Goal: Task Accomplishment & Management: Complete application form

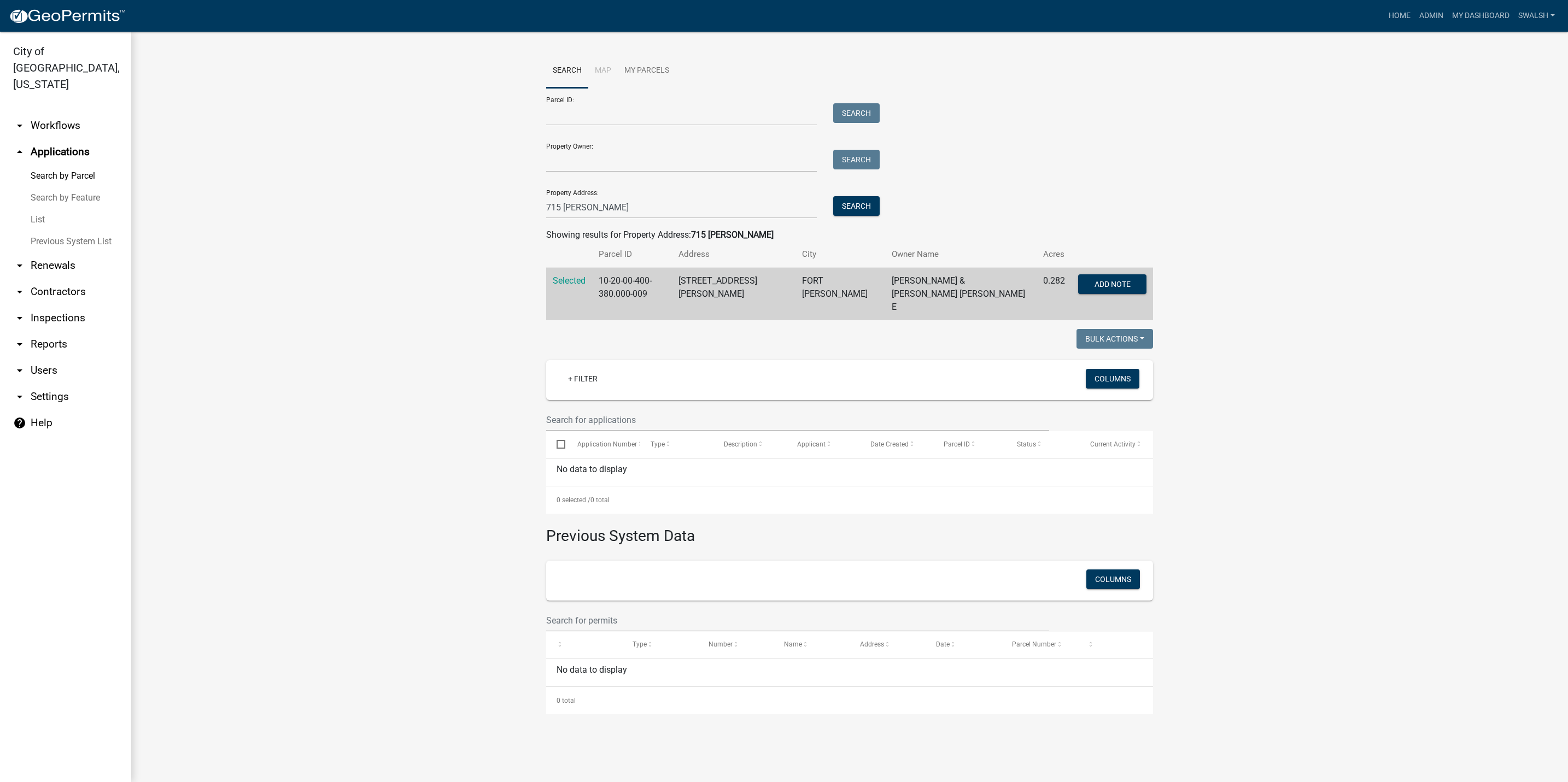
click at [47, 113] on link "arrow_drop_down Workflows" at bounding box center [65, 126] width 131 height 27
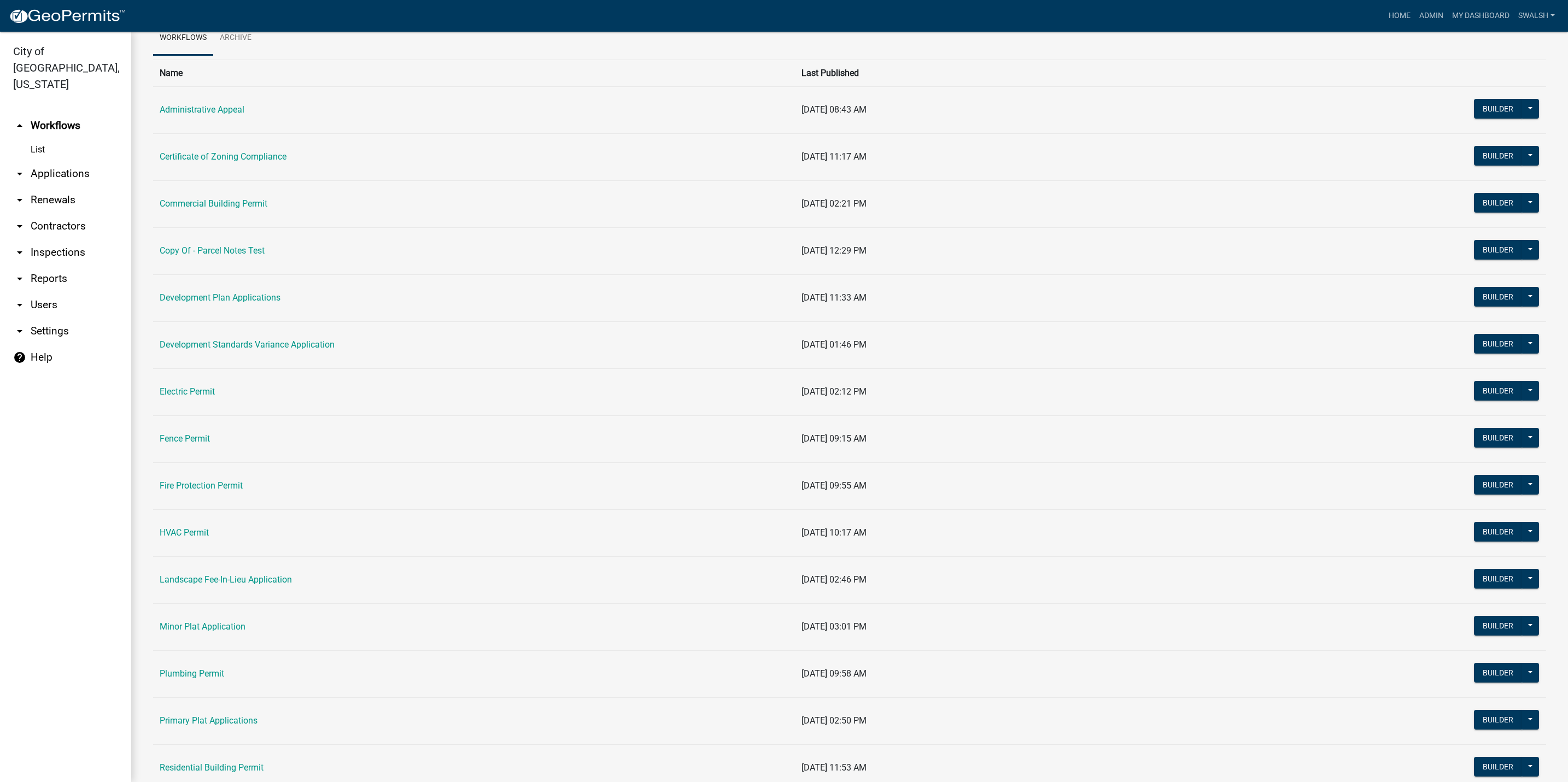
scroll to position [82, 0]
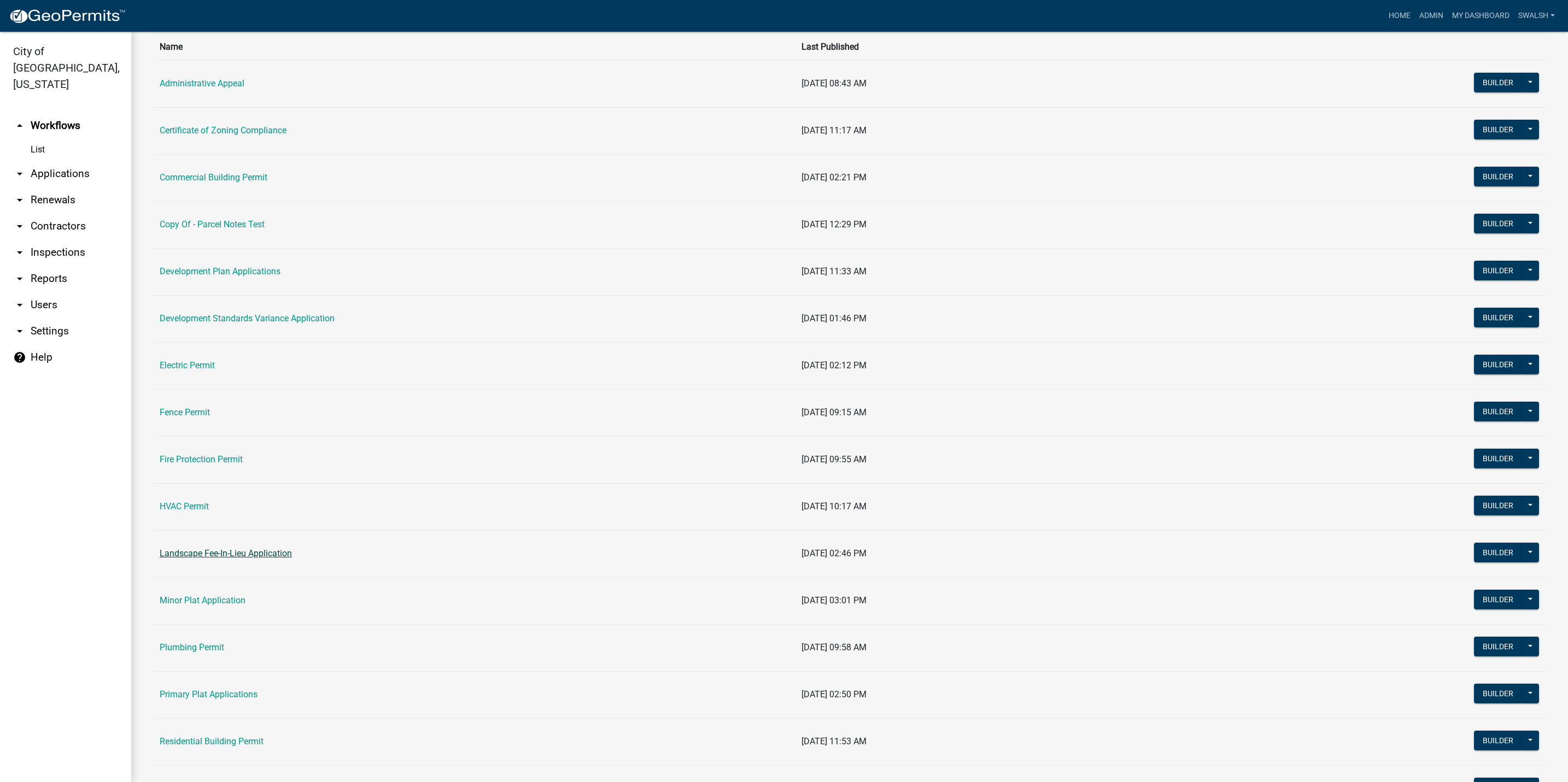
click at [200, 556] on link "Landscape Fee-In-Lieu Application" at bounding box center [225, 554] width 132 height 10
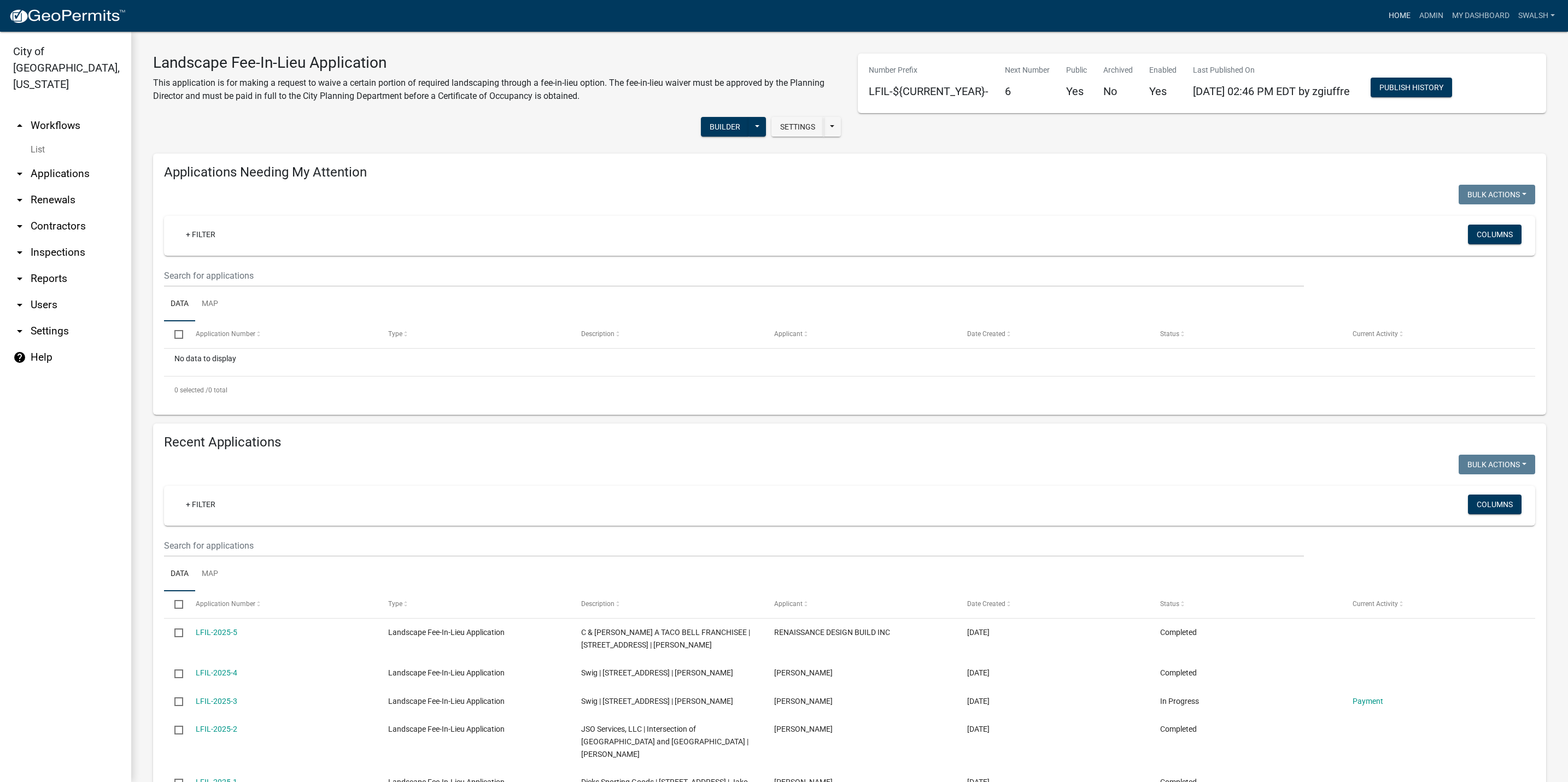
click at [1403, 17] on link "Home" at bounding box center [1399, 16] width 31 height 21
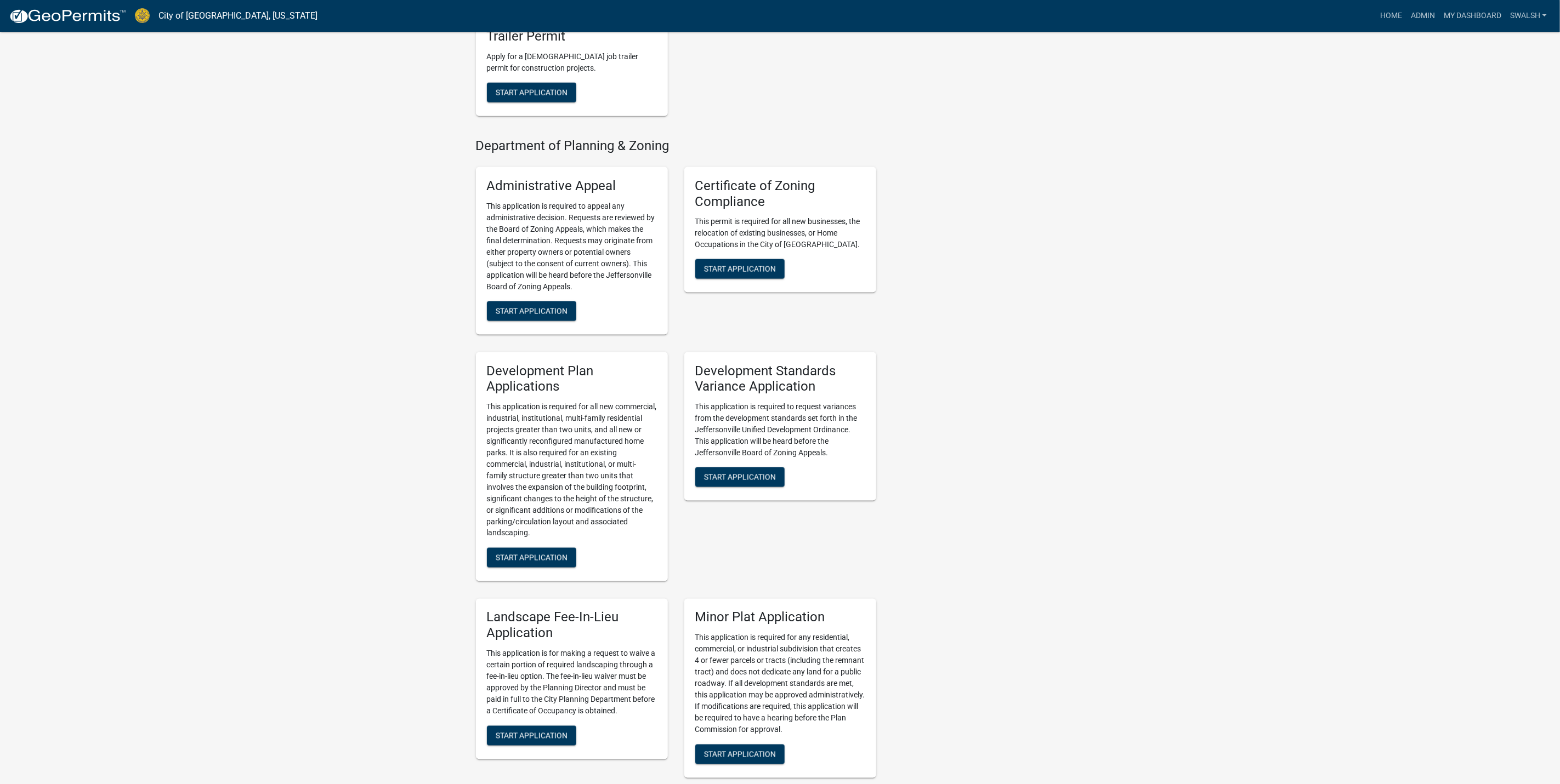
scroll to position [1069, 0]
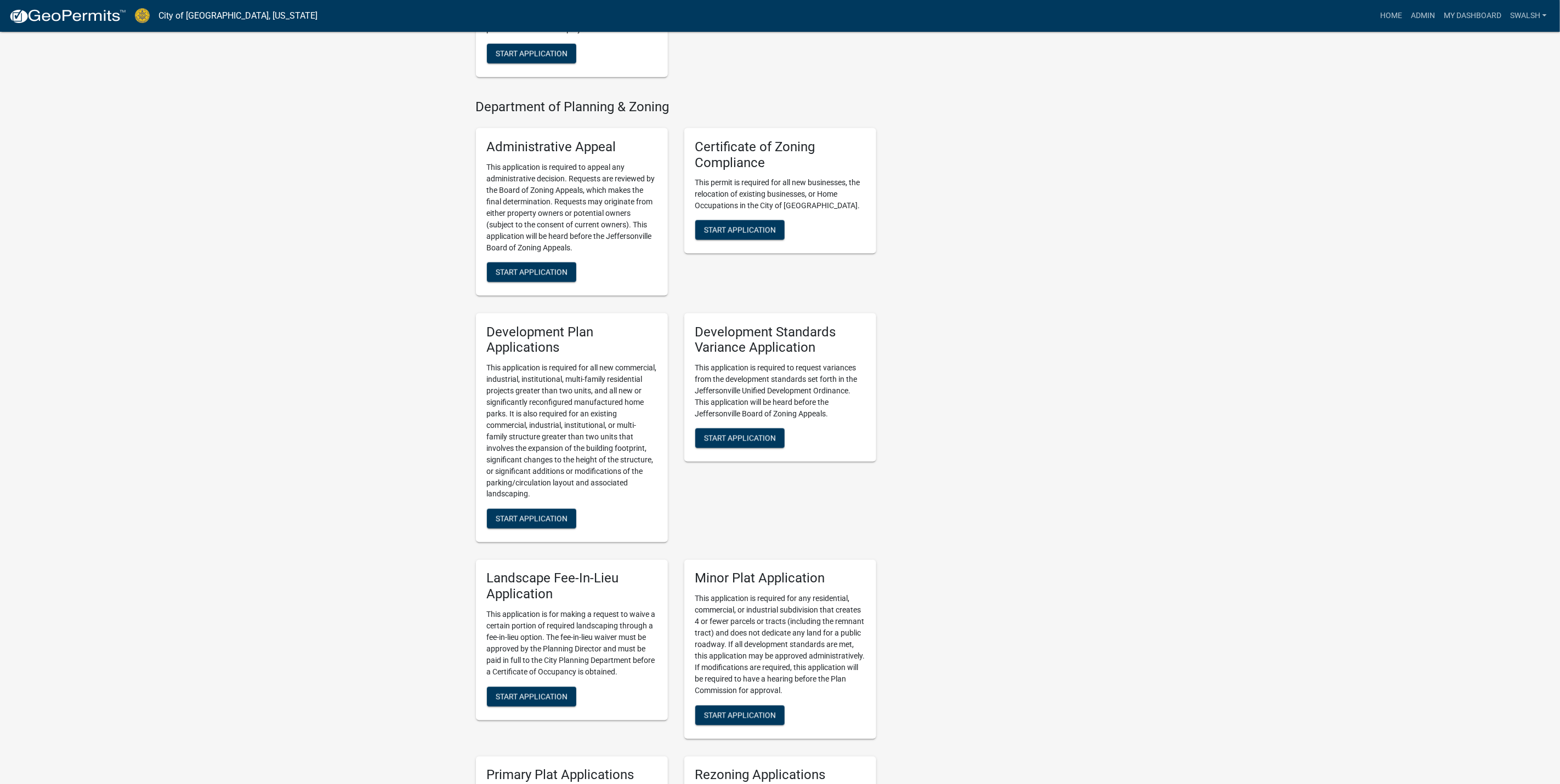
click at [66, 8] on img at bounding box center [67, 16] width 117 height 17
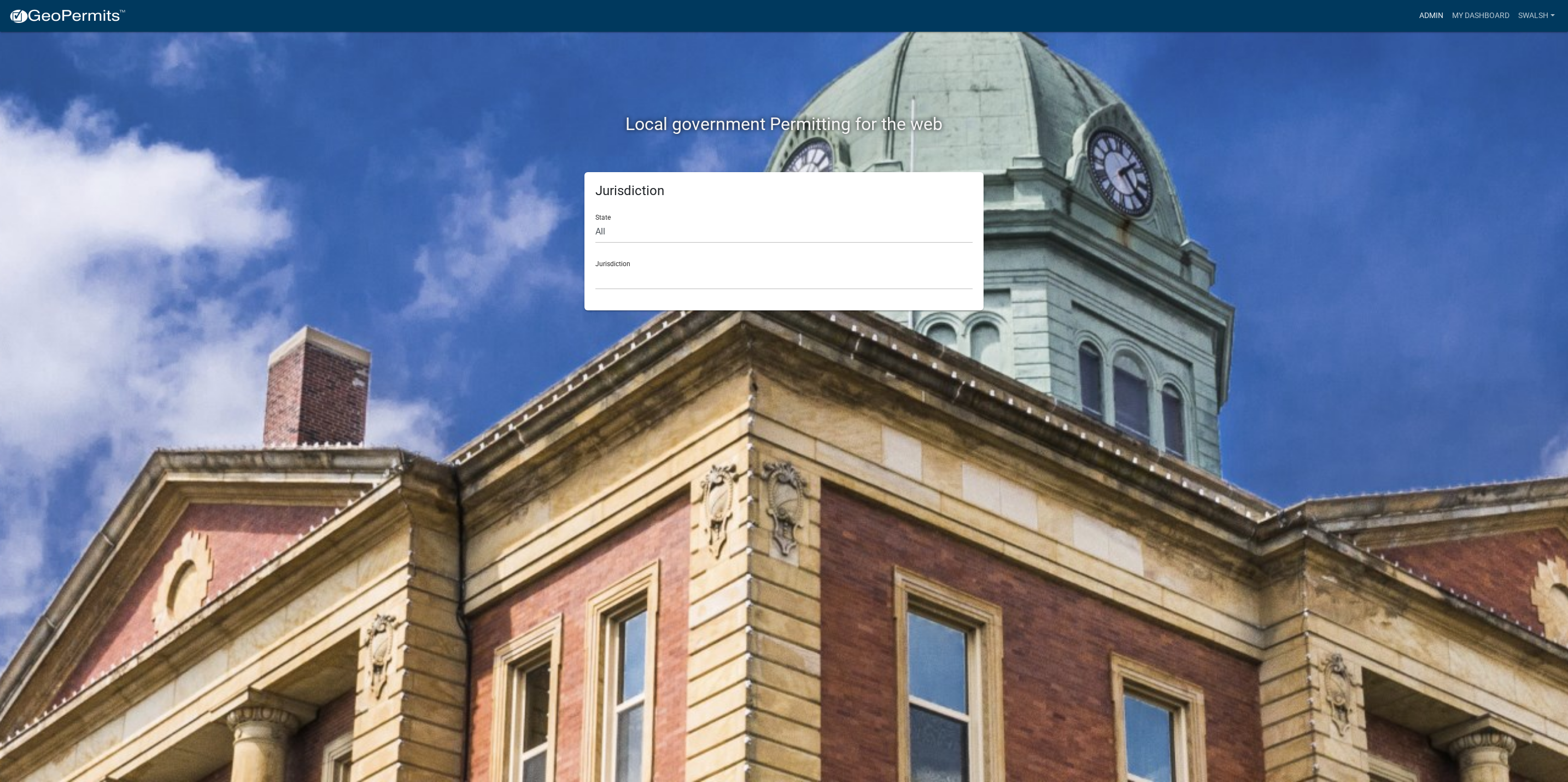
click at [1428, 22] on link "Admin" at bounding box center [1431, 16] width 33 height 21
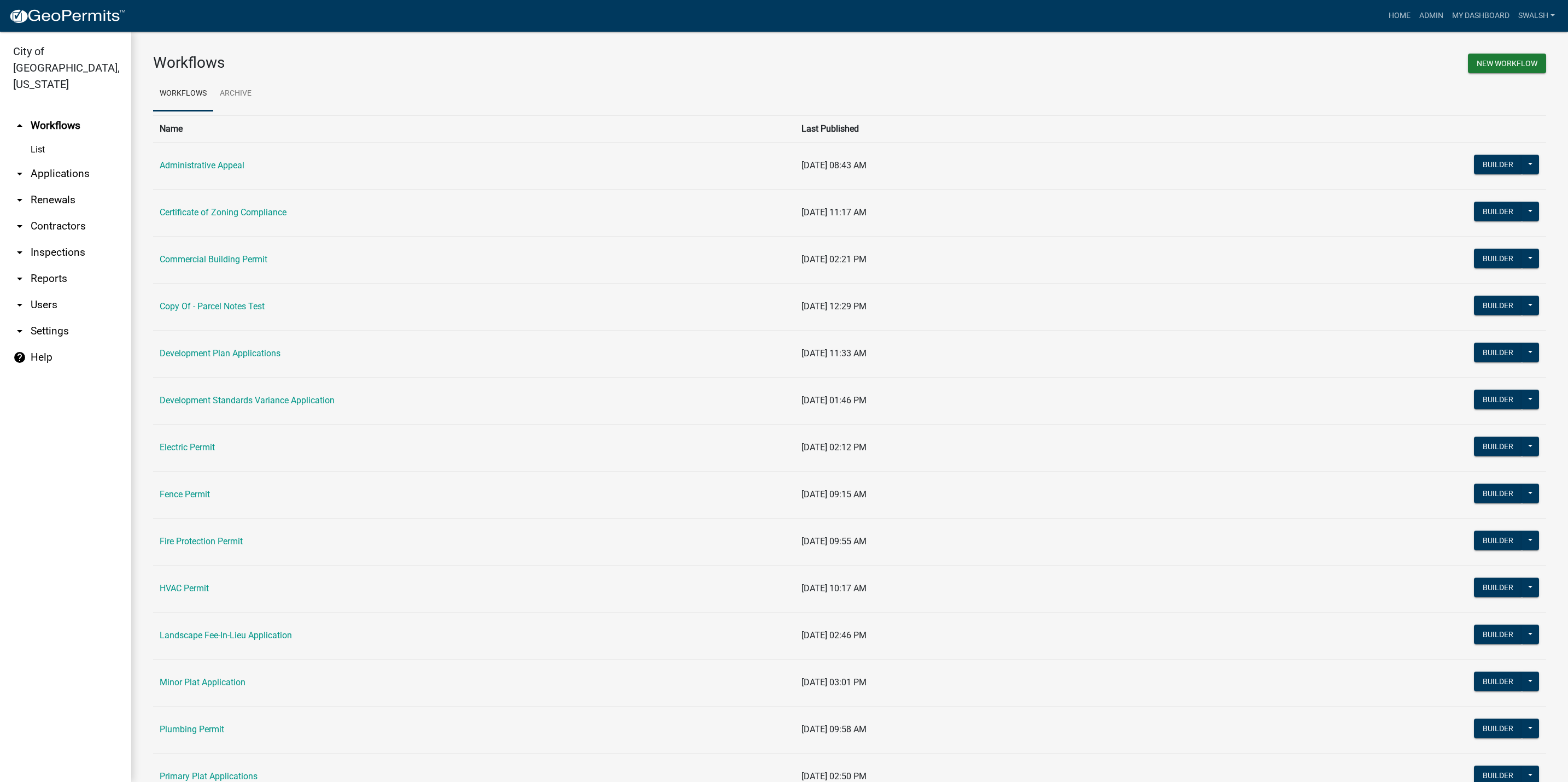
click at [57, 161] on link "arrow_drop_down Applications" at bounding box center [65, 174] width 131 height 27
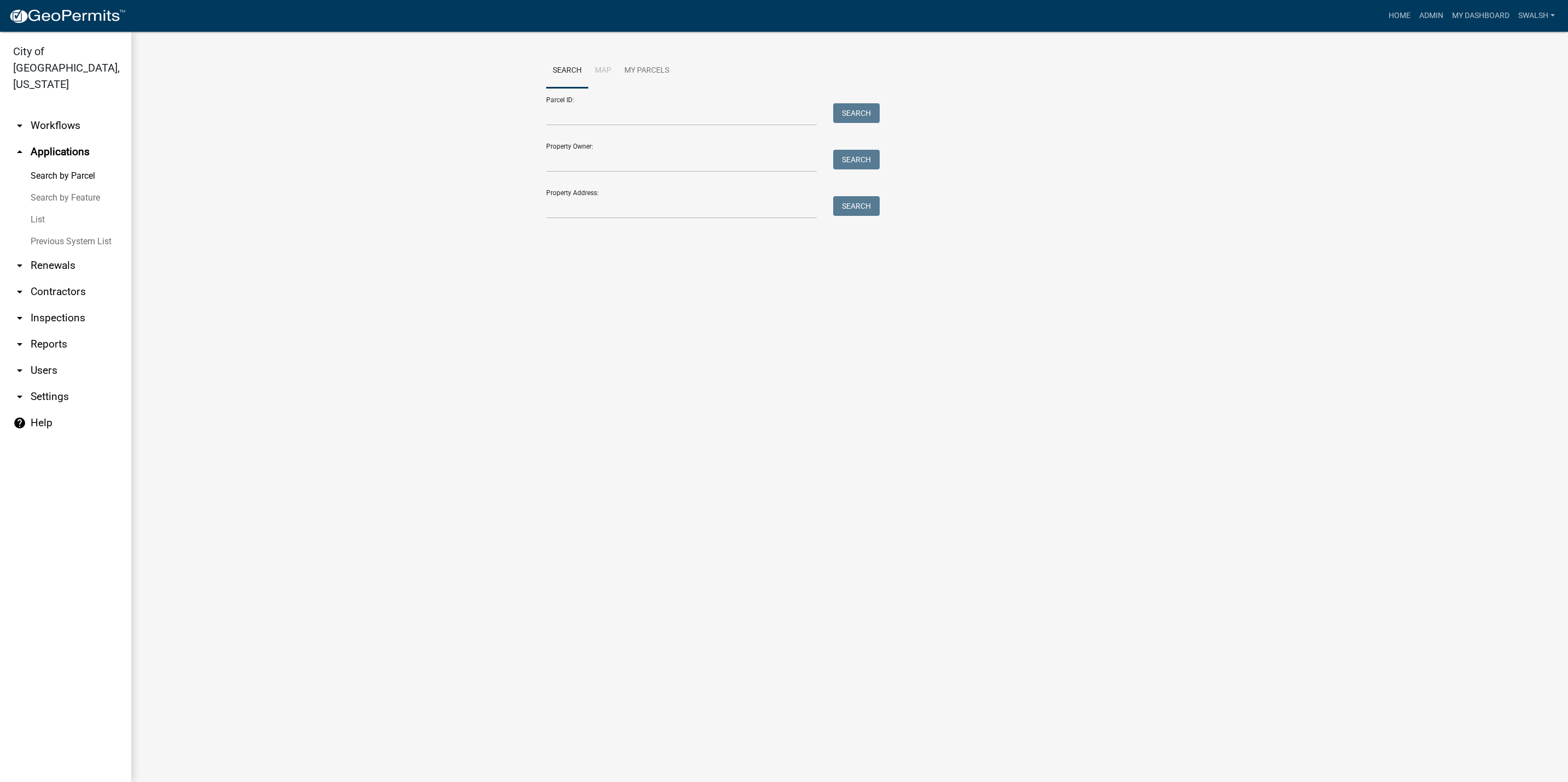
click at [770, 228] on div "Search Map My Parcels Parcel ID: Search Property Owner: Search Property Address…" at bounding box center [849, 141] width 623 height 175
click at [769, 213] on input "Property Address:" at bounding box center [681, 207] width 271 height 22
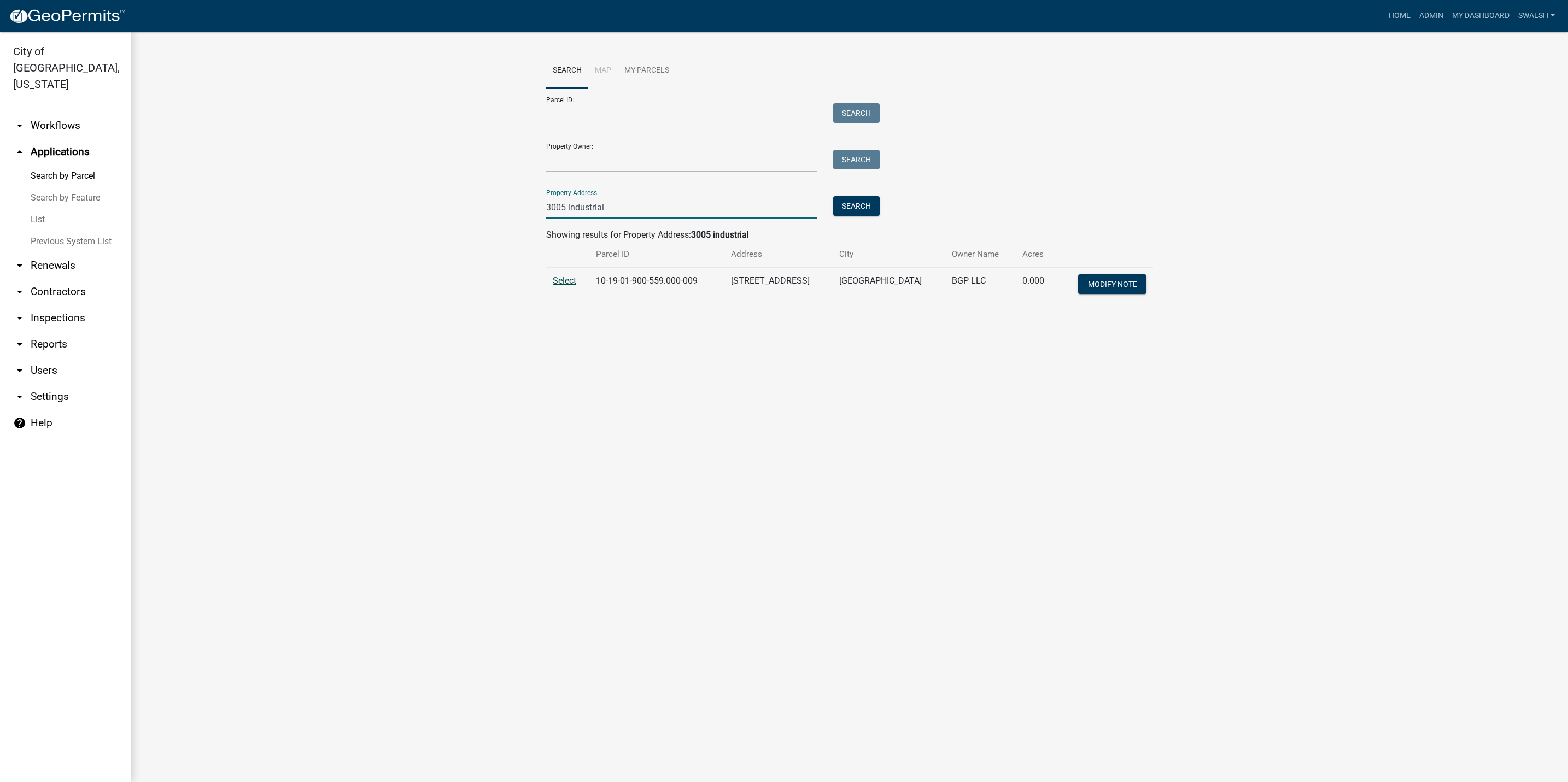
type input "3005 industrial"
click at [573, 283] on span "Select" at bounding box center [564, 281] width 24 height 10
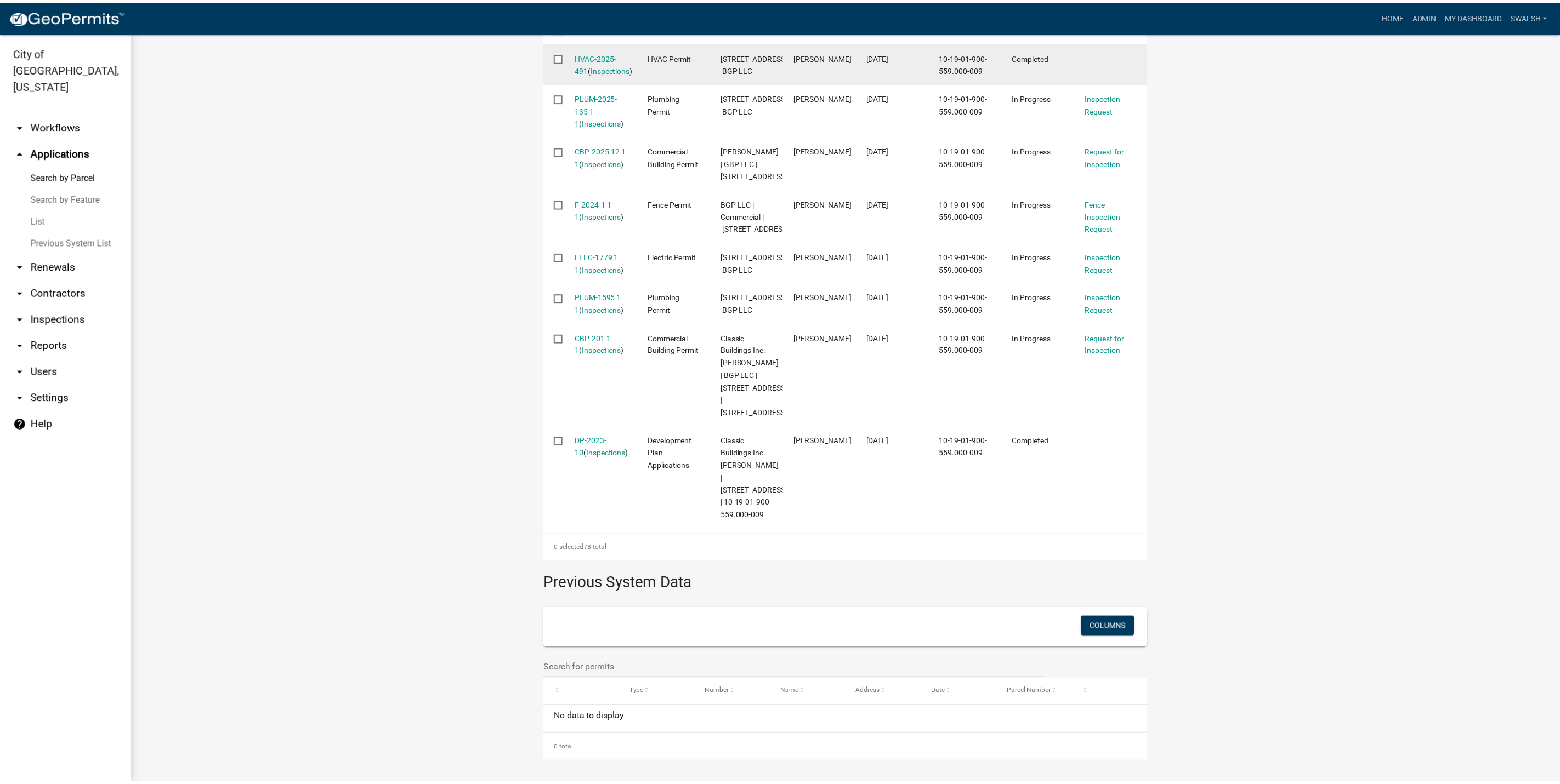
scroll to position [493, 0]
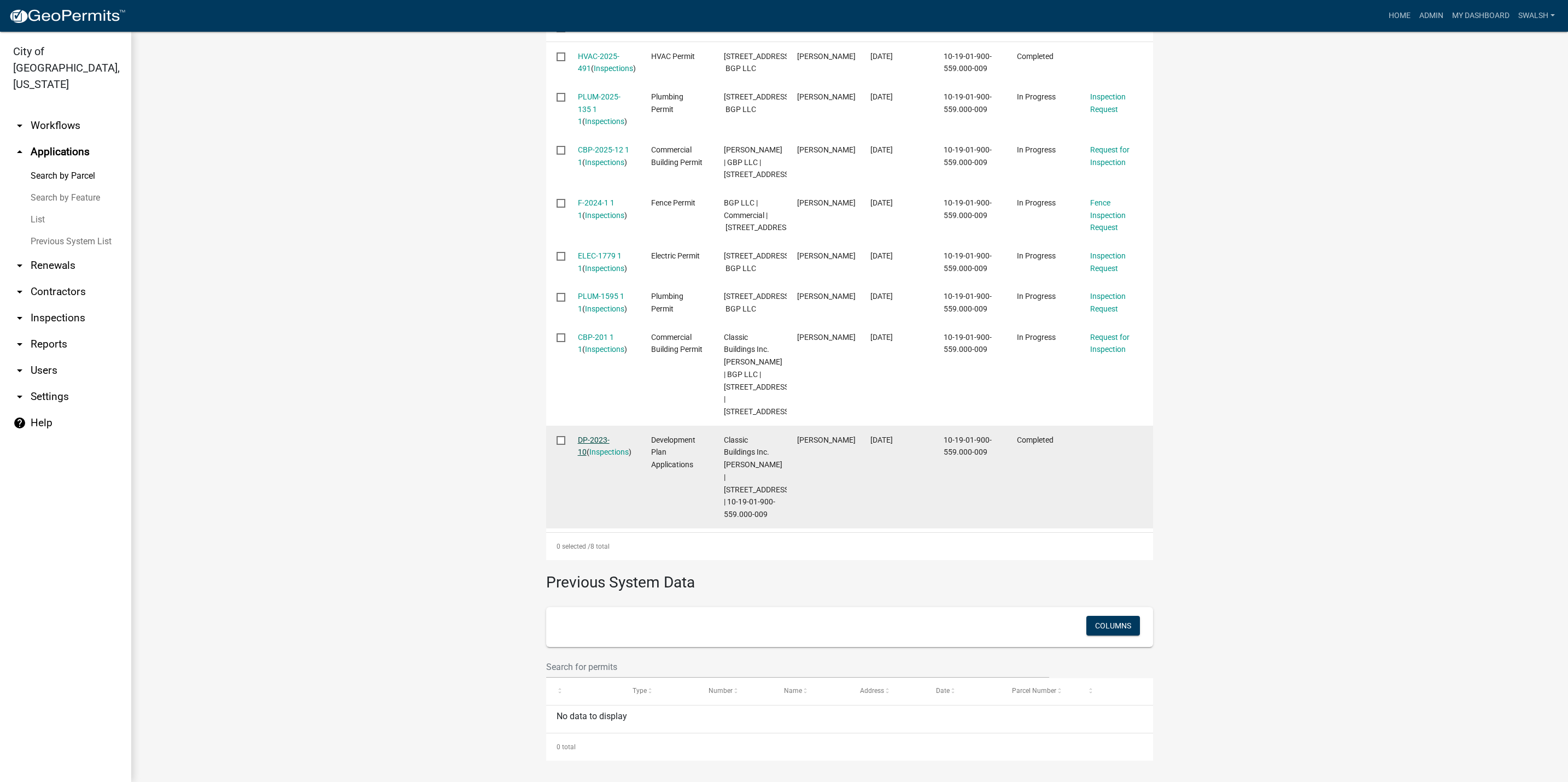
click at [597, 457] on link "DP-2023-10" at bounding box center [594, 447] width 32 height 22
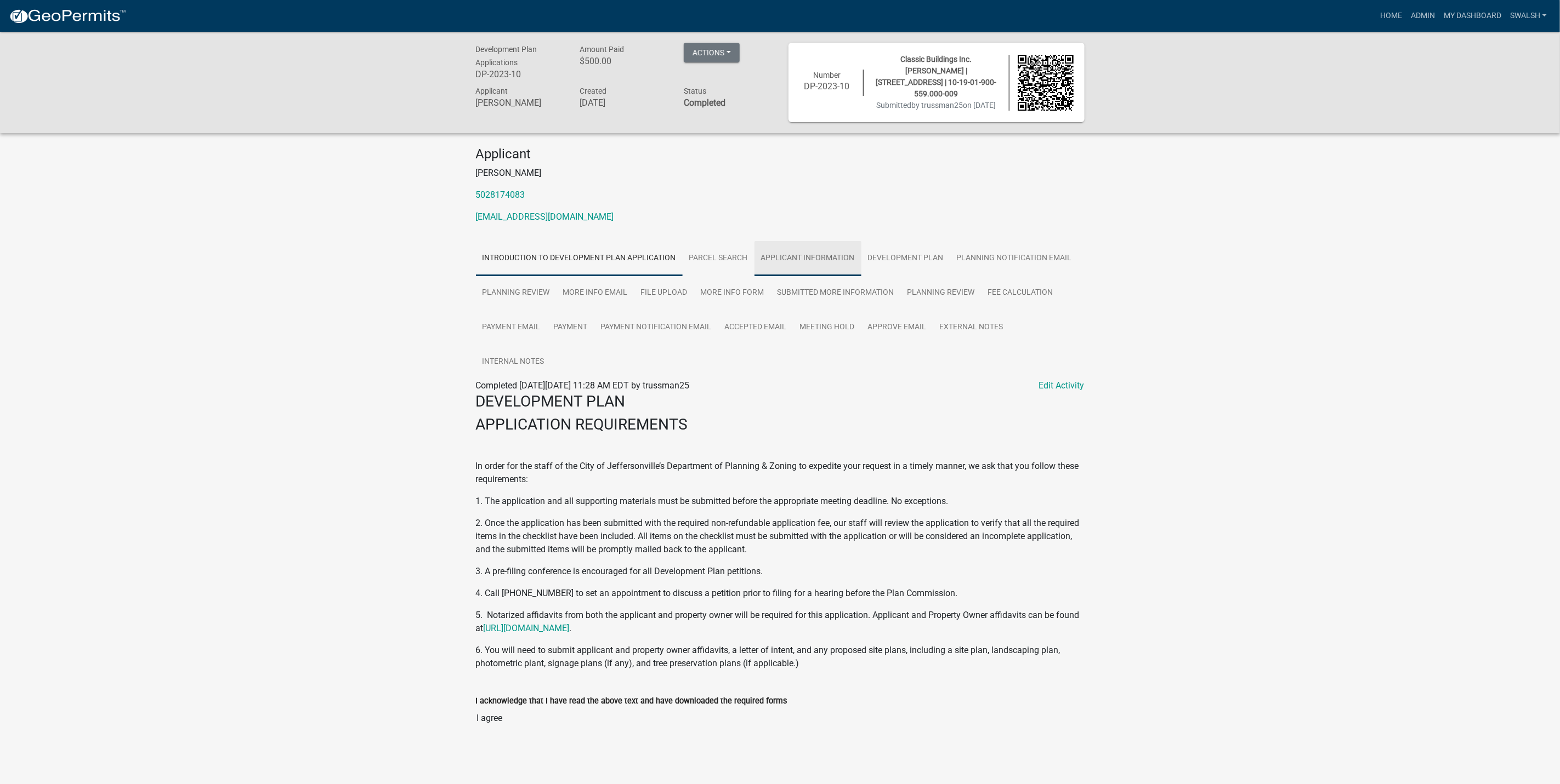
click at [784, 258] on link "Applicant Information" at bounding box center [808, 258] width 107 height 35
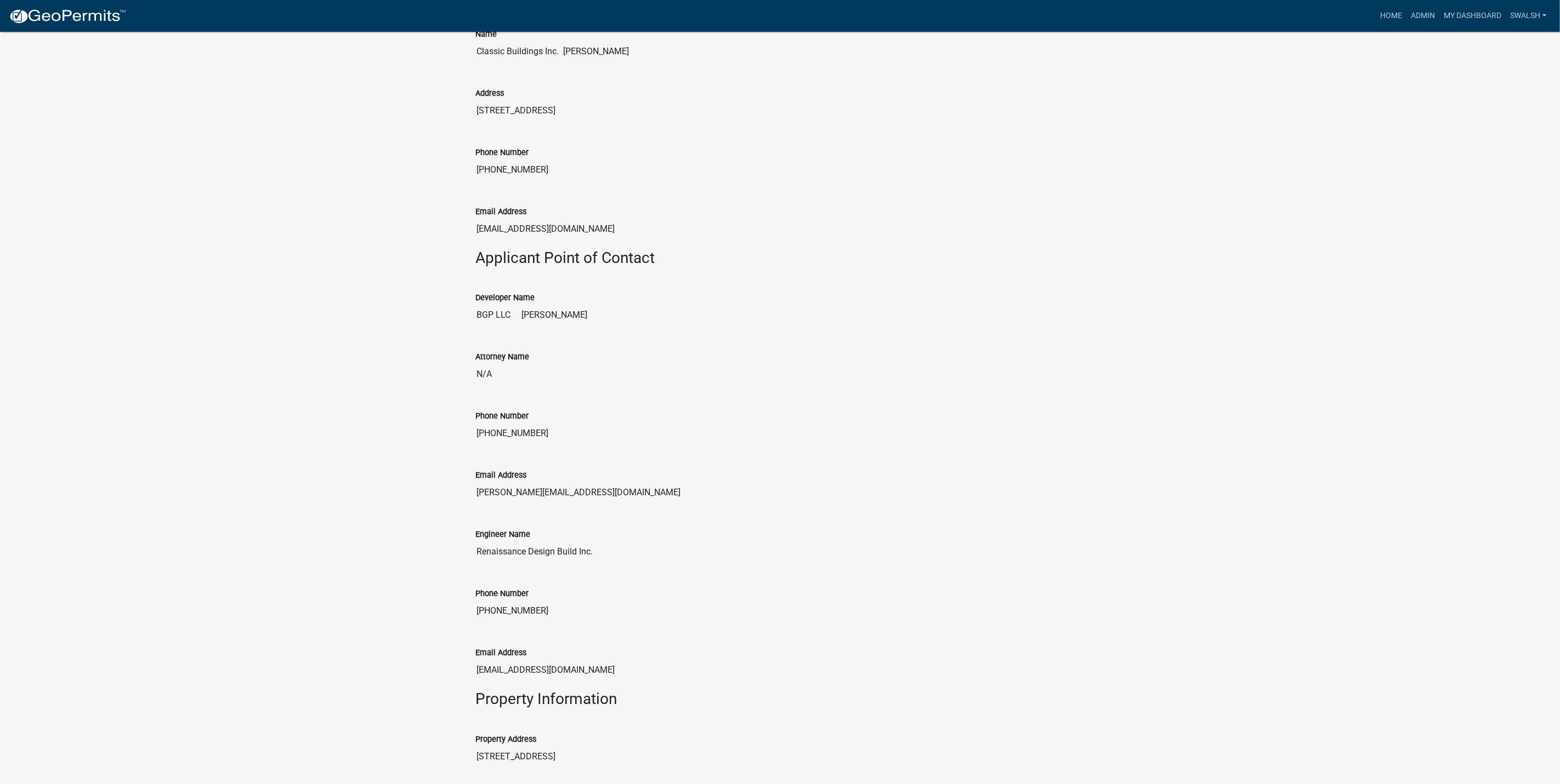
scroll to position [411, 0]
drag, startPoint x: 601, startPoint y: 487, endPoint x: 467, endPoint y: 503, distance: 135.0
click at [467, 503] on div "Email Address [PERSON_NAME][EMAIL_ADDRESS][DOMAIN_NAME]" at bounding box center [780, 479] width 625 height 59
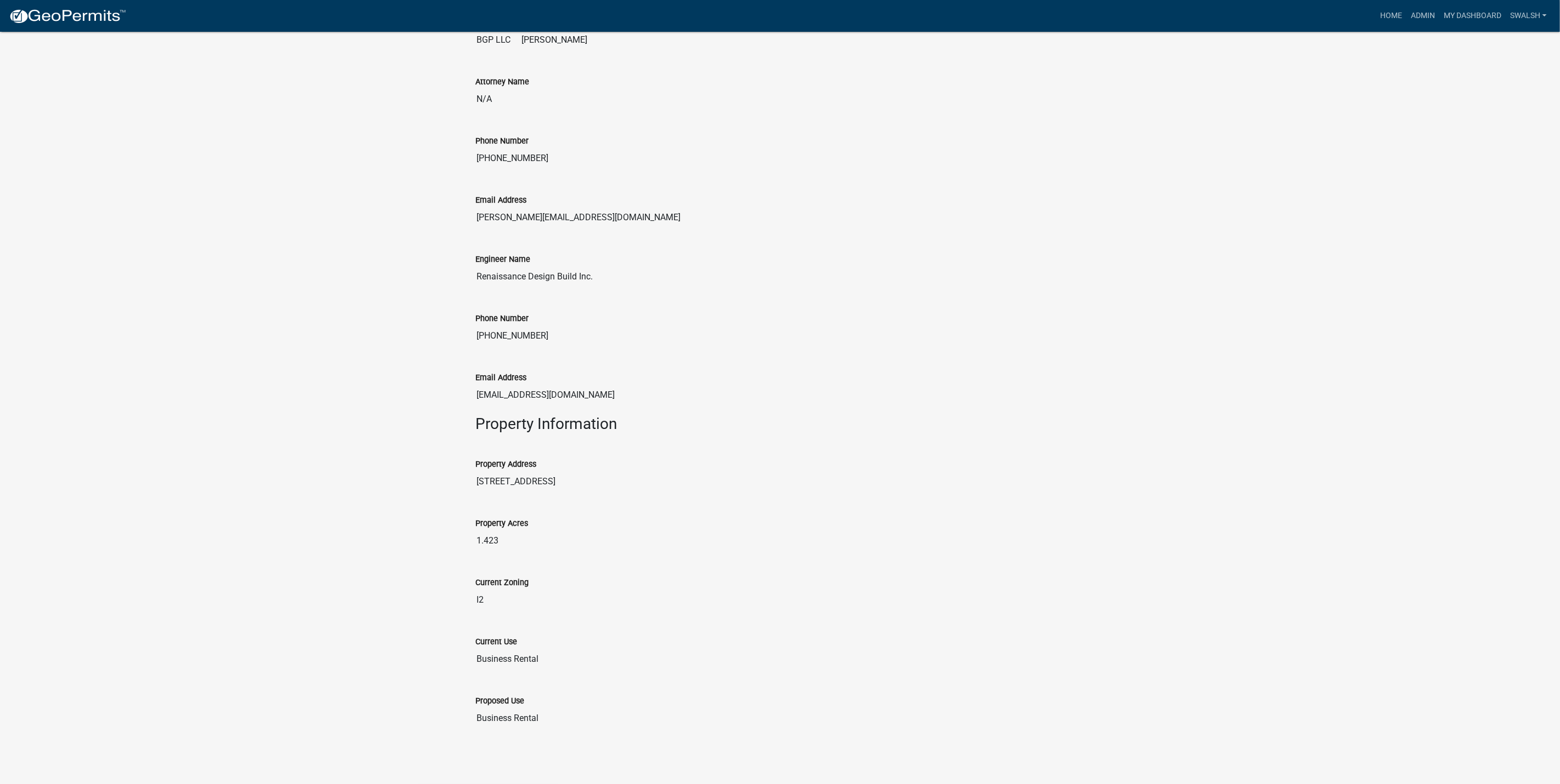
scroll to position [0, 0]
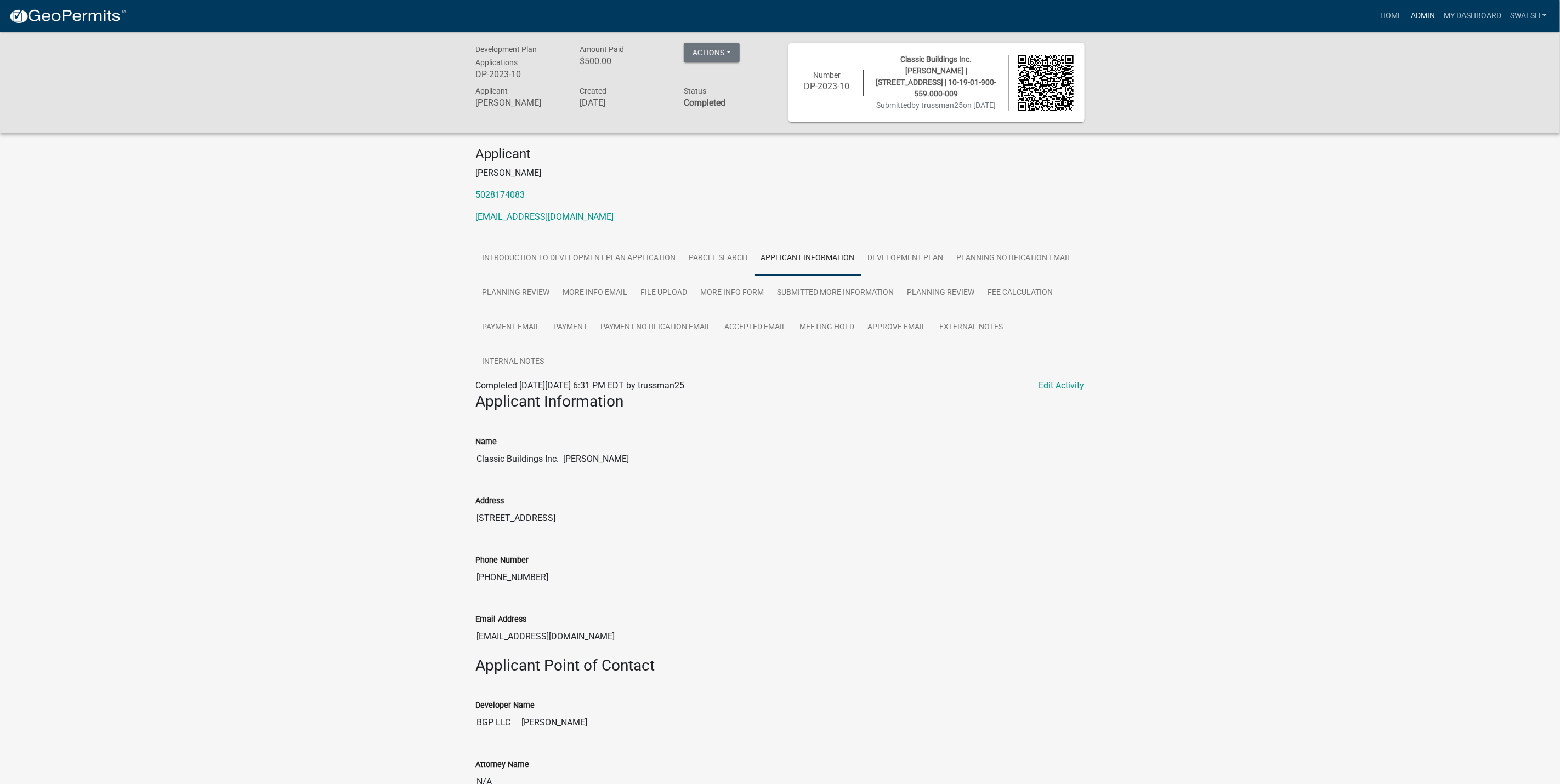
click at [1415, 15] on link "Admin" at bounding box center [1423, 16] width 33 height 21
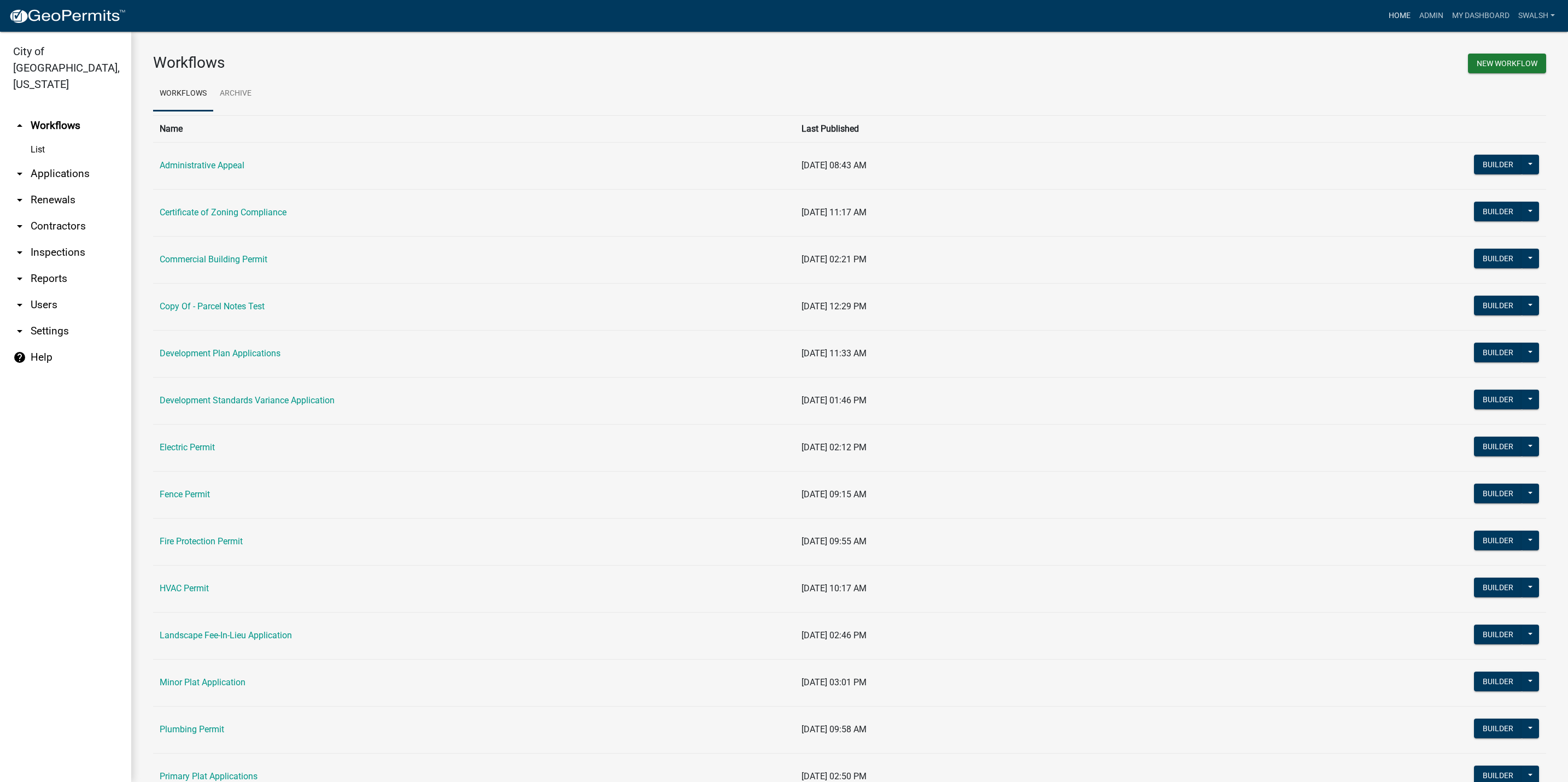
click at [1391, 15] on link "Home" at bounding box center [1399, 16] width 31 height 21
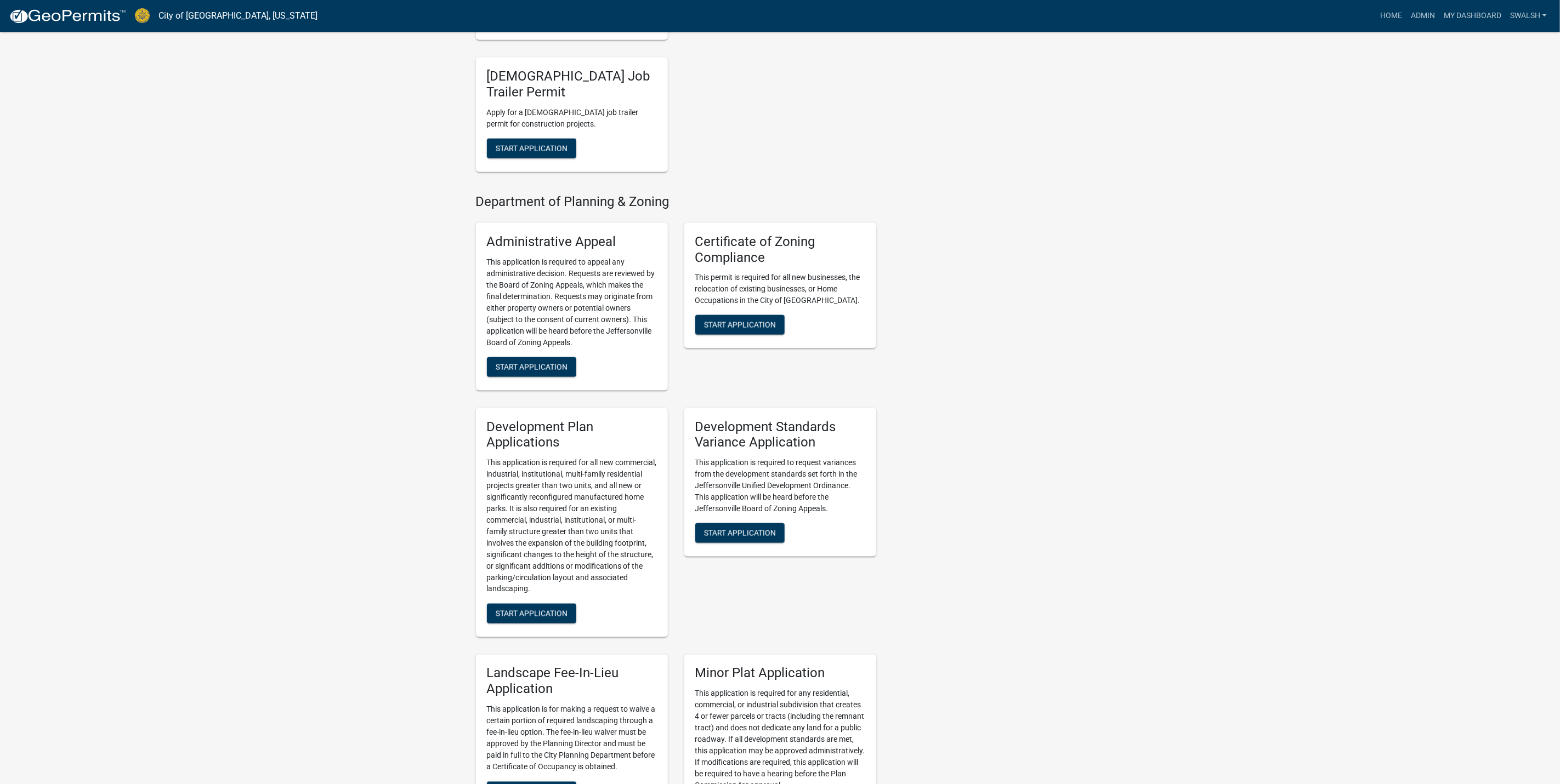
scroll to position [1233, 0]
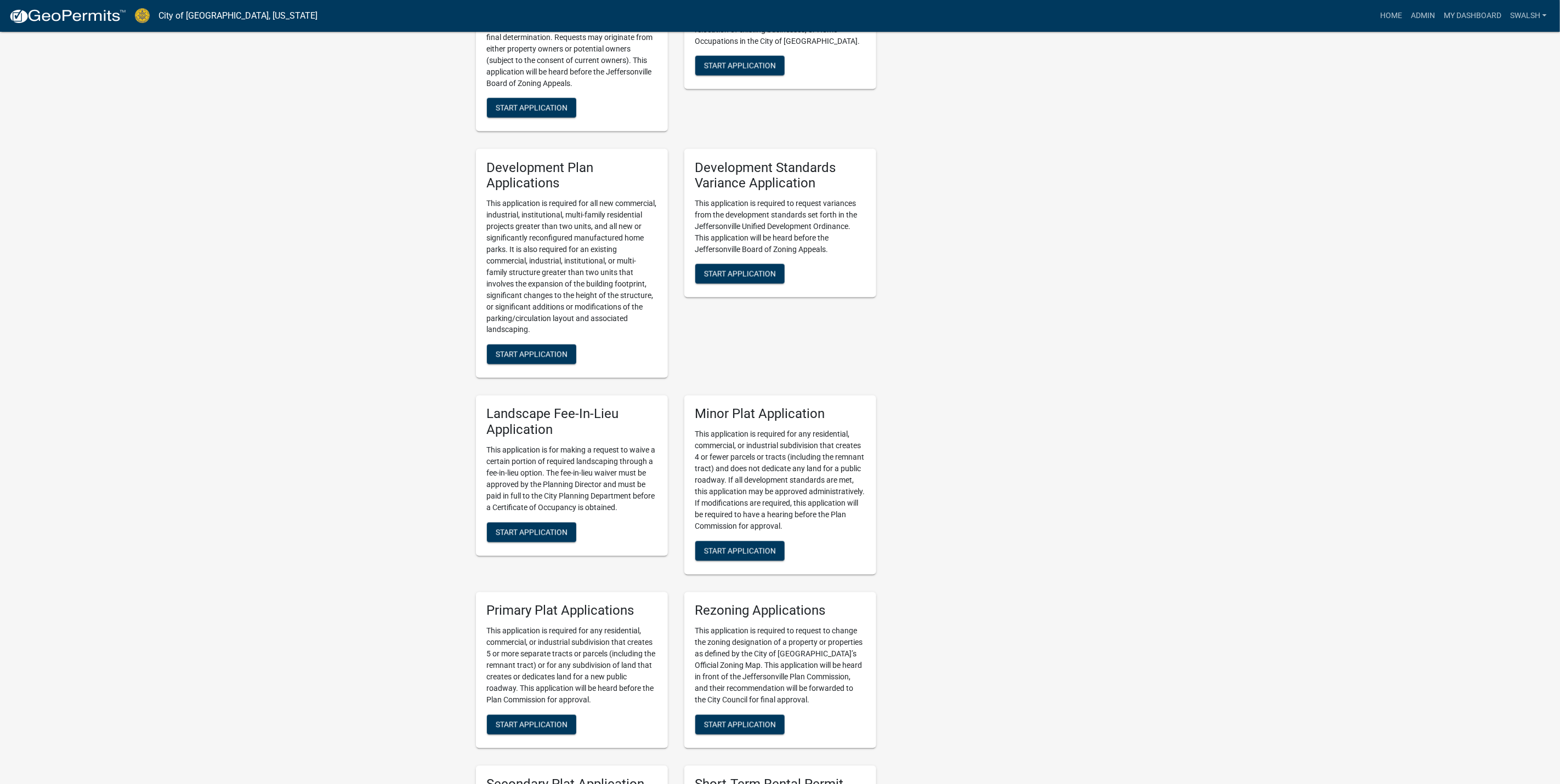
click at [538, 502] on div "Landscape Fee-In-Lieu Application This application is for making a request to w…" at bounding box center [572, 476] width 192 height 161
click at [529, 528] on span "Start Application" at bounding box center [532, 532] width 72 height 9
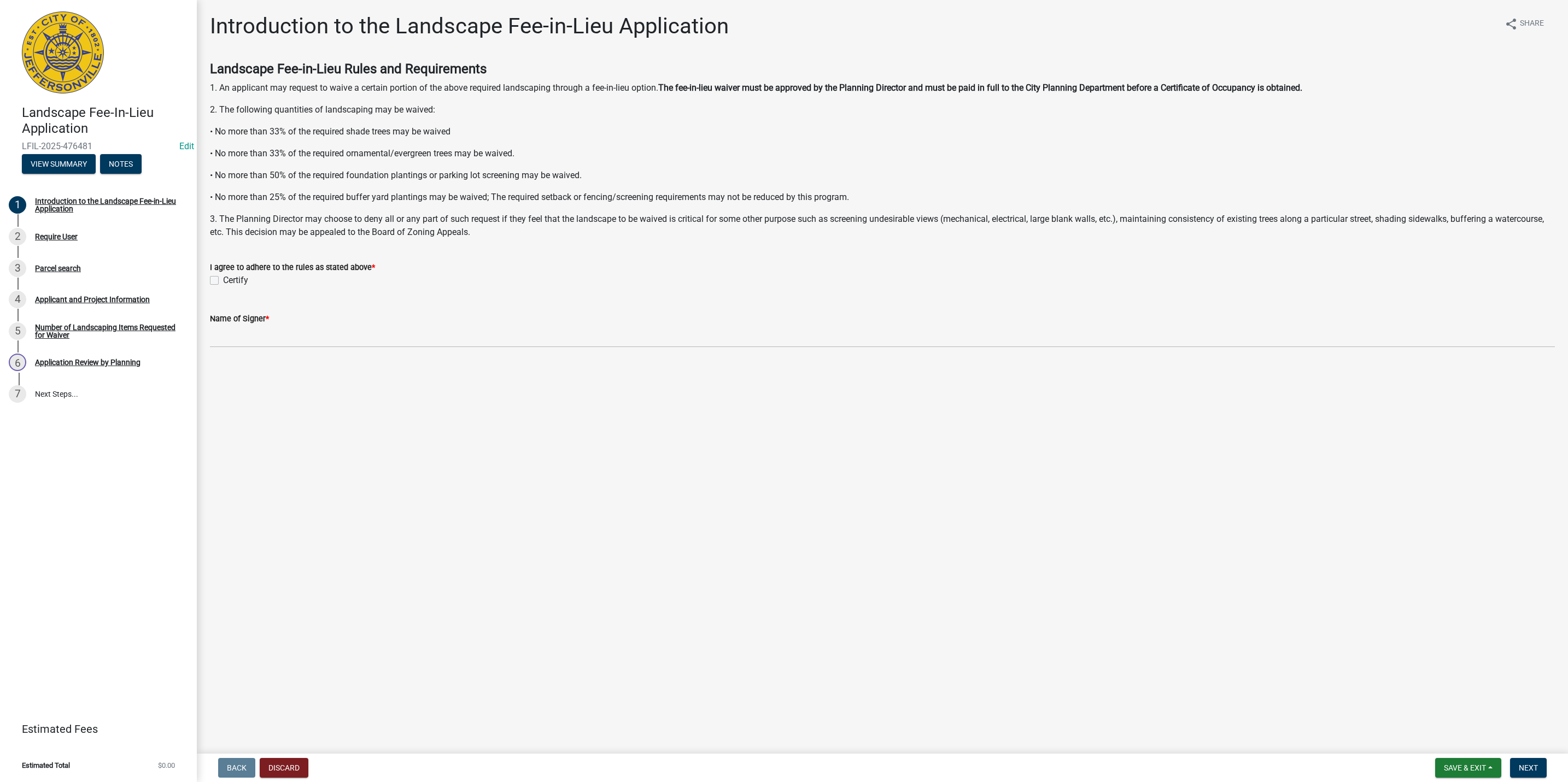
click at [223, 276] on label "Certify" at bounding box center [235, 280] width 25 height 13
click at [223, 276] on input "Certify" at bounding box center [227, 277] width 7 height 7
checkbox input "true"
click at [80, 274] on div "3 Parcel search" at bounding box center [94, 269] width 171 height 17
click at [77, 301] on div "Applicant and Project Information" at bounding box center [93, 299] width 115 height 8
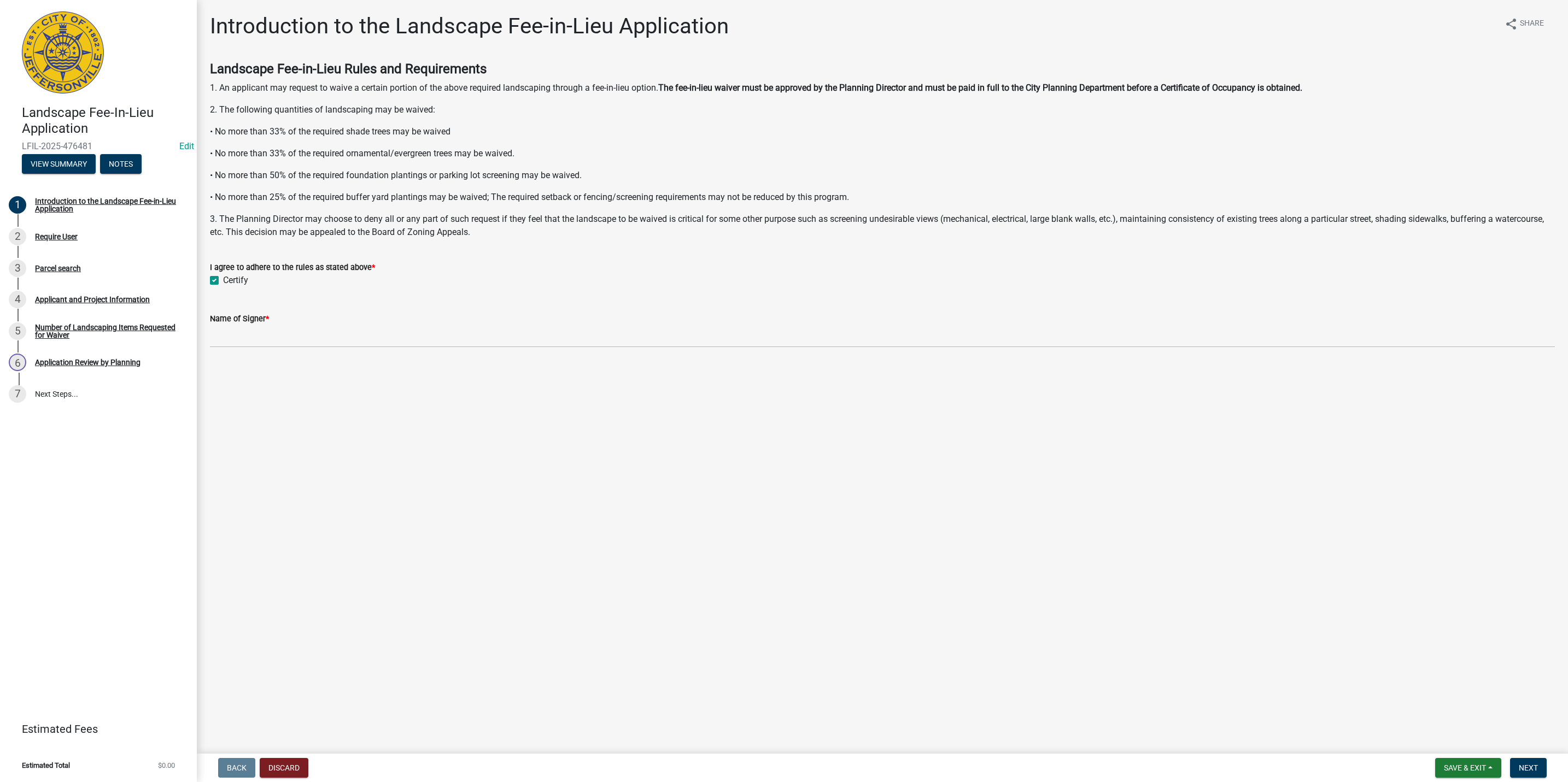
drag, startPoint x: 553, startPoint y: 322, endPoint x: 545, endPoint y: 332, distance: 12.8
click at [553, 322] on div "Name of Signer *" at bounding box center [882, 319] width 1345 height 13
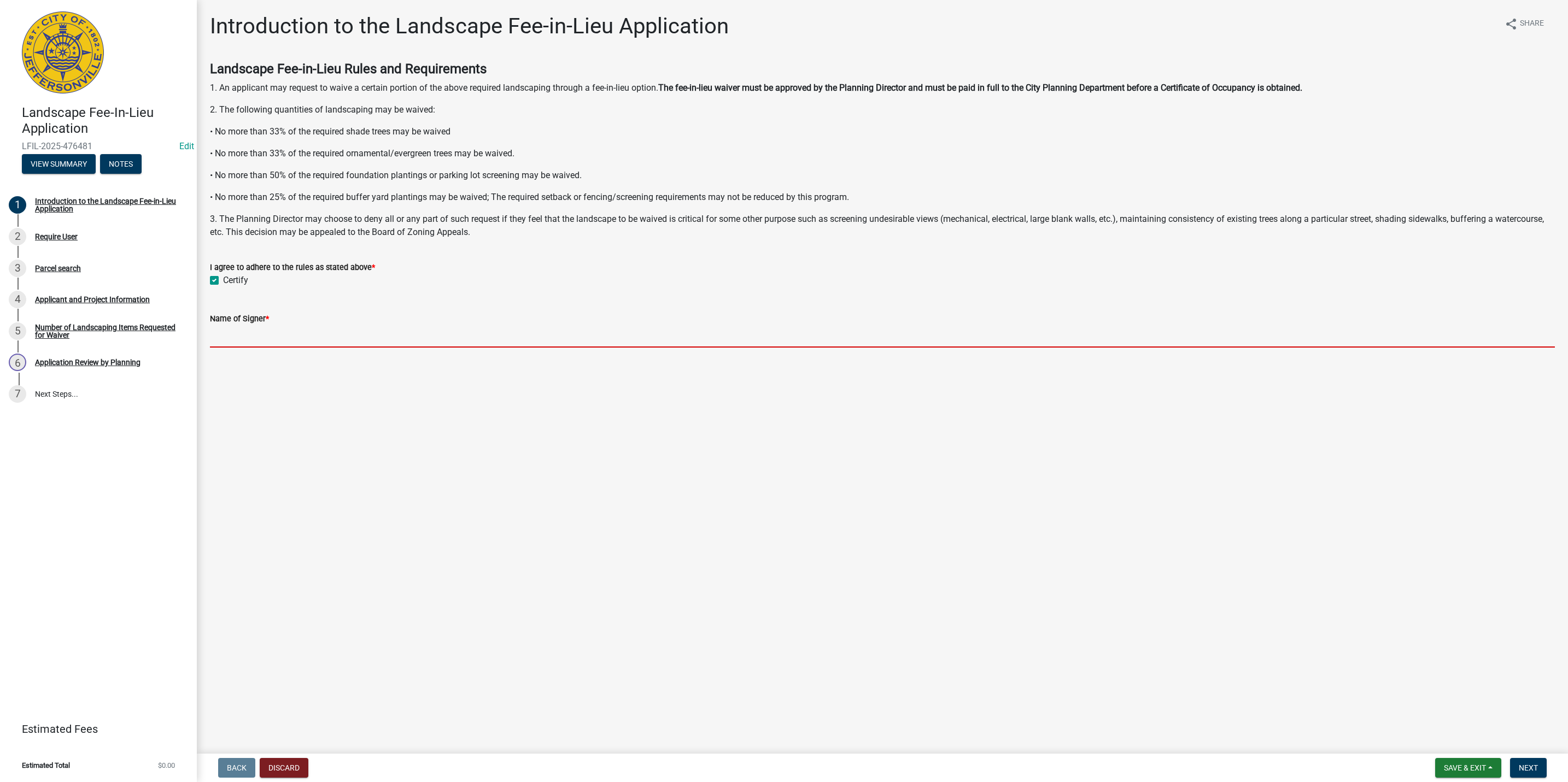
click at [544, 336] on input "Name of Signer *" at bounding box center [882, 336] width 1345 height 22
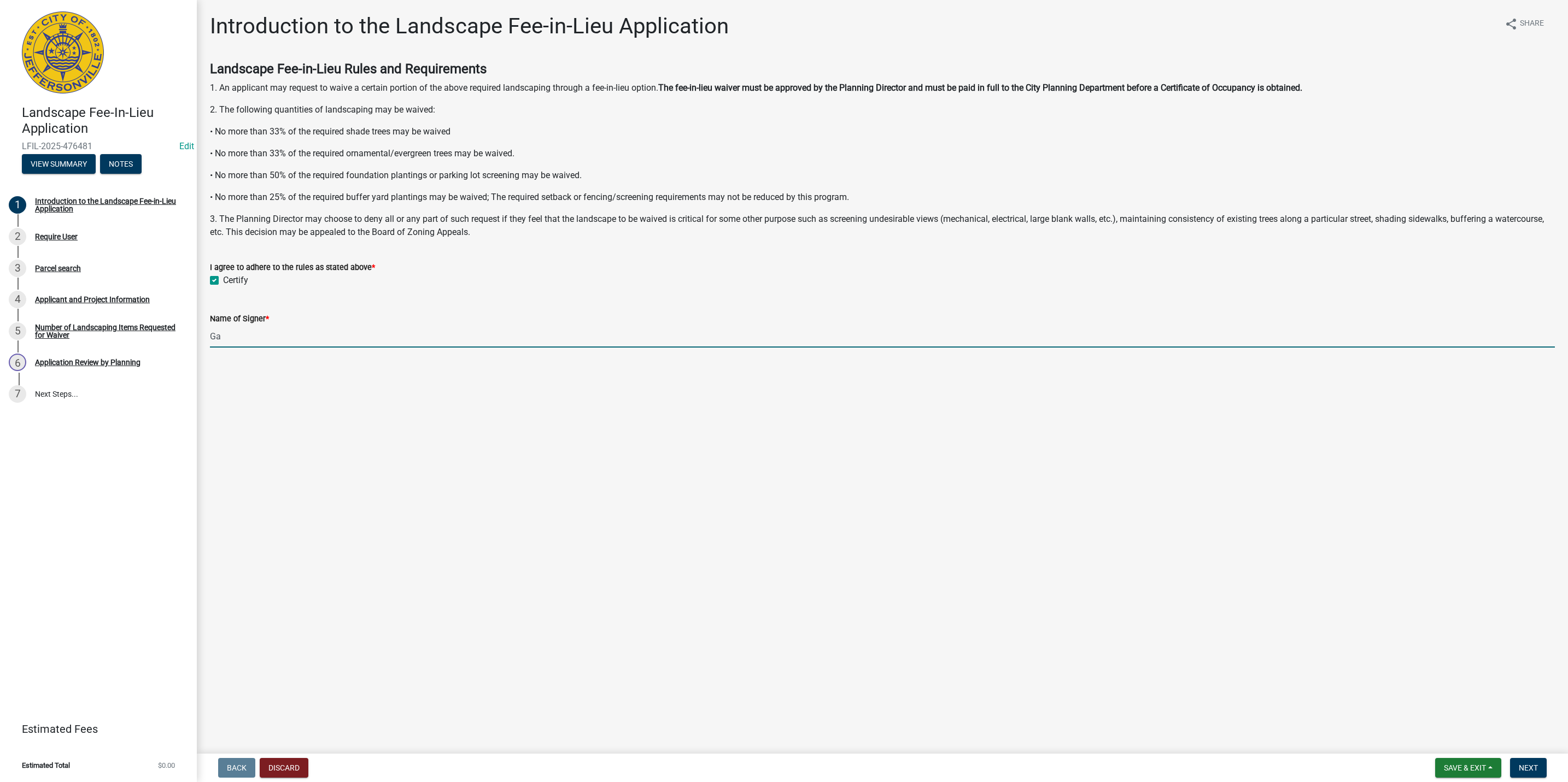
type input "G"
type input "[PERSON_NAME]"
click at [1536, 764] on span "Next" at bounding box center [1528, 768] width 19 height 9
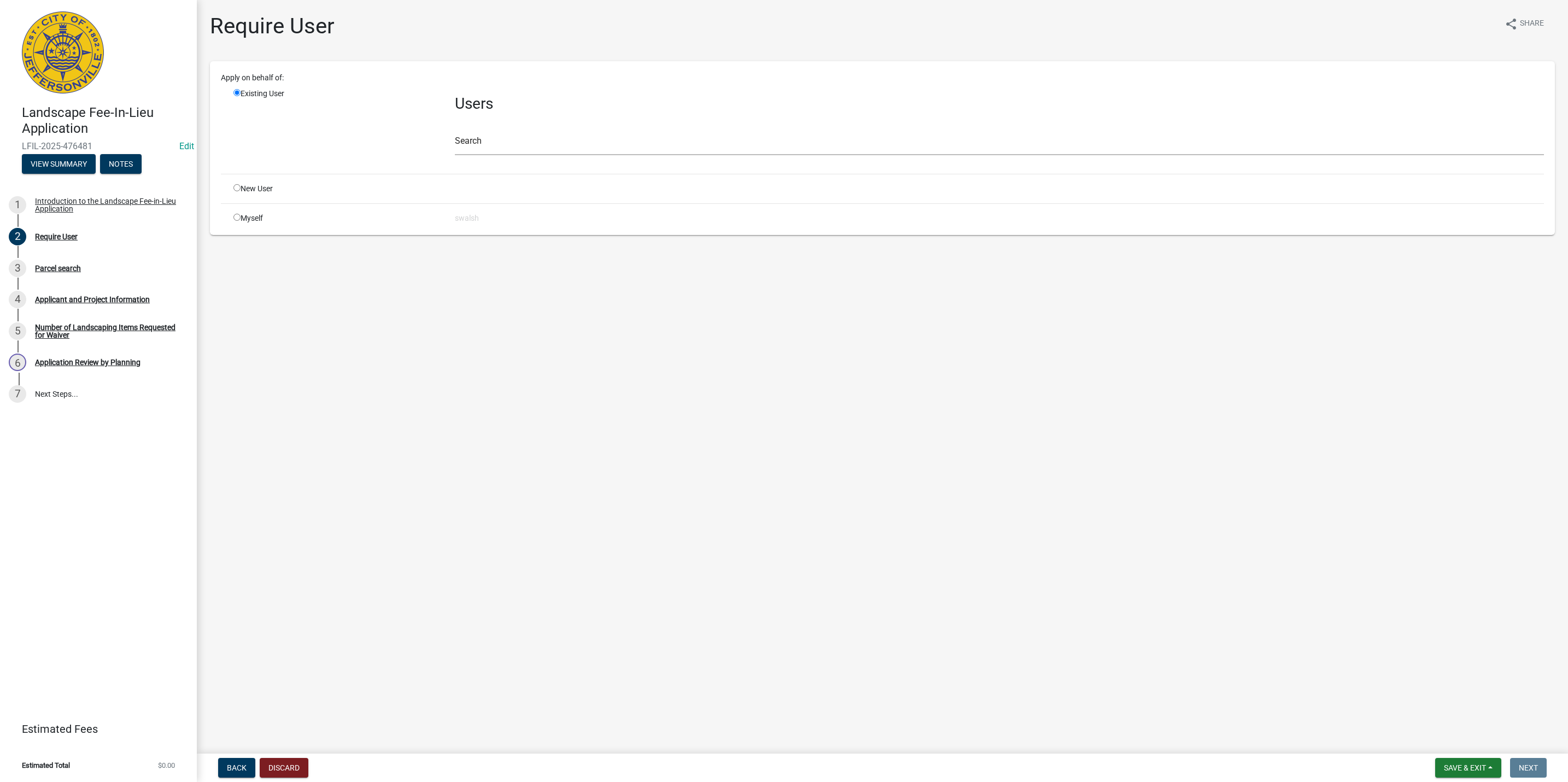
click at [238, 215] on input "radio" at bounding box center [237, 218] width 7 height 7
radio input "true"
radio input "false"
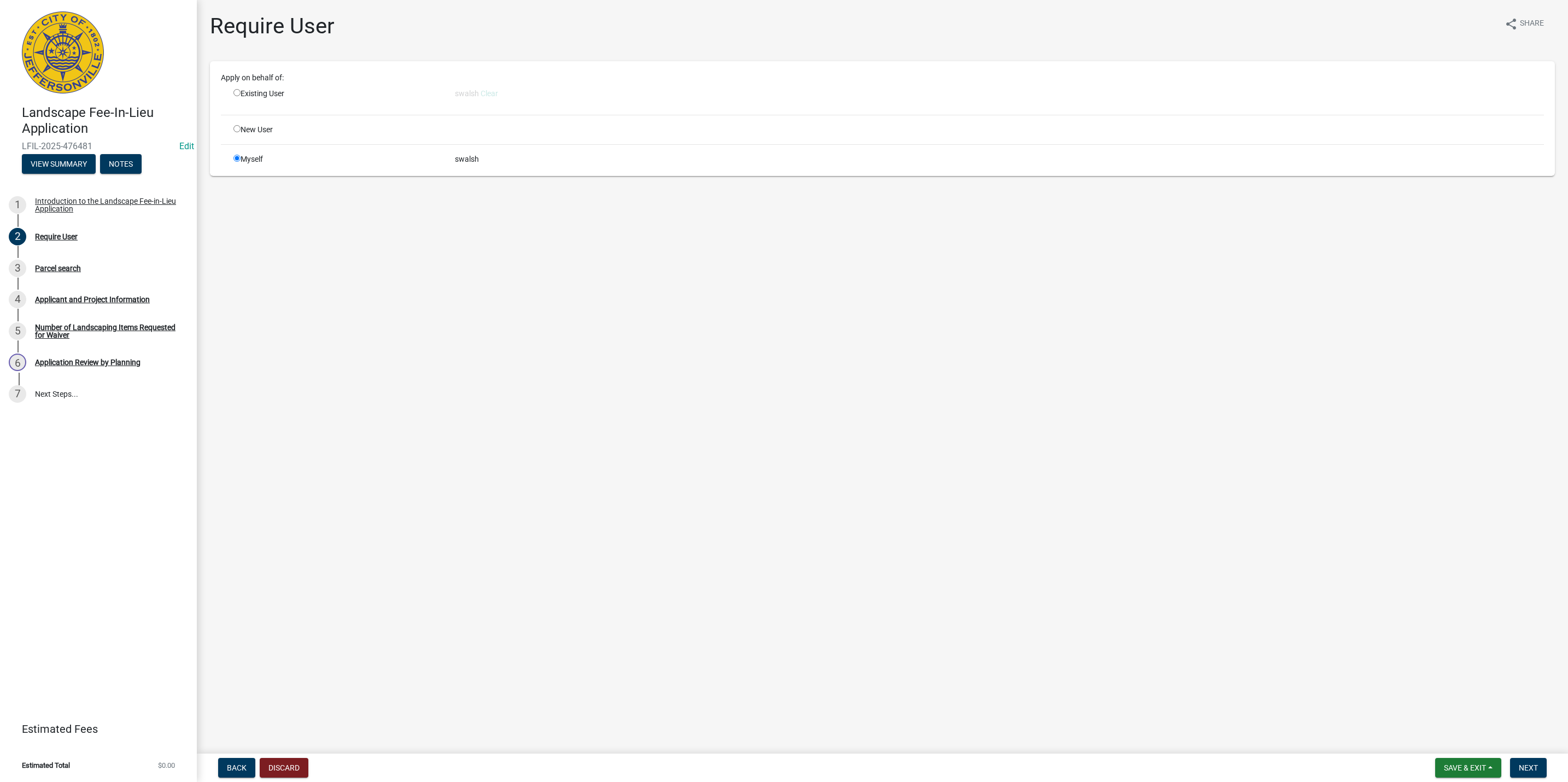
click at [238, 128] on input "radio" at bounding box center [237, 129] width 7 height 7
radio input "true"
radio input "false"
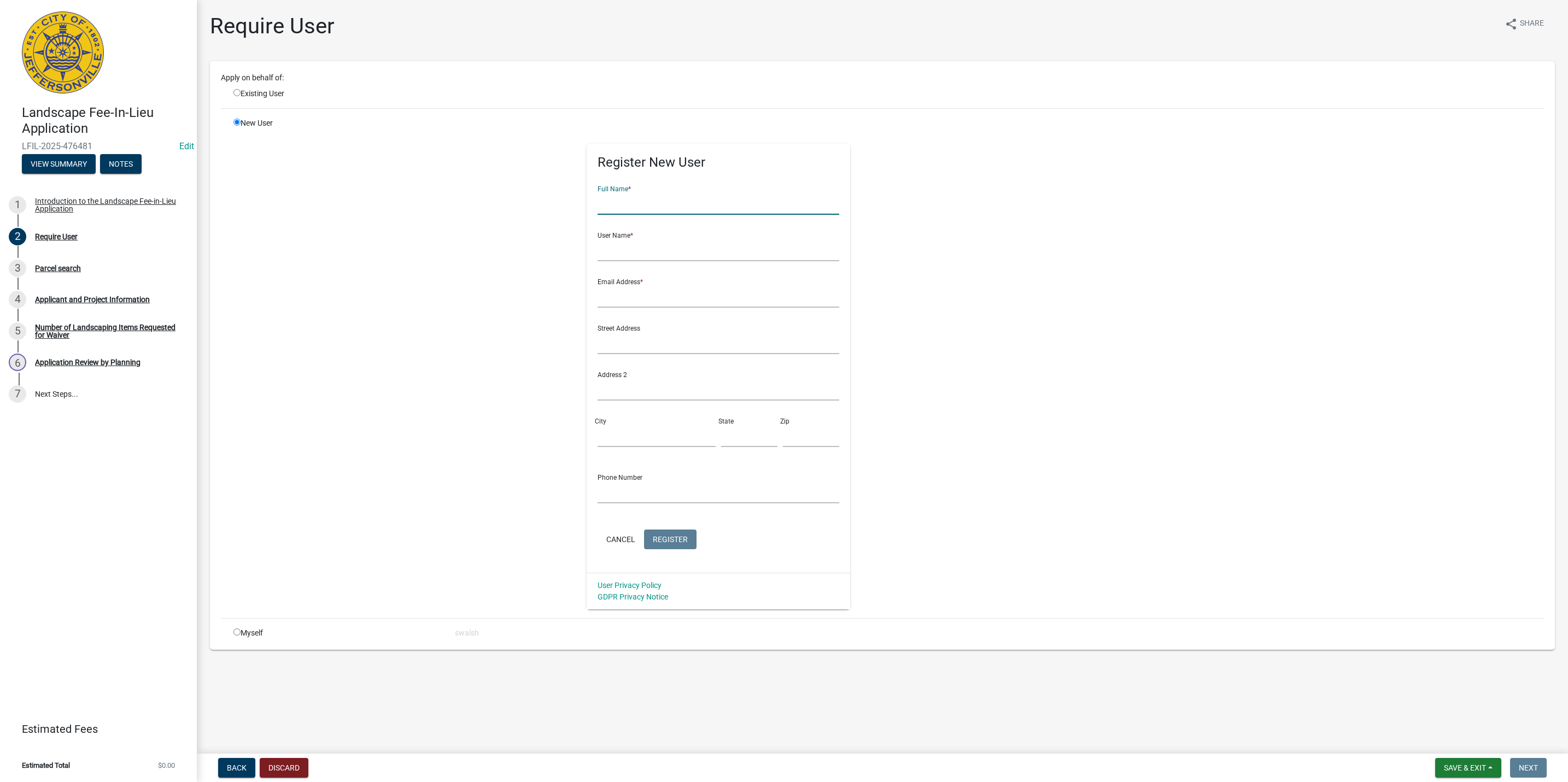
click at [664, 207] on input "text" at bounding box center [718, 203] width 242 height 22
type input "[PERSON_NAME]"
type input "Gpulliam"
paste input "[PERSON_NAME][EMAIL_ADDRESS][DOMAIN_NAME]"
type input "[PERSON_NAME][EMAIL_ADDRESS][DOMAIN_NAME]"
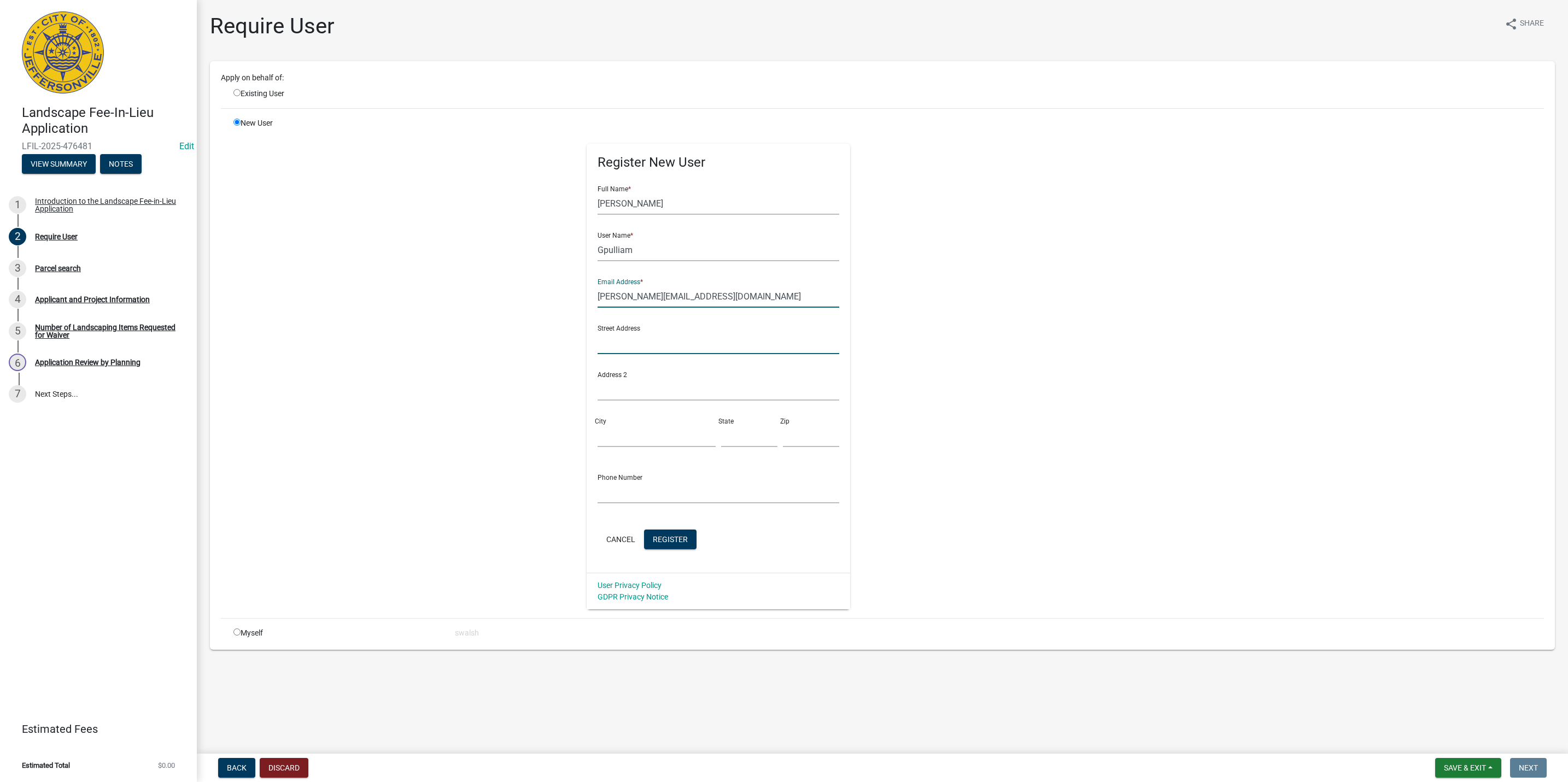
click at [638, 350] on input "text" at bounding box center [718, 343] width 242 height 22
type input "[STREET_ADDRESS]"
type input "[GEOGRAPHIC_DATA]"
type input "i"
type input "IN"
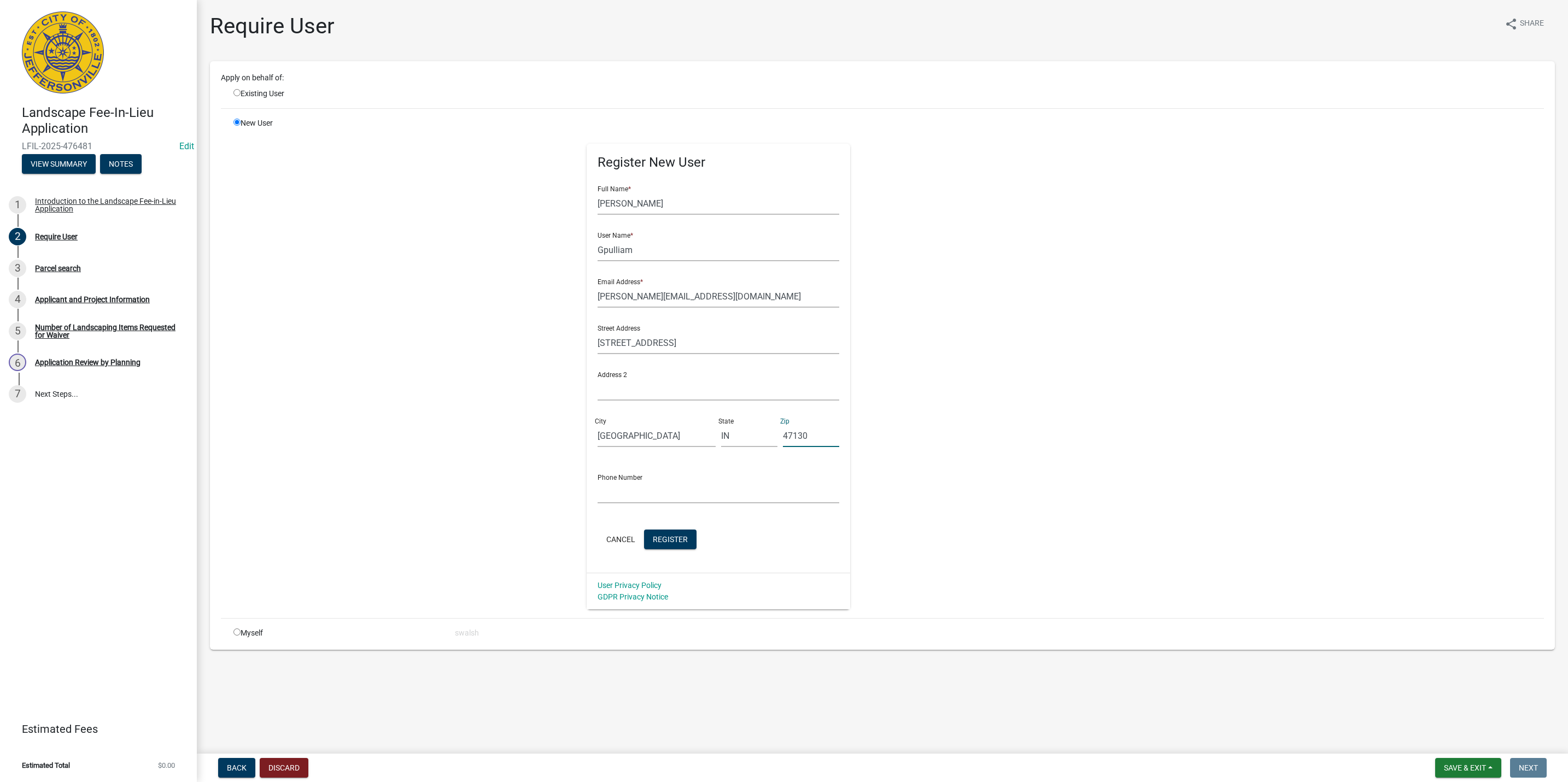
type input "47130"
type input "5026402527"
click at [681, 539] on button "Register" at bounding box center [670, 539] width 52 height 19
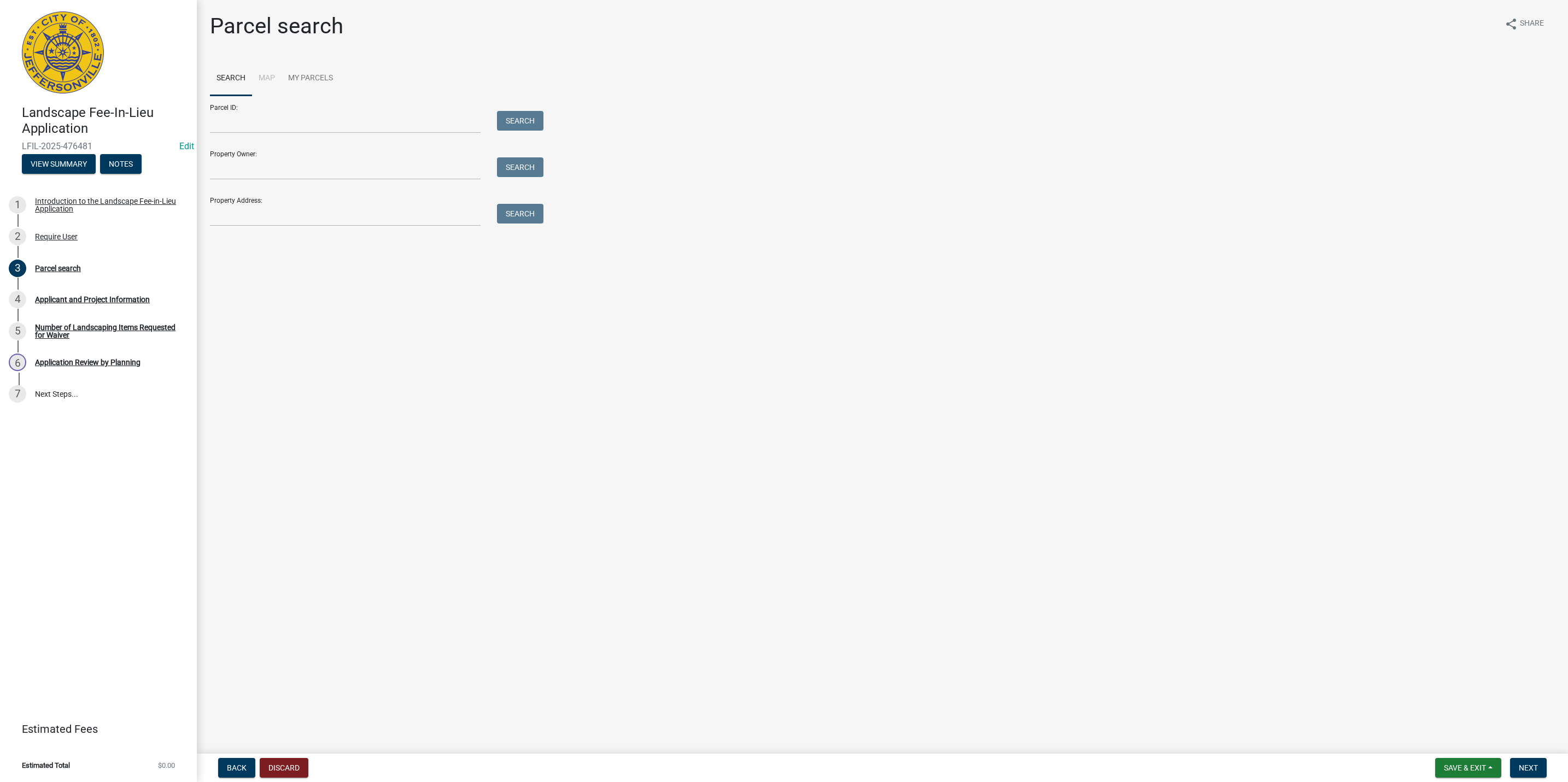
click at [269, 202] on div "Property Address: Search" at bounding box center [373, 208] width 328 height 38
click at [266, 210] on input "Property Address:" at bounding box center [345, 215] width 271 height 22
type input "3005 industrial"
click at [523, 220] on button "Search" at bounding box center [520, 213] width 47 height 19
click at [228, 285] on div at bounding box center [244, 289] width 57 height 13
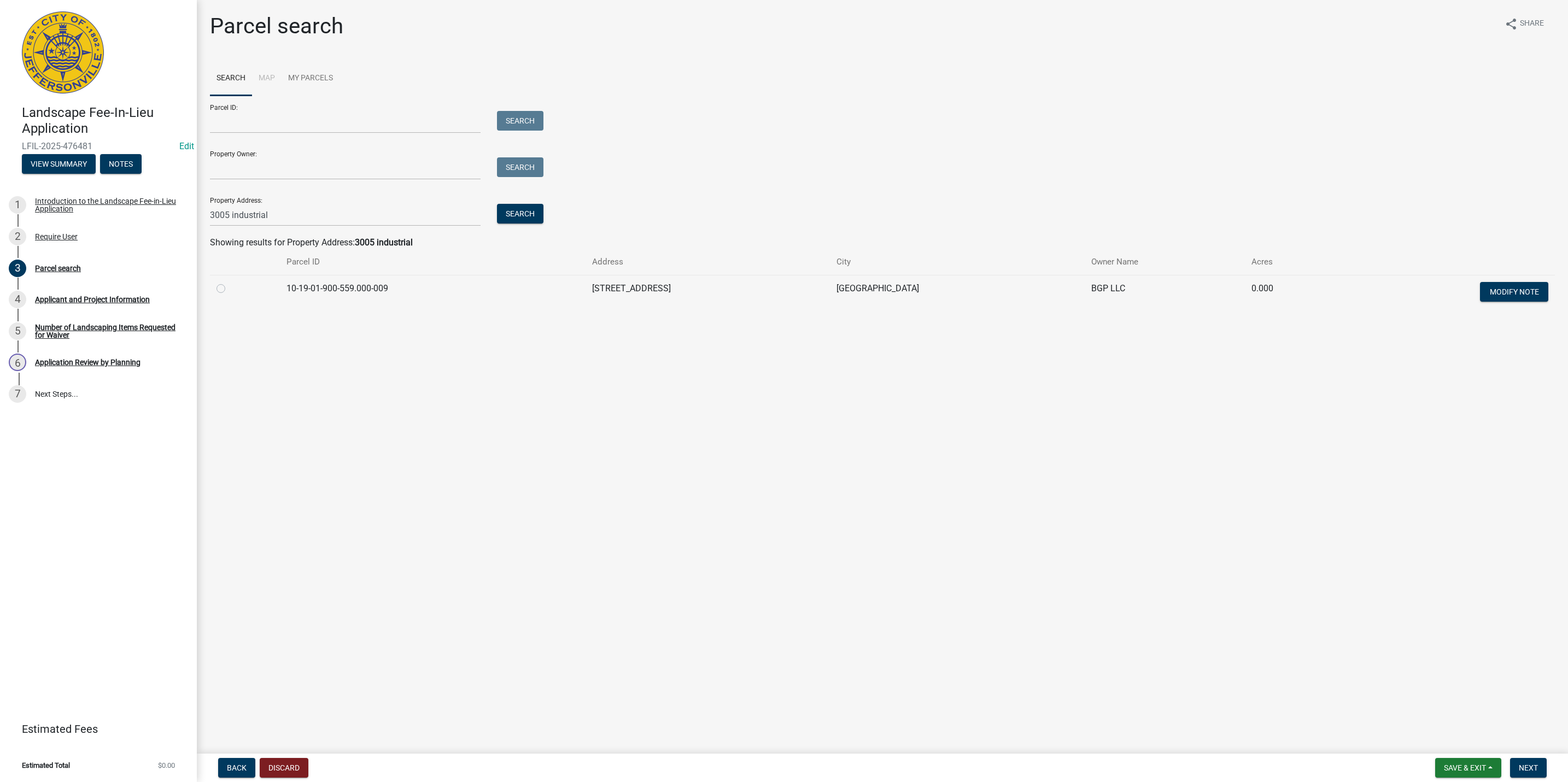
click at [230, 282] on label at bounding box center [230, 282] width 0 height 0
click at [230, 289] on input "radio" at bounding box center [233, 286] width 7 height 7
radio input "true"
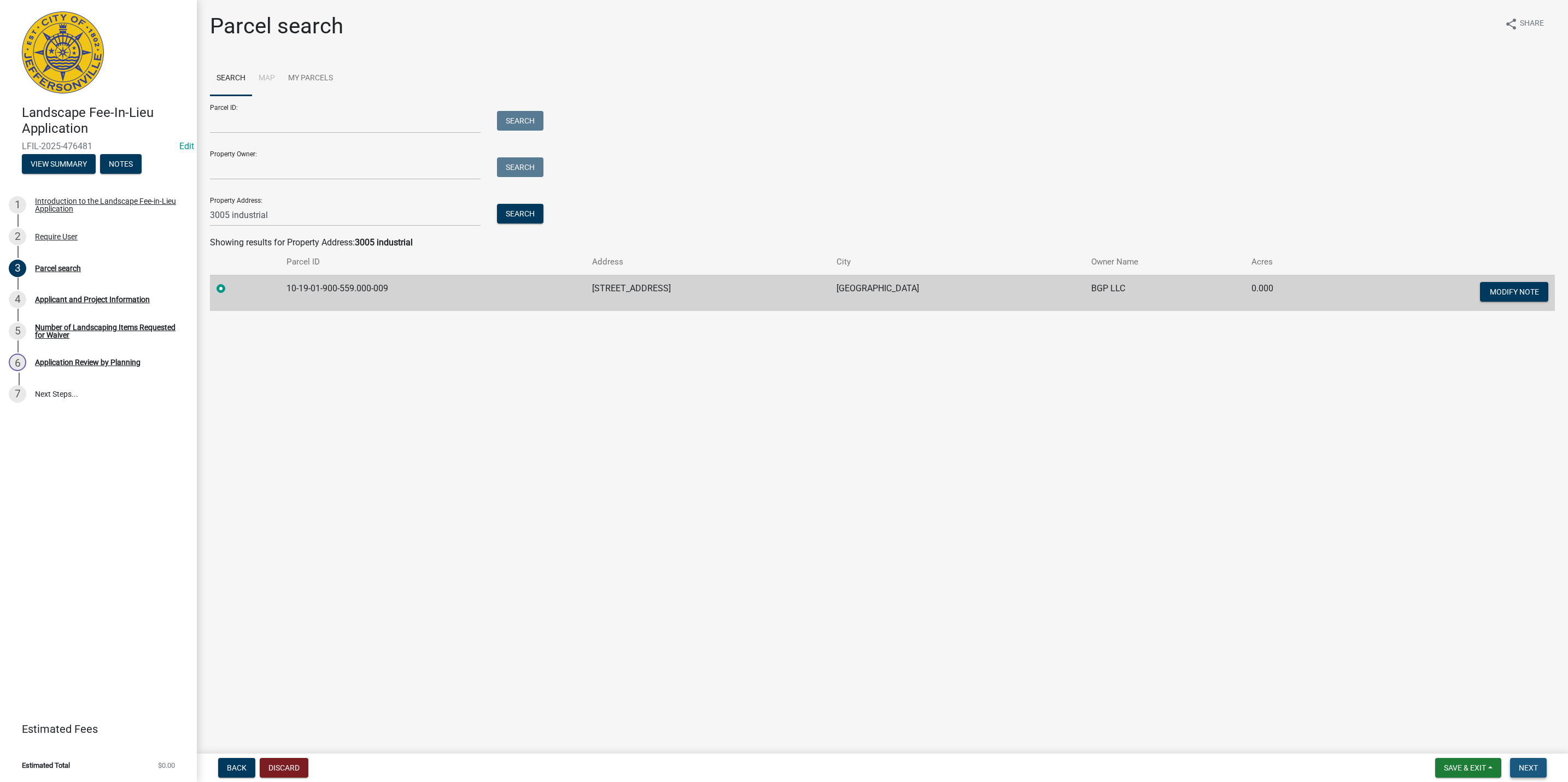
click at [1544, 770] on button "Next" at bounding box center [1528, 768] width 37 height 19
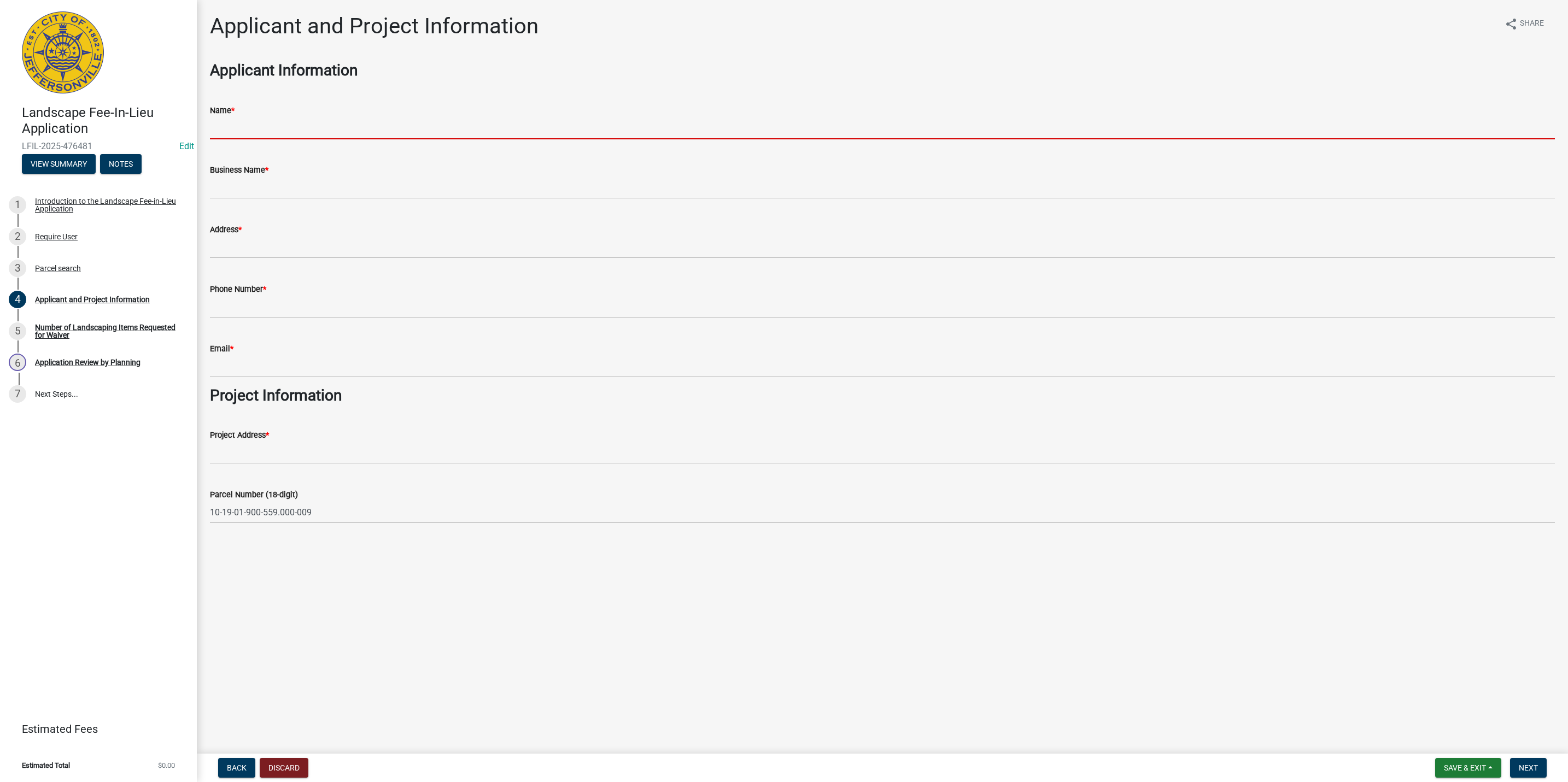
click at [315, 121] on input "Name *" at bounding box center [882, 128] width 1345 height 22
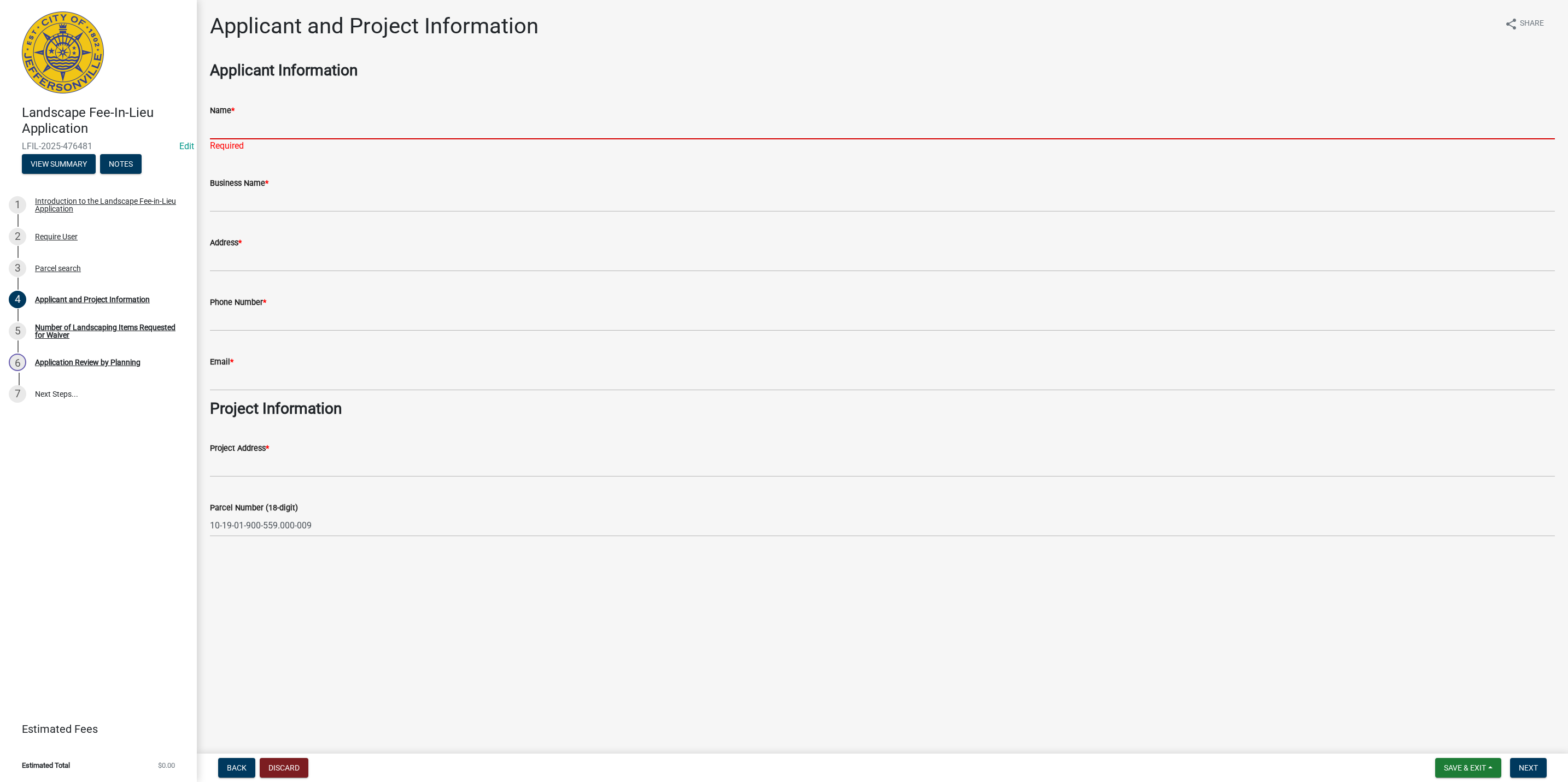
click at [302, 117] on input "Name *" at bounding box center [882, 128] width 1345 height 22
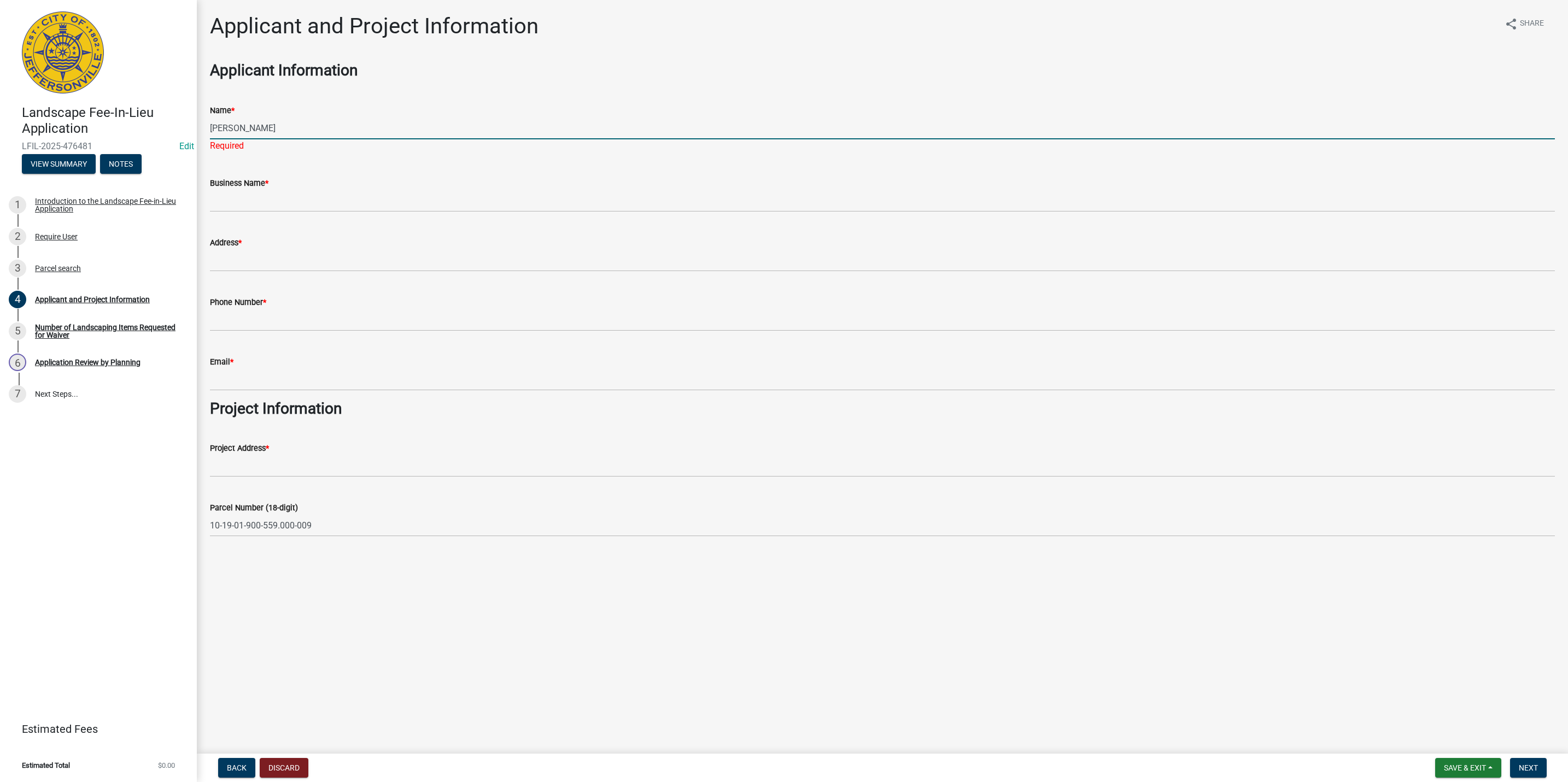
type input "[PERSON_NAME]"
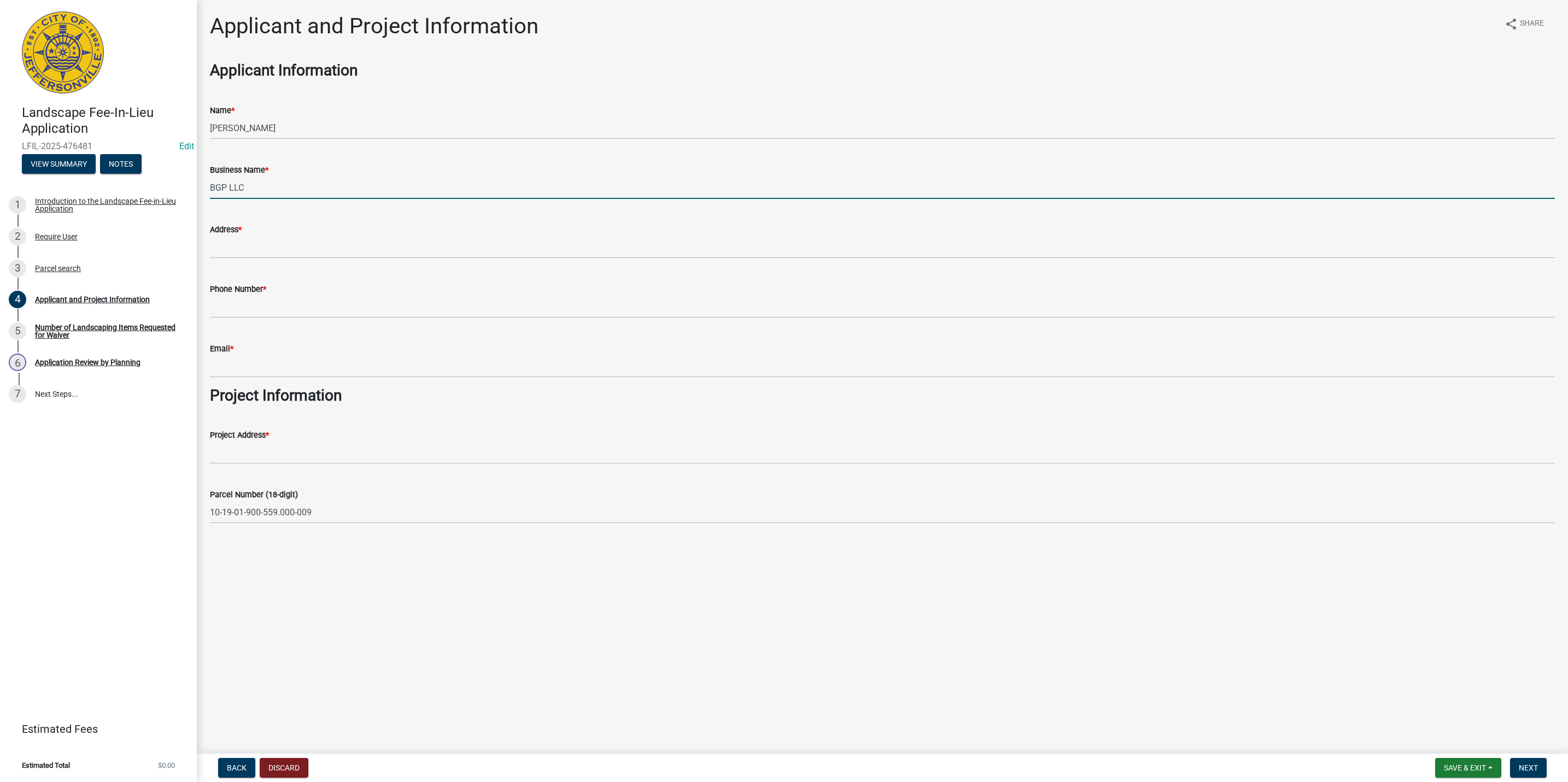
type input "BGP LLC"
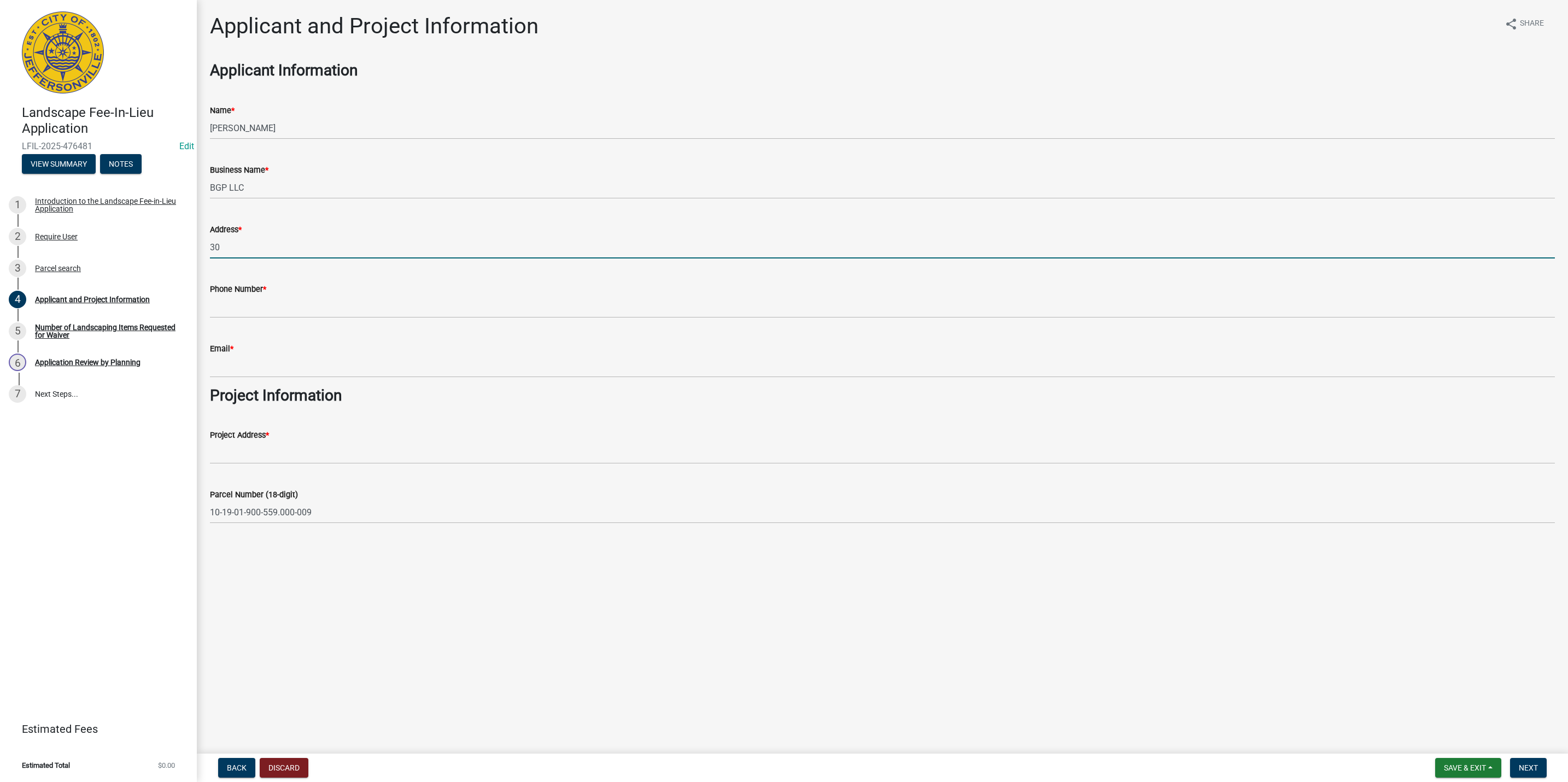
type input "3"
type input "[STREET_ADDRESS]"
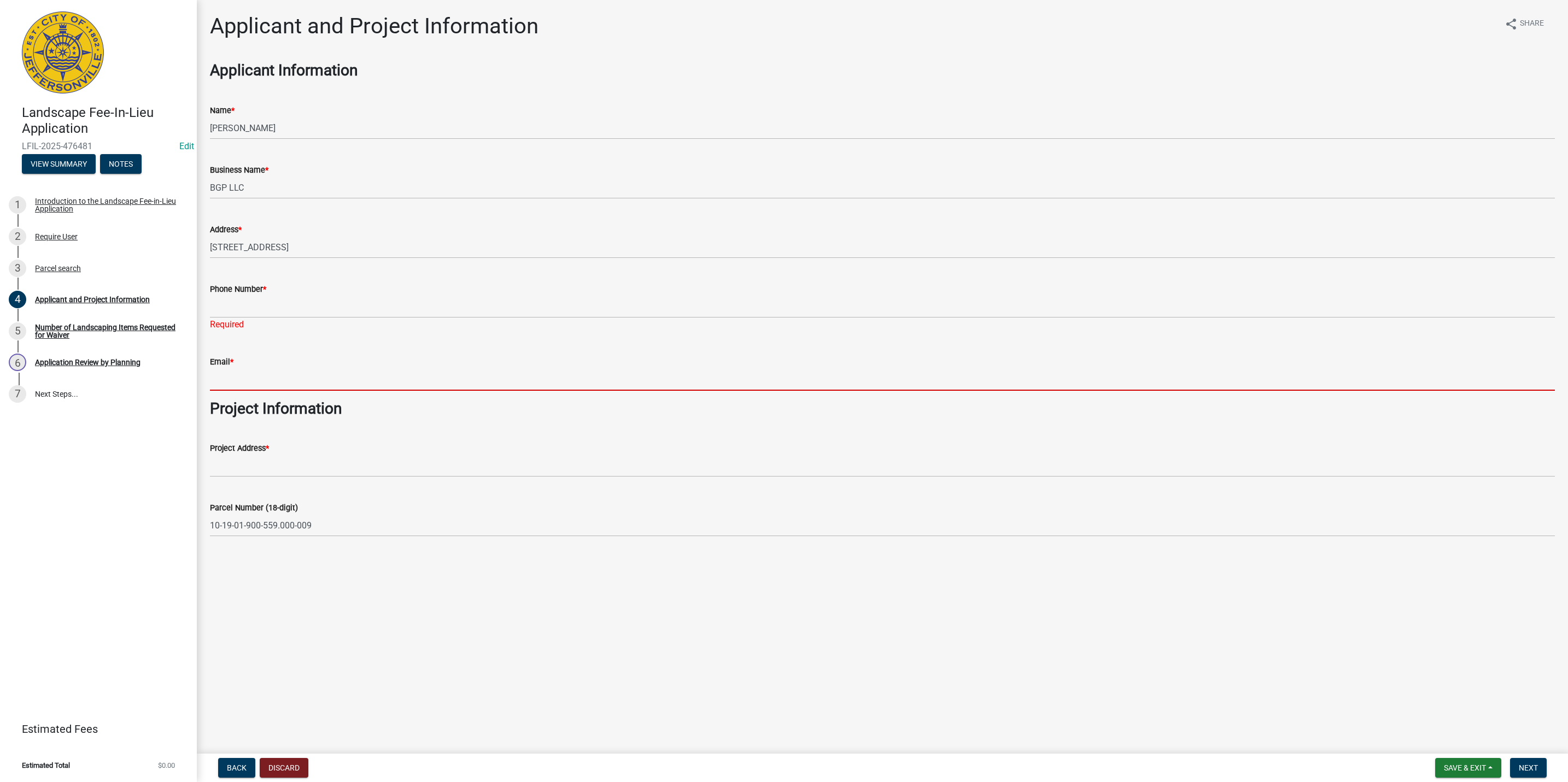
paste input "[PERSON_NAME][EMAIL_ADDRESS][DOMAIN_NAME]"
type input "[PERSON_NAME][EMAIL_ADDRESS][DOMAIN_NAME]"
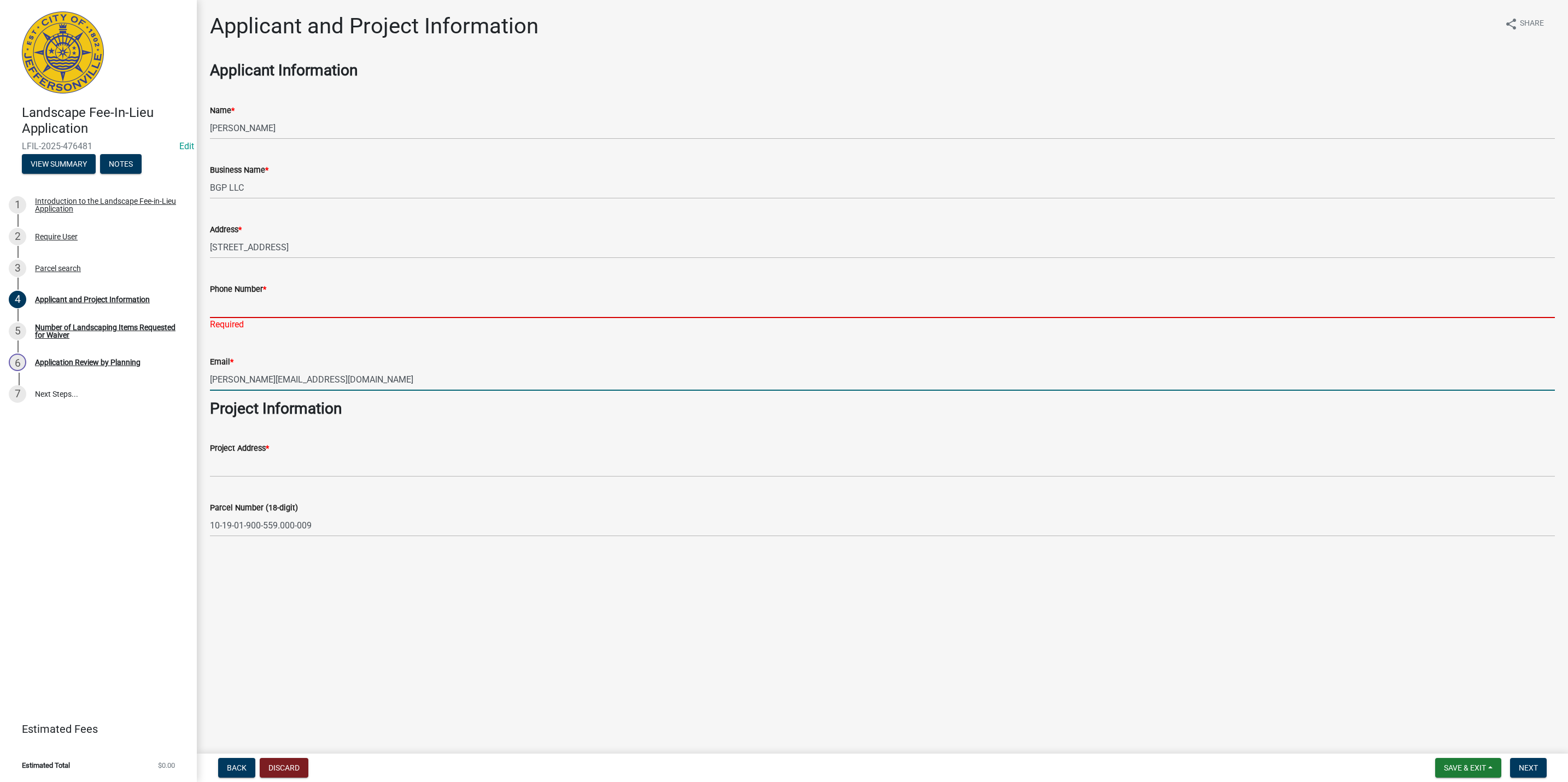
click at [297, 308] on input "Phone Number *" at bounding box center [882, 307] width 1345 height 22
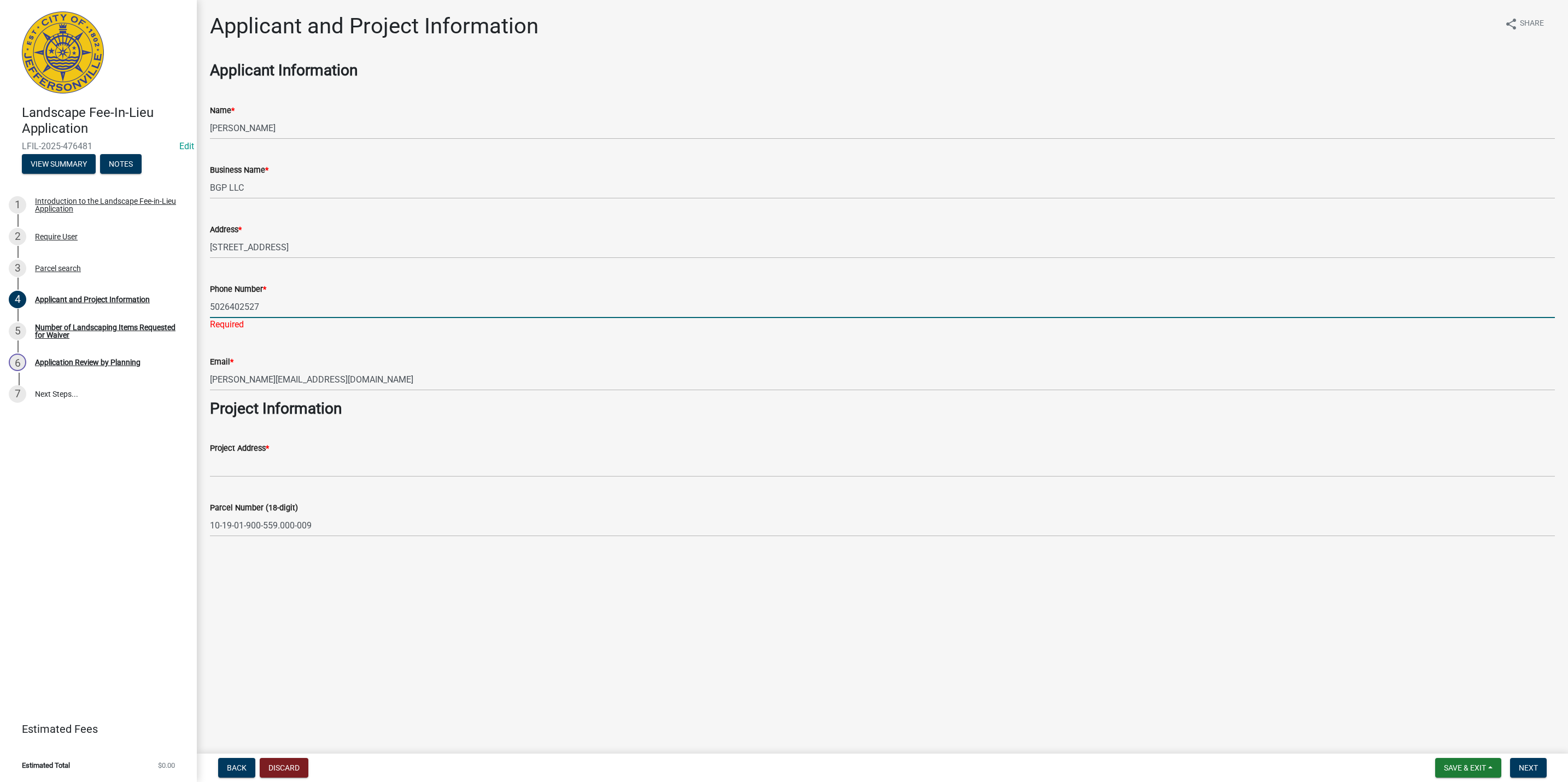
type input "5026402527"
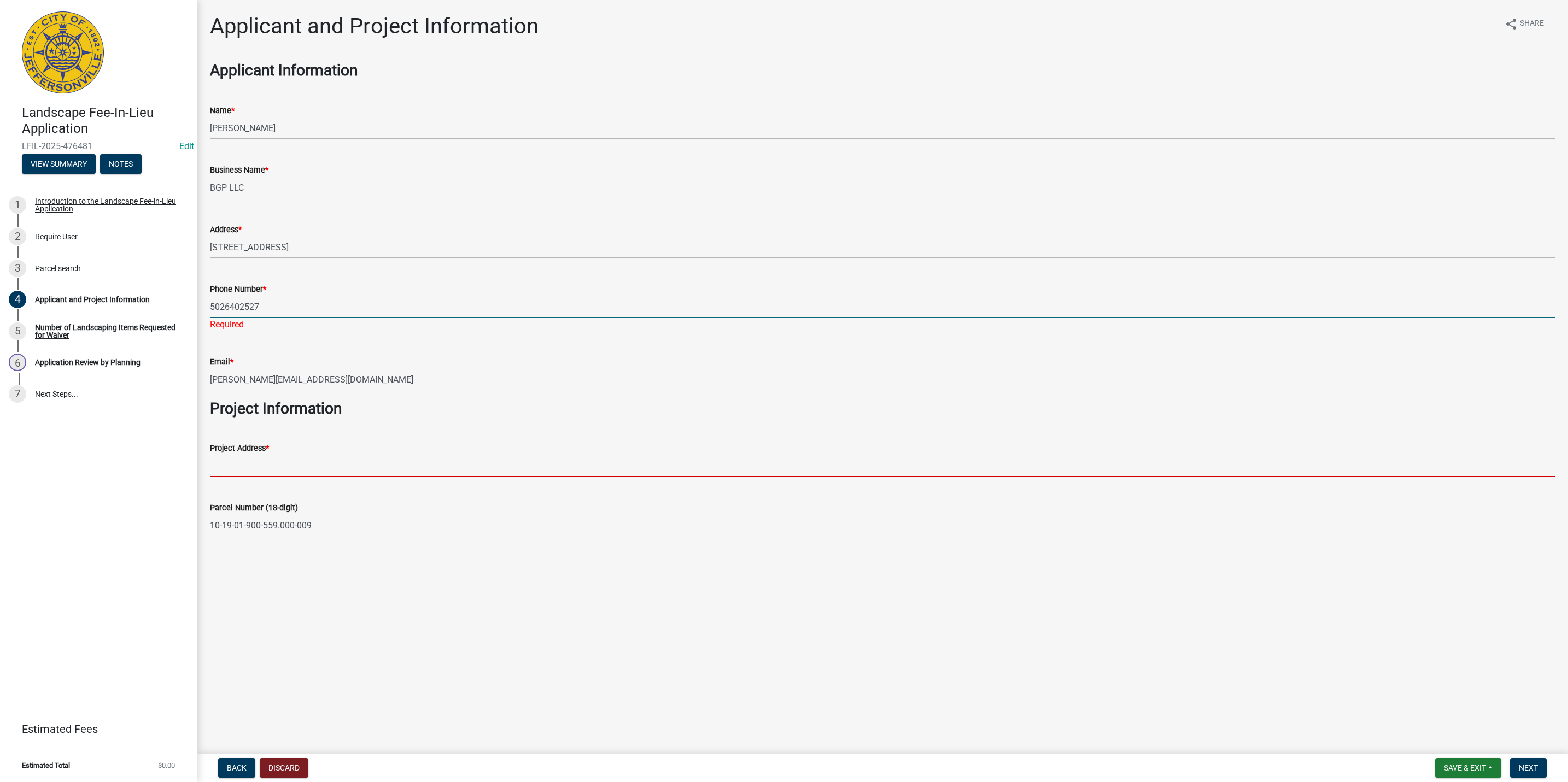
click at [342, 457] on input "Project Address *" at bounding box center [882, 465] width 1345 height 22
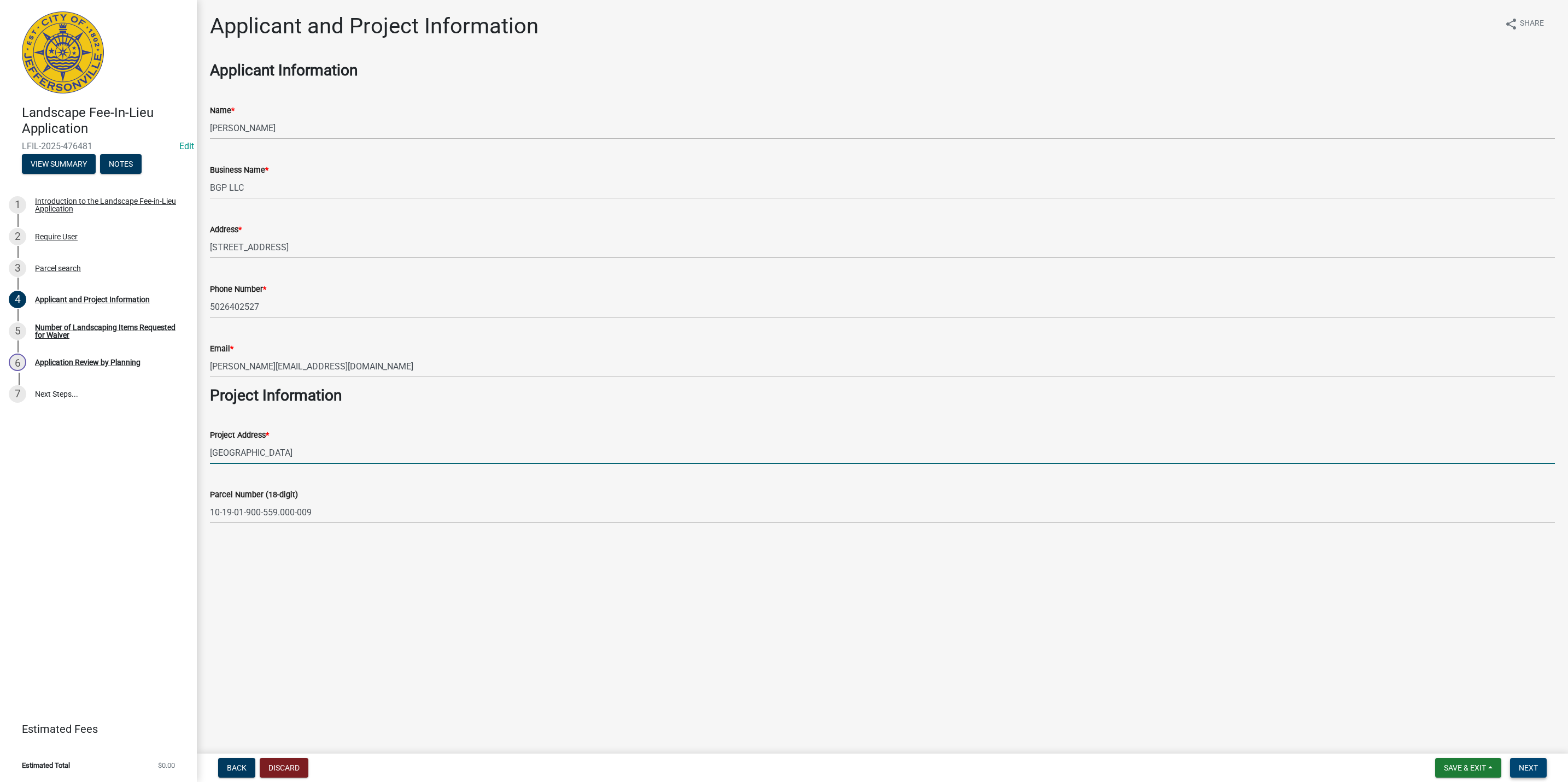
type input "[GEOGRAPHIC_DATA]"
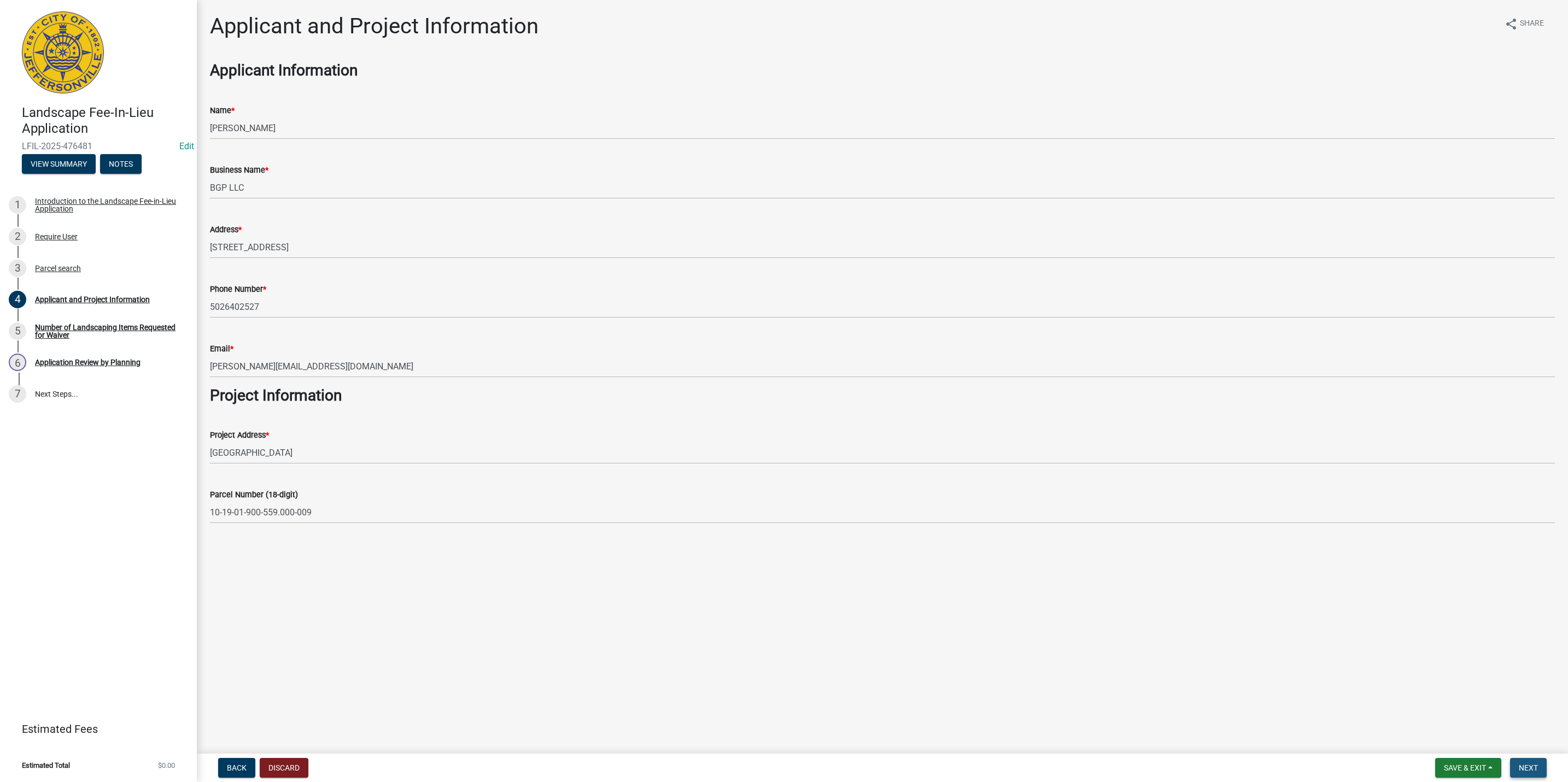
click at [1526, 766] on span "Next" at bounding box center [1528, 768] width 19 height 9
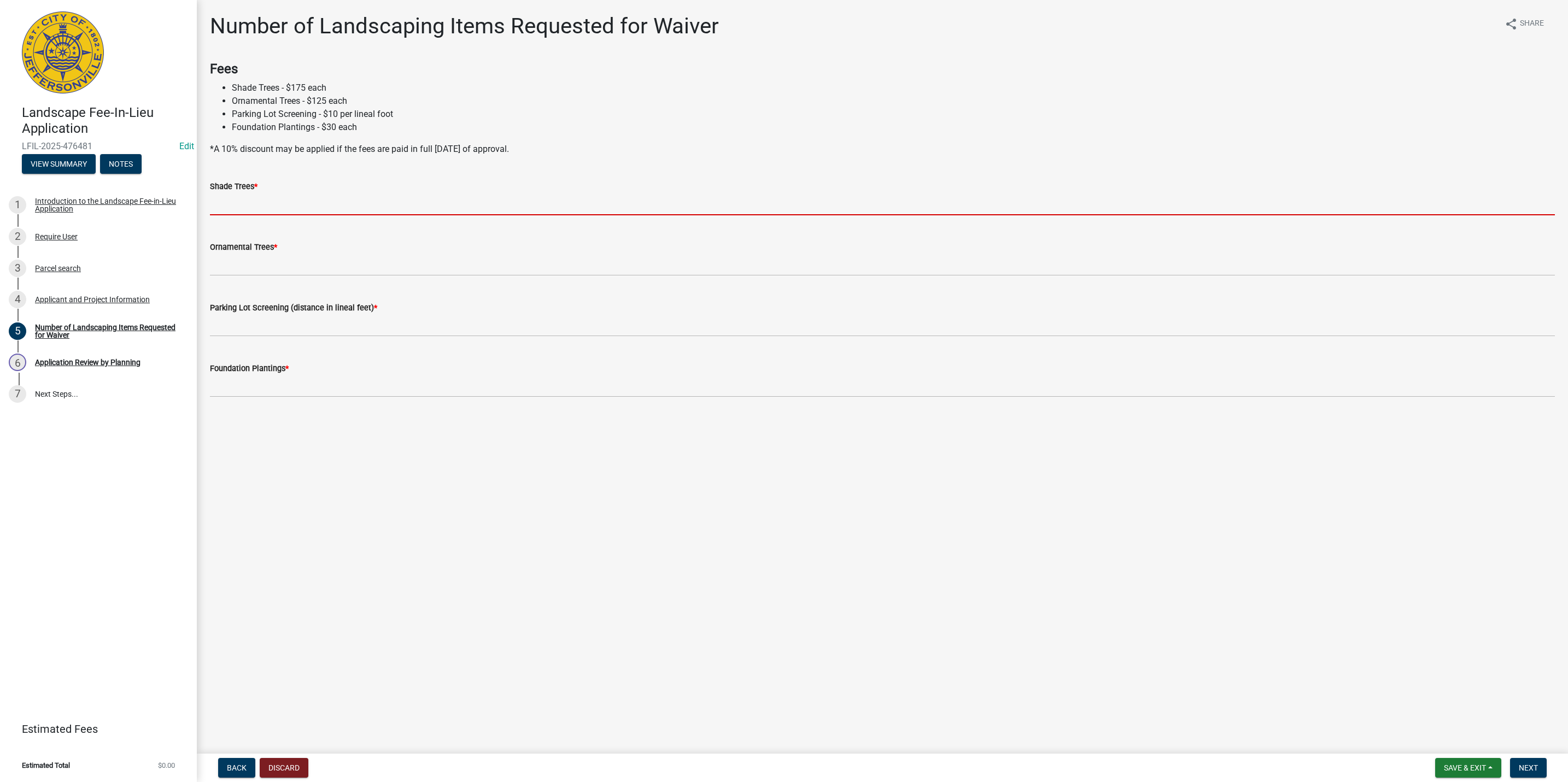
click at [386, 203] on input "text" at bounding box center [882, 204] width 1345 height 22
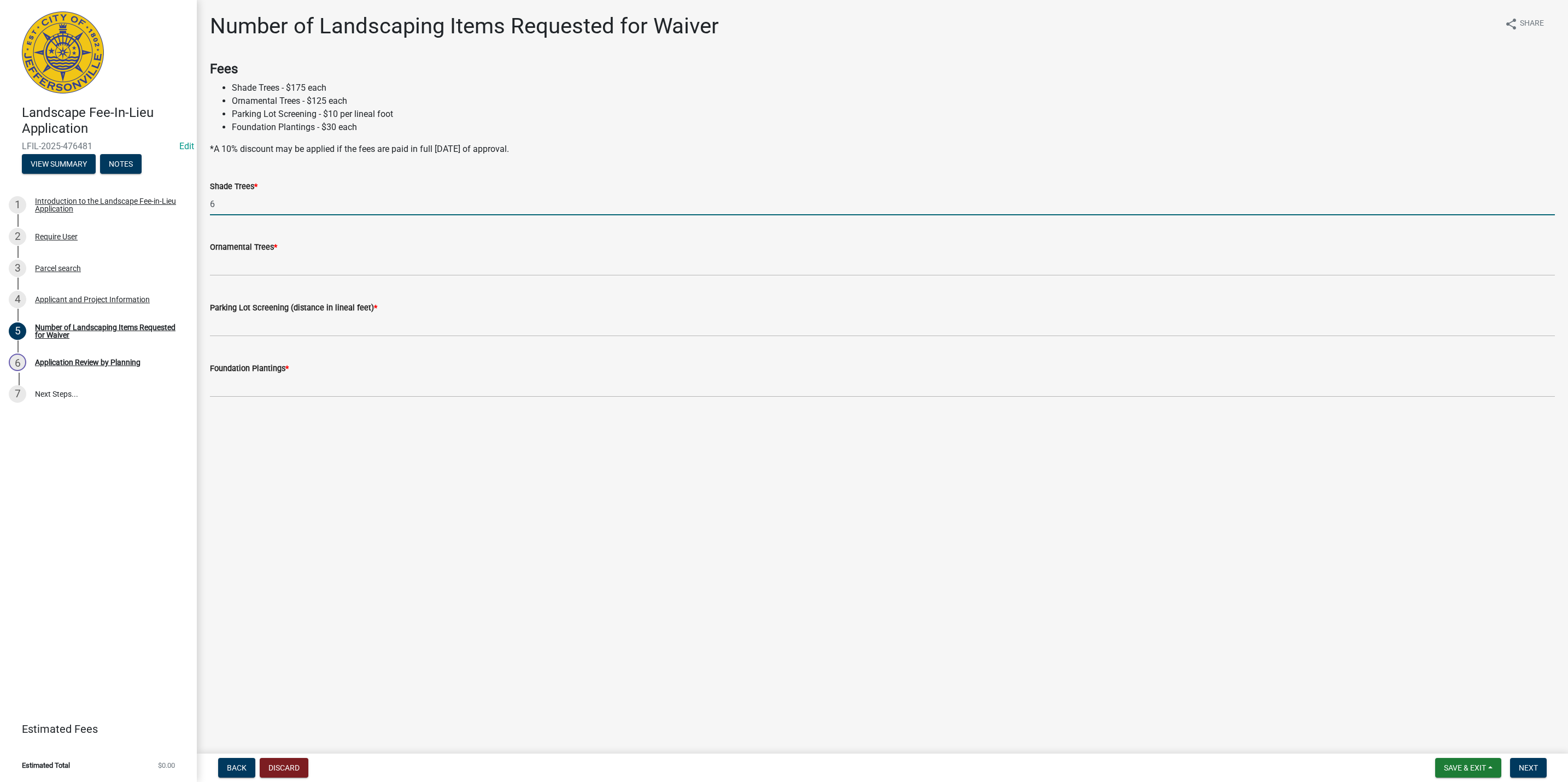
type input "6"
click at [243, 261] on input "text" at bounding box center [882, 264] width 1345 height 22
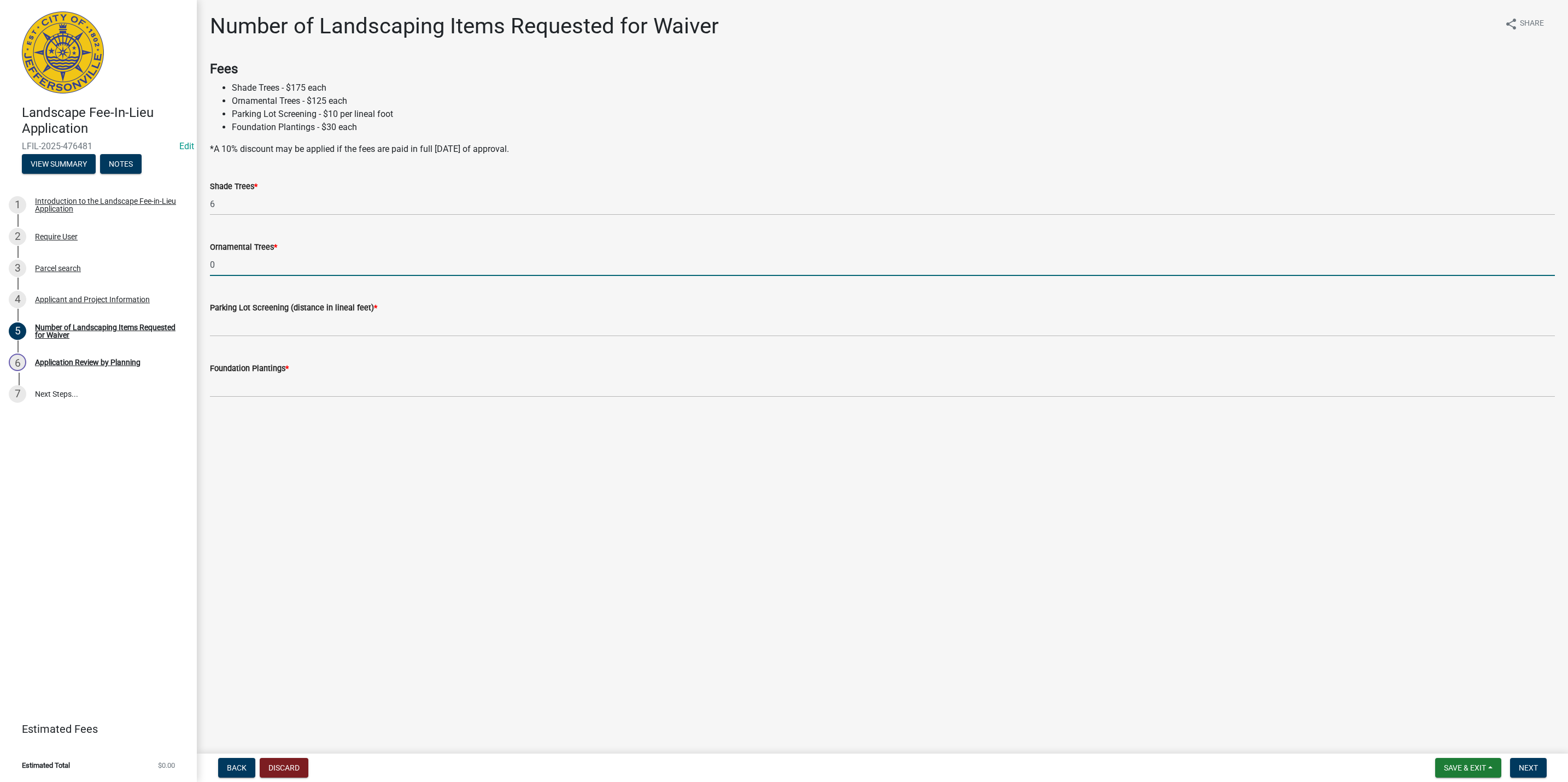
type input "0"
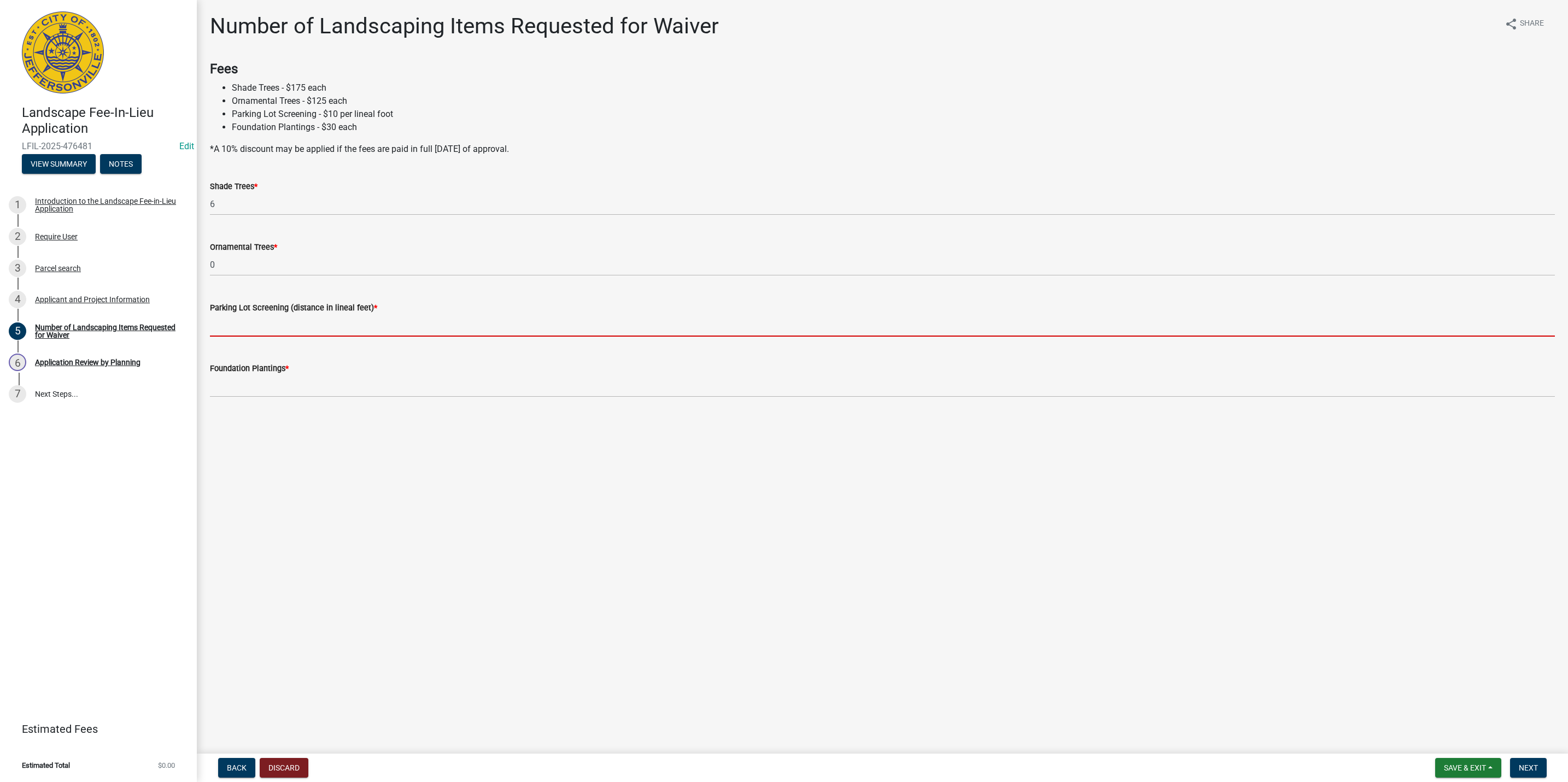
click at [246, 319] on input "text" at bounding box center [882, 325] width 1345 height 22
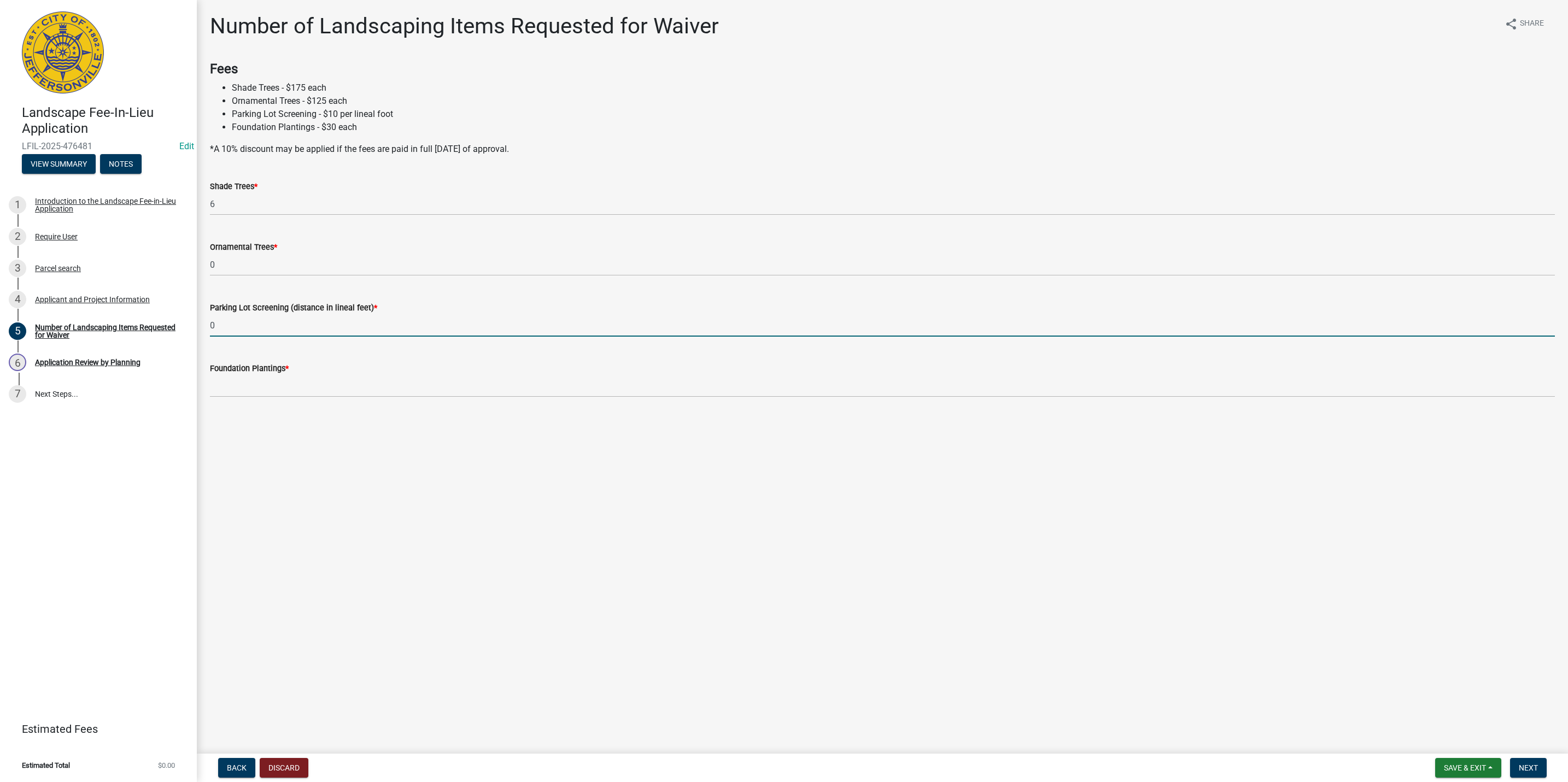
type input "0"
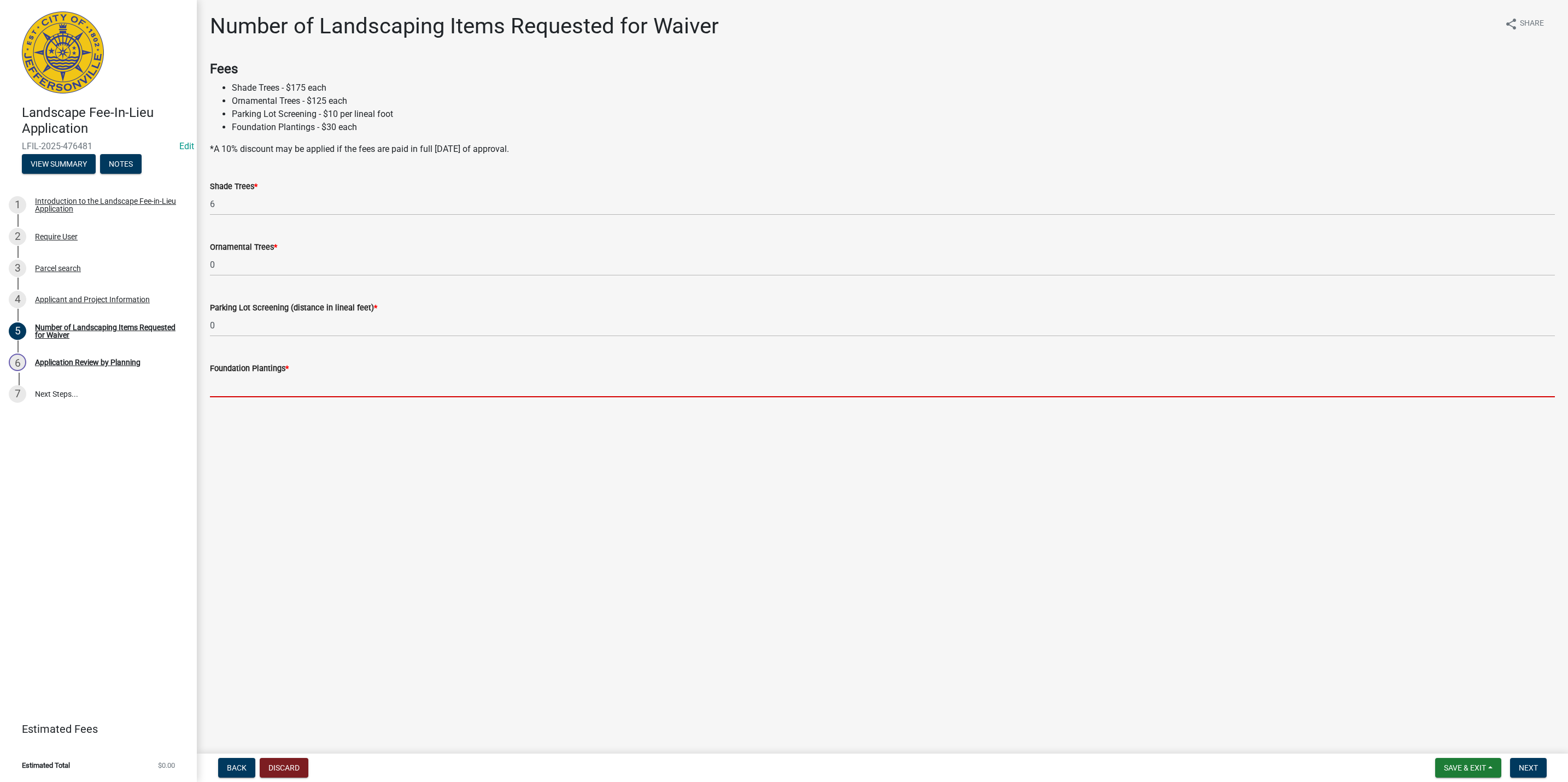
click at [233, 386] on input "text" at bounding box center [882, 386] width 1345 height 22
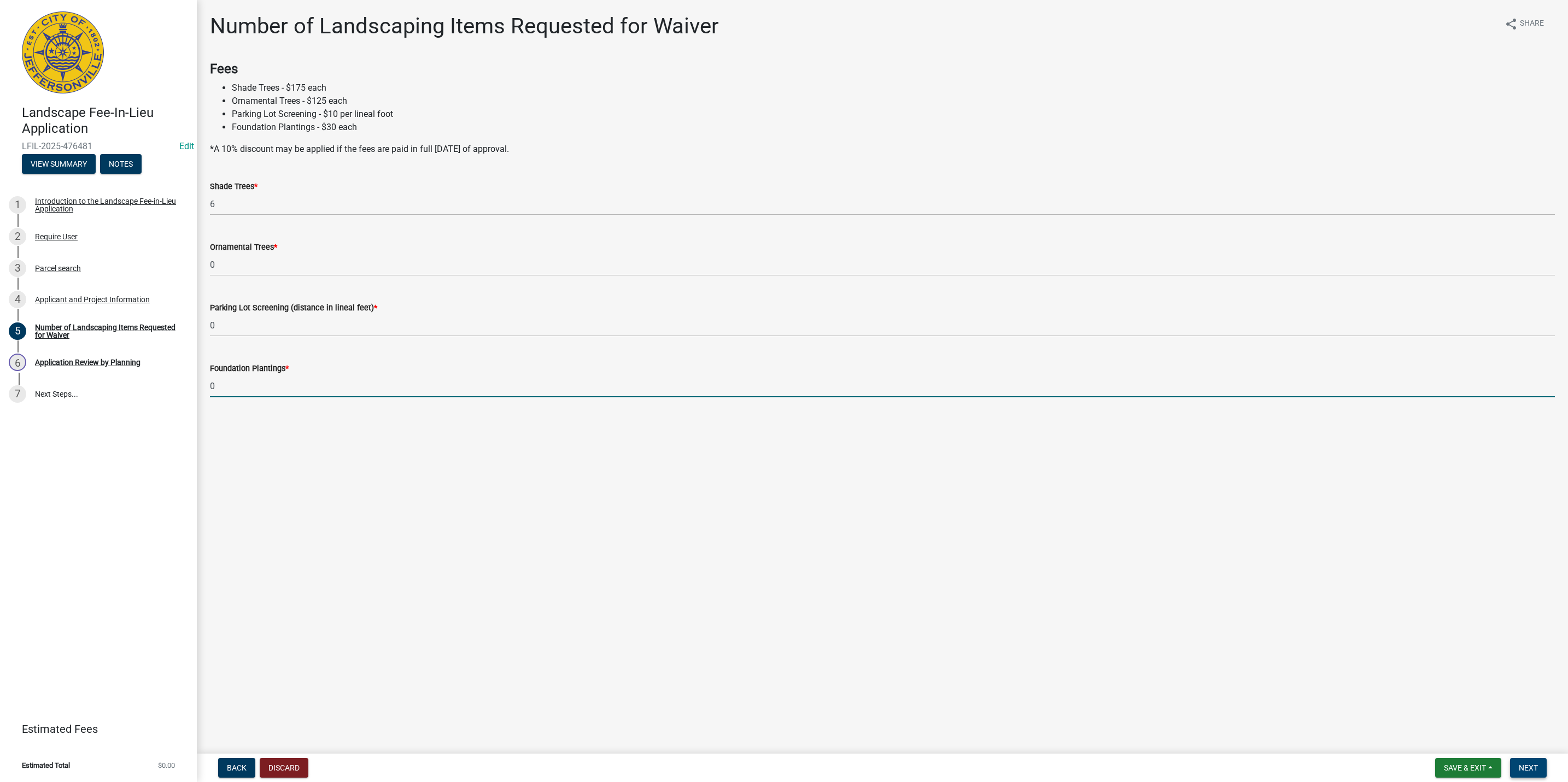
type input "0"
click at [1531, 770] on span "Next" at bounding box center [1528, 768] width 19 height 9
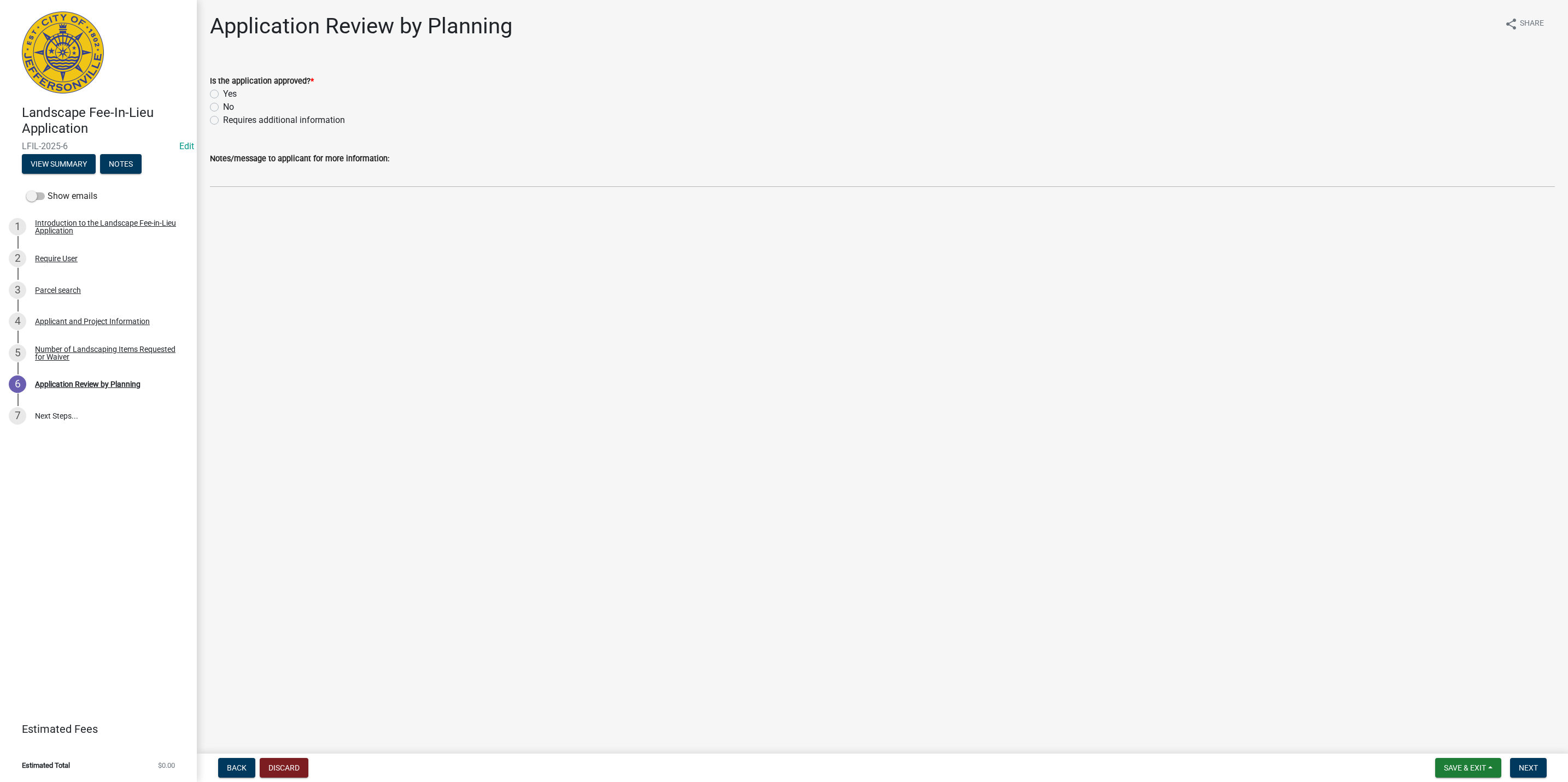
click at [223, 93] on label "Yes" at bounding box center [230, 94] width 14 height 13
click at [223, 93] on input "Yes" at bounding box center [227, 91] width 7 height 7
radio input "true"
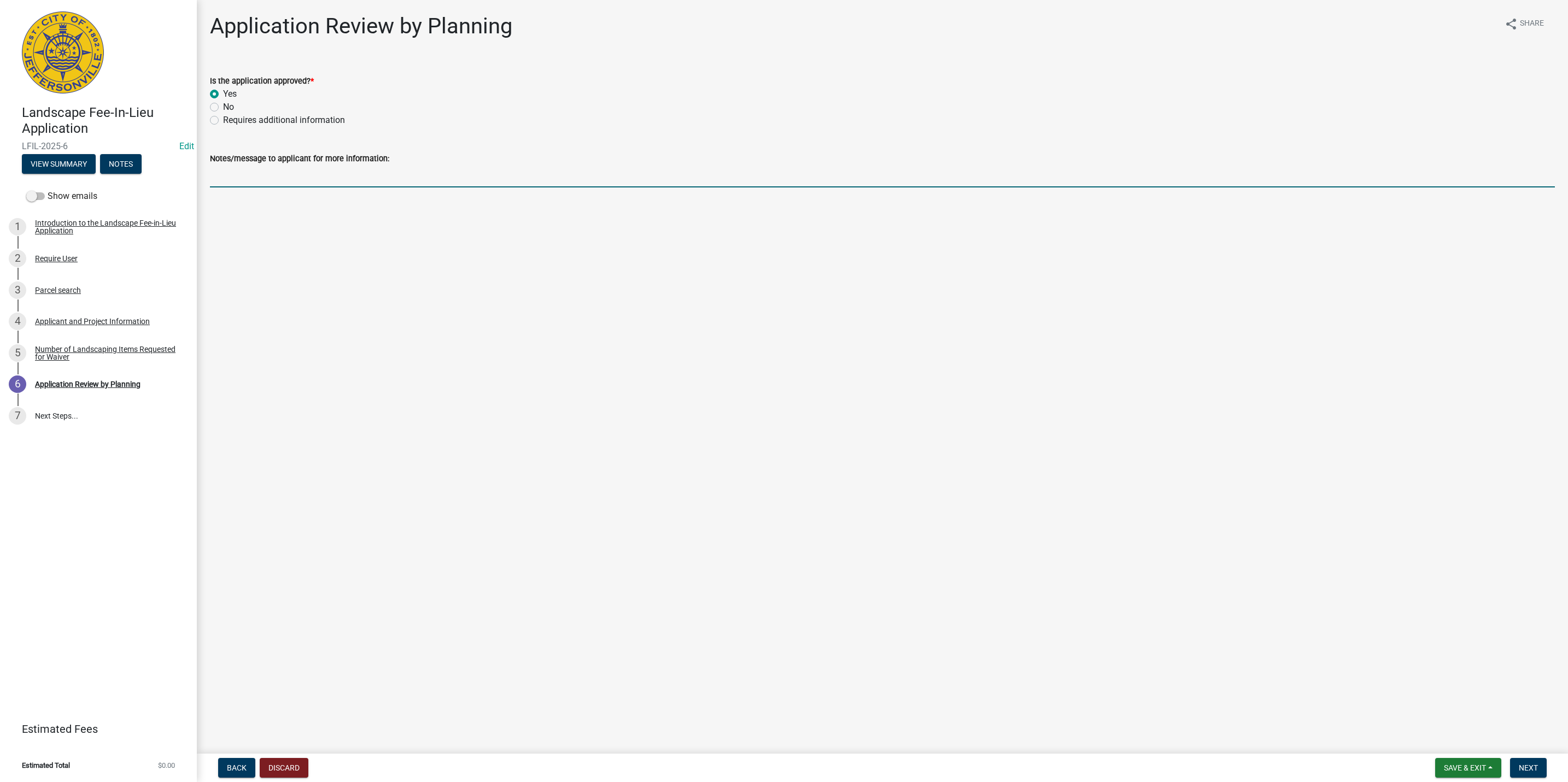
click at [274, 177] on input "Notes/message to applicant for more information:" at bounding box center [882, 176] width 1345 height 22
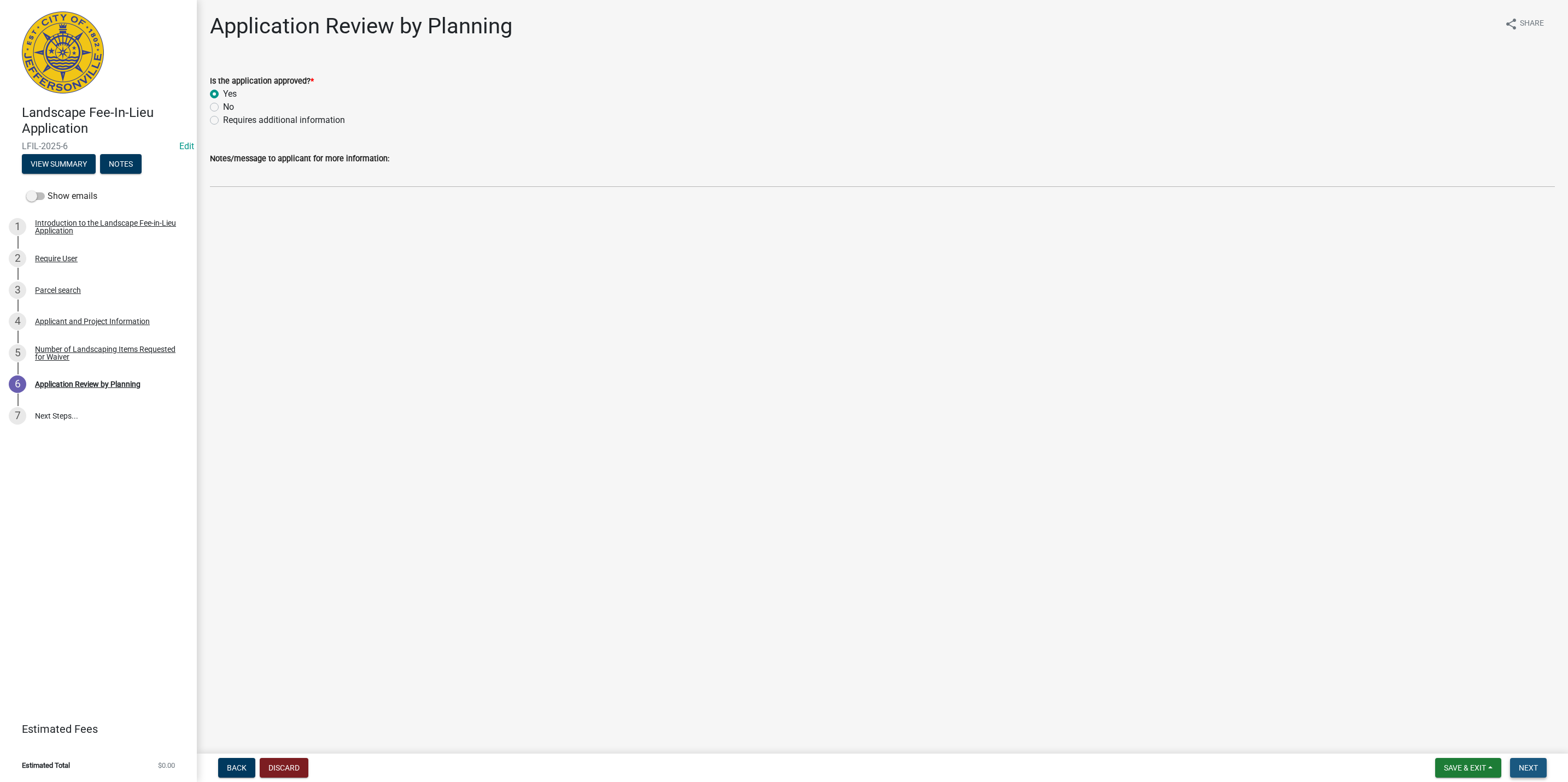
click at [1513, 768] on button "Next" at bounding box center [1528, 768] width 37 height 19
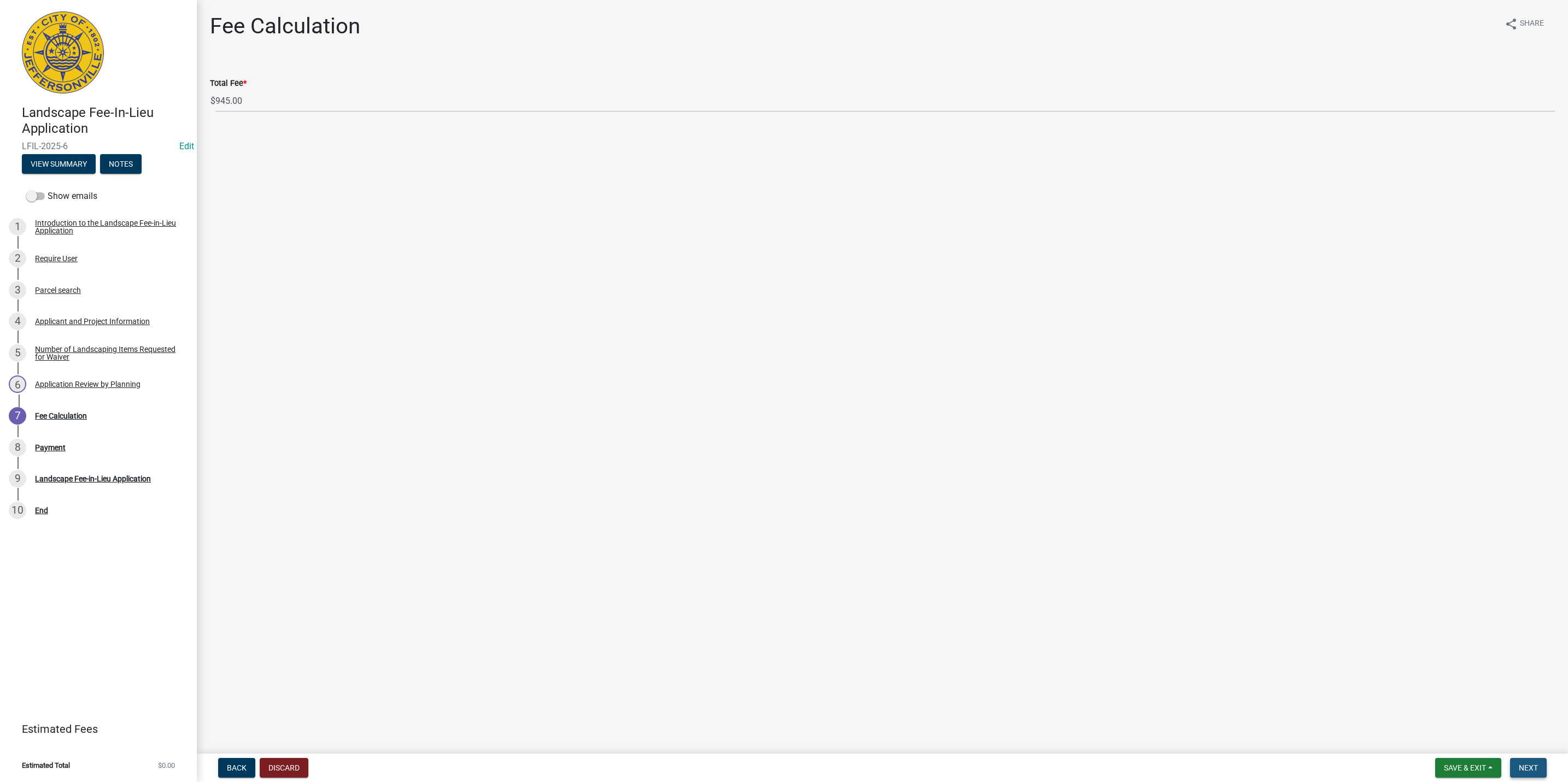
click at [1534, 765] on span "Next" at bounding box center [1528, 768] width 19 height 9
select select "3: 3"
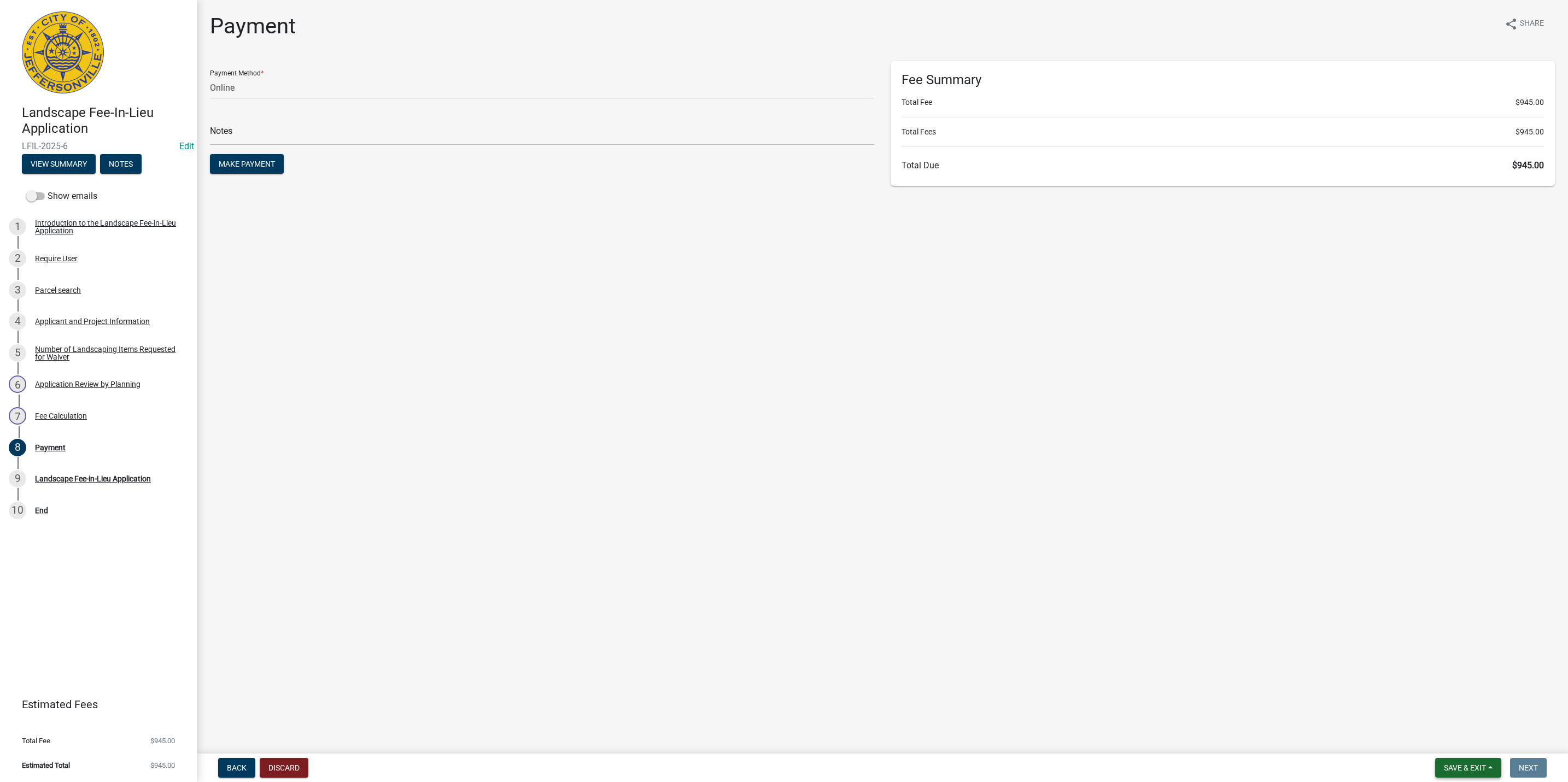
click at [1448, 770] on span "Save & Exit" at bounding box center [1465, 768] width 42 height 9
click at [1448, 747] on button "Save & Exit" at bounding box center [1457, 740] width 88 height 27
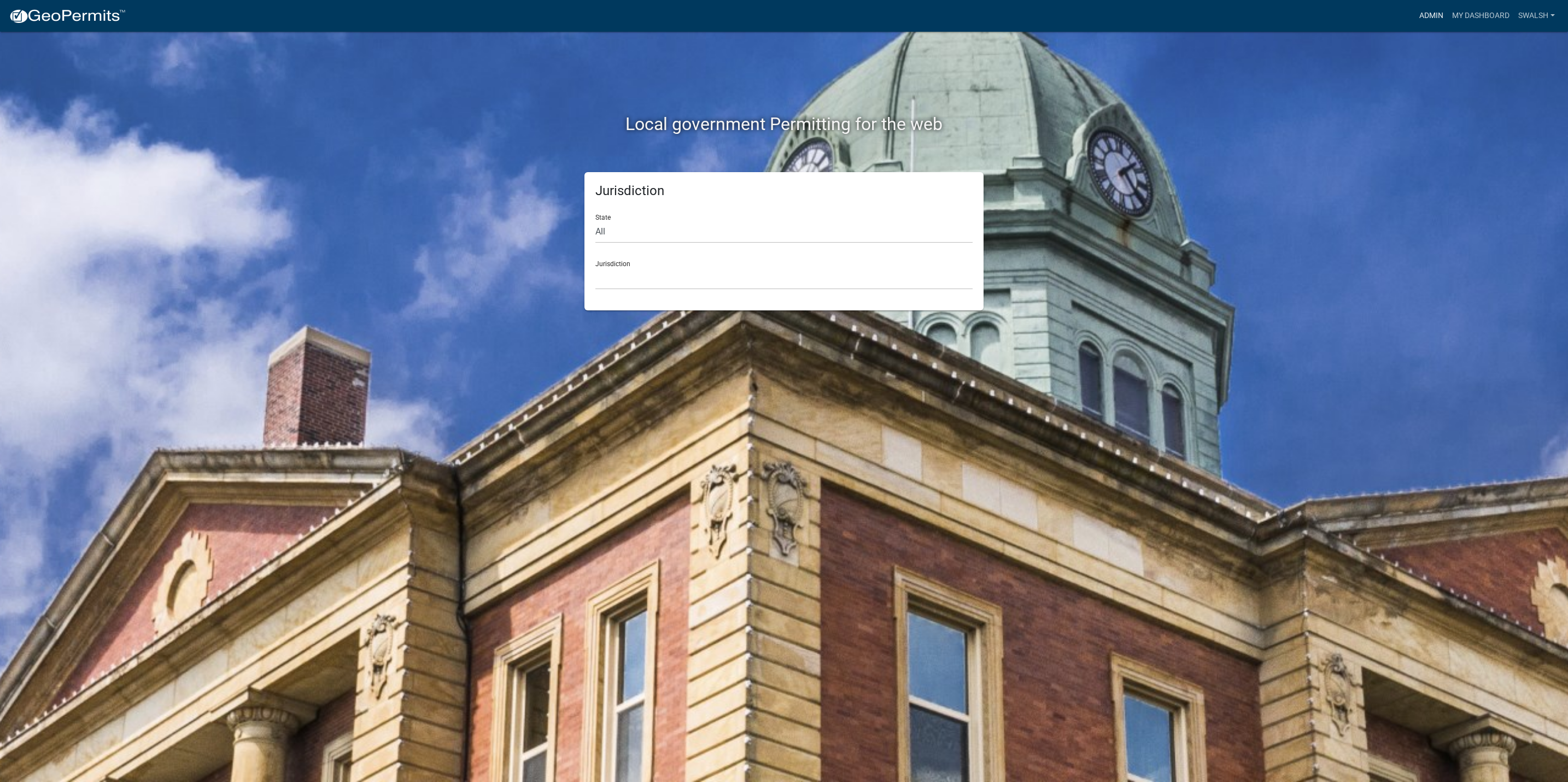
click at [1424, 14] on link "Admin" at bounding box center [1431, 16] width 33 height 21
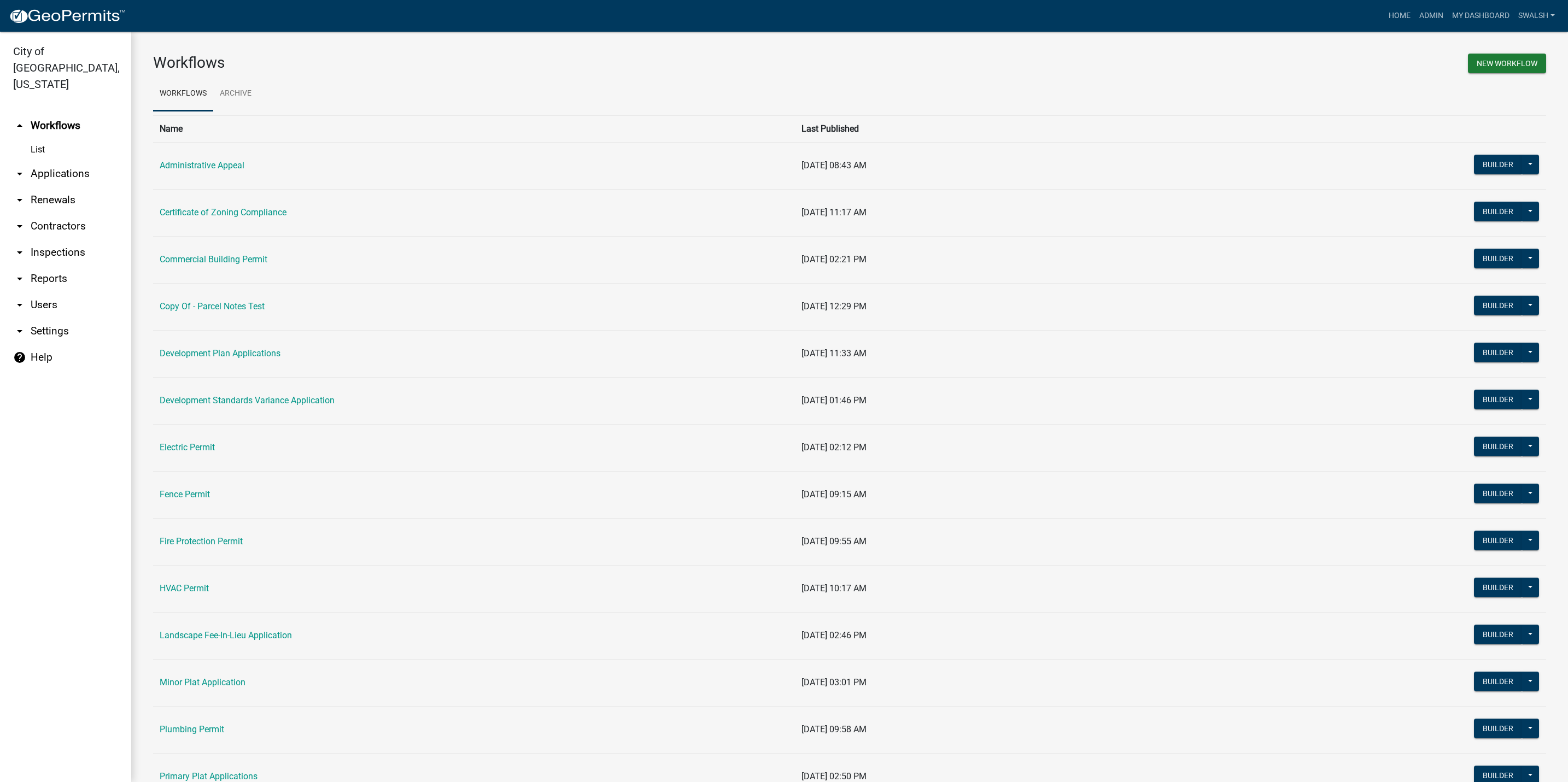
click at [53, 161] on link "arrow_drop_down Applications" at bounding box center [65, 174] width 131 height 27
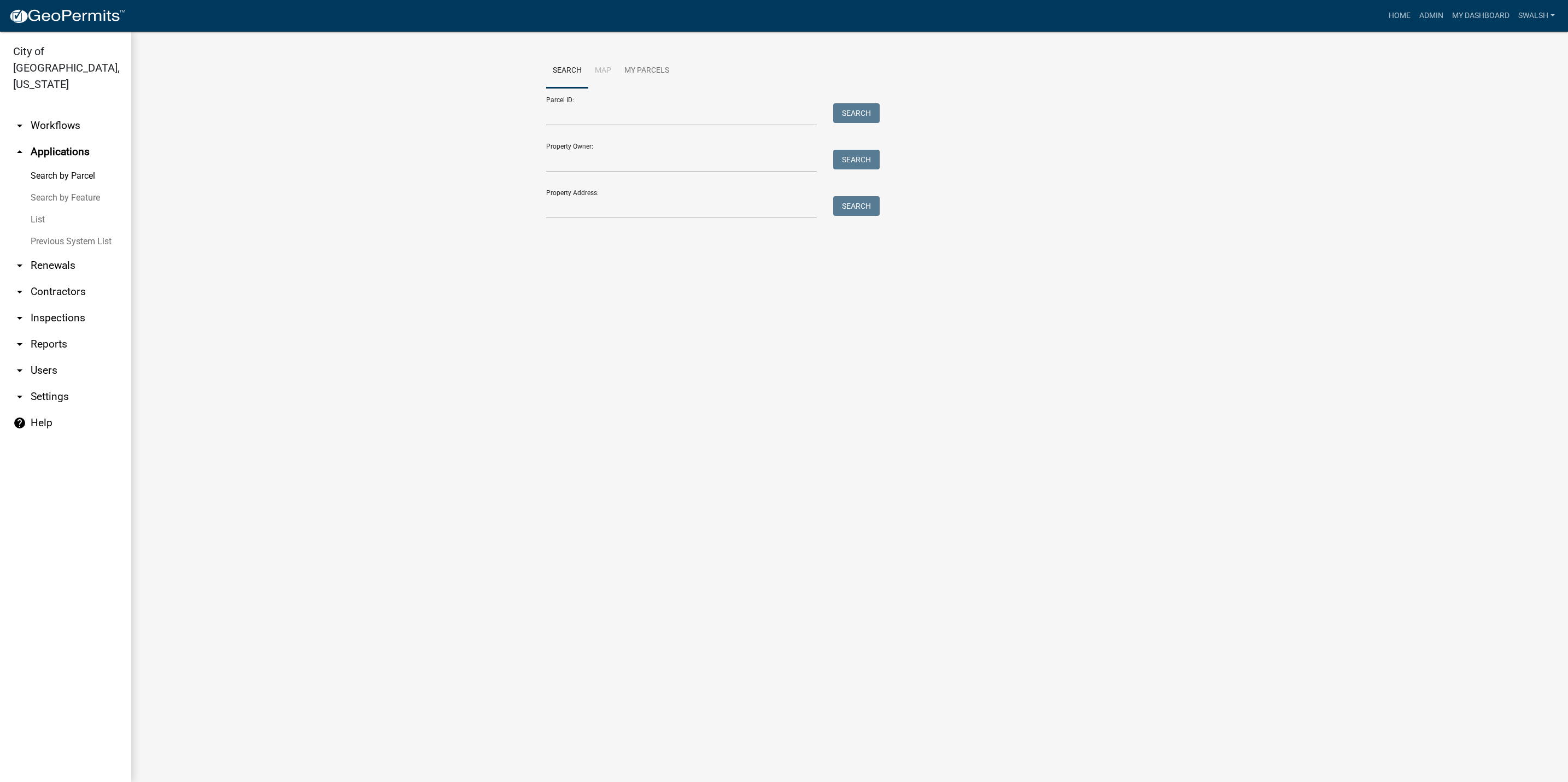
drag, startPoint x: 584, startPoint y: 225, endPoint x: 587, endPoint y: 194, distance: 31.1
click at [584, 212] on div "Search Map My Parcels Parcel ID: Search Property Owner: Search Property Address…" at bounding box center [849, 141] width 623 height 175
click at [587, 195] on div "Property Address: Search" at bounding box center [710, 200] width 328 height 38
click at [583, 200] on input "Property Address:" at bounding box center [681, 207] width 271 height 22
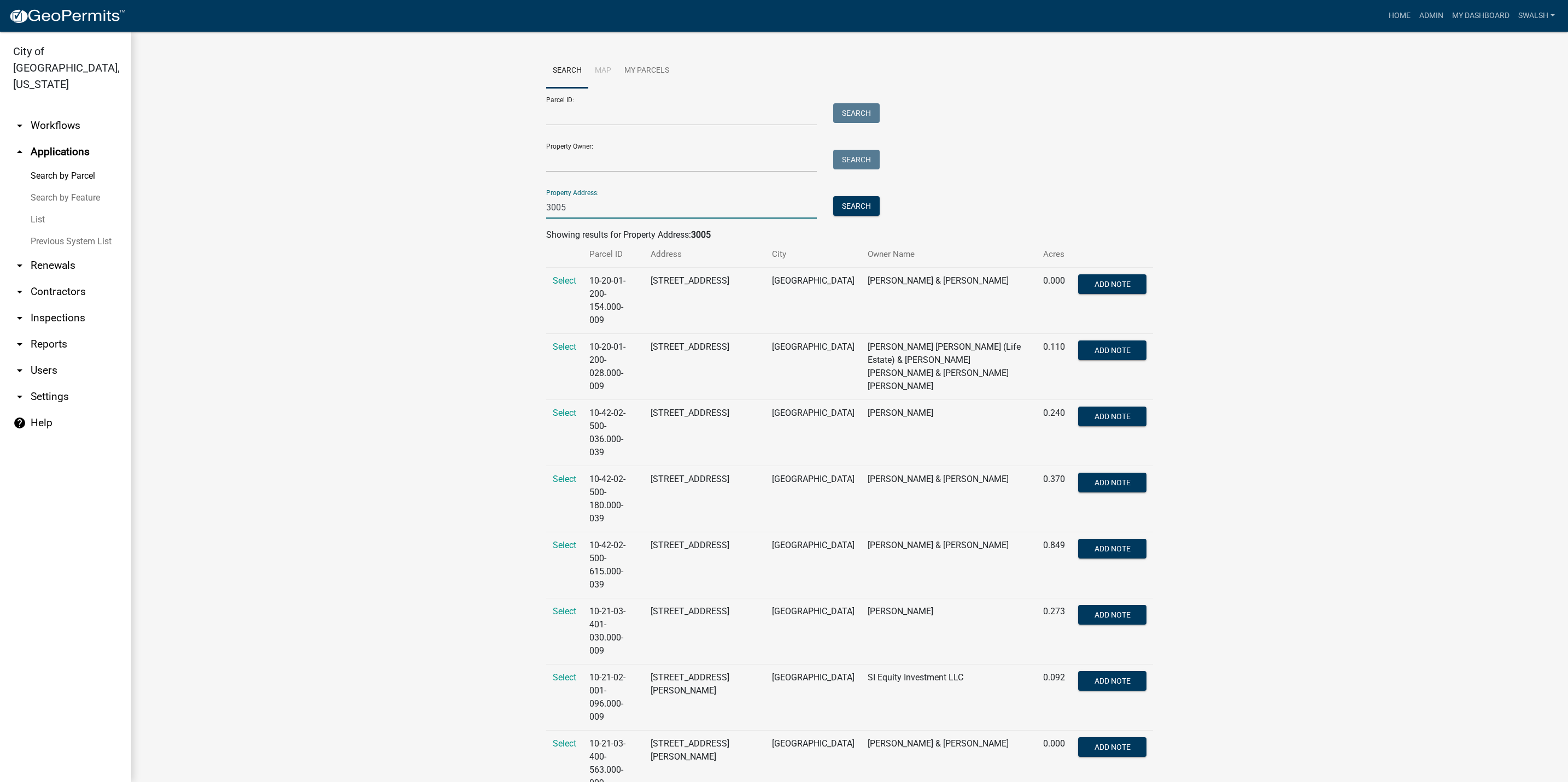
click at [571, 208] on input "3005" at bounding box center [681, 207] width 271 height 22
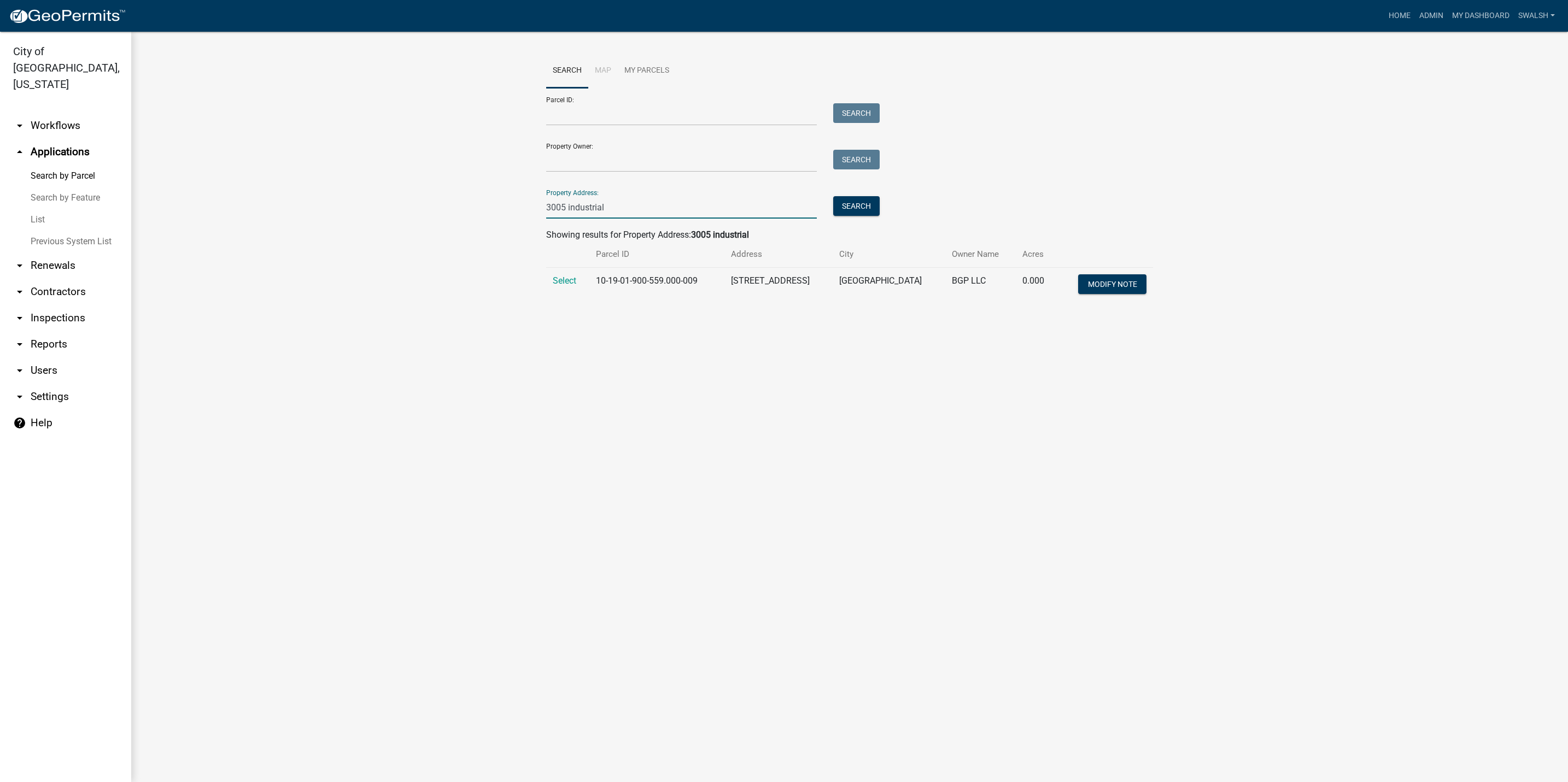
type input "3005 industrial"
